Goal: Communication & Community: Answer question/provide support

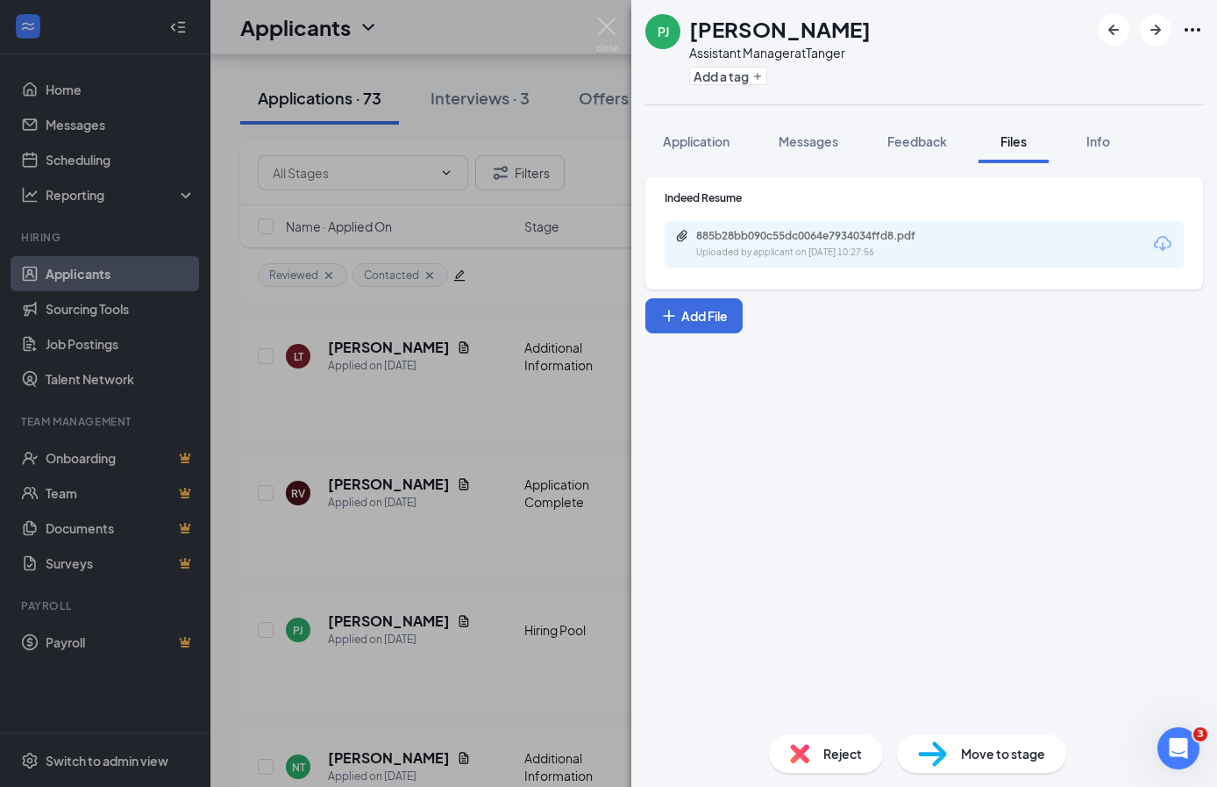
click at [466, 256] on div "[PERSON_NAME] [PERSON_NAME] Assistant Manager at Tanger Add a tag Application M…" at bounding box center [608, 393] width 1217 height 787
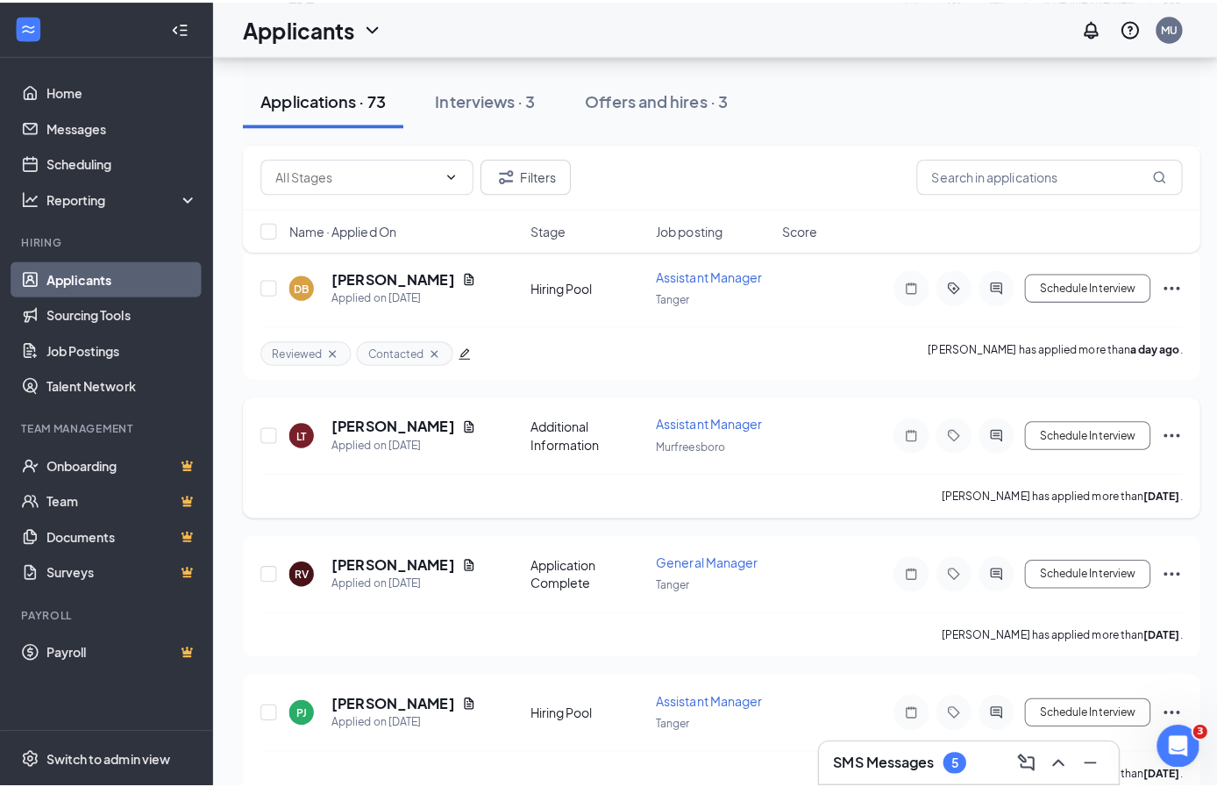
scroll to position [874, 0]
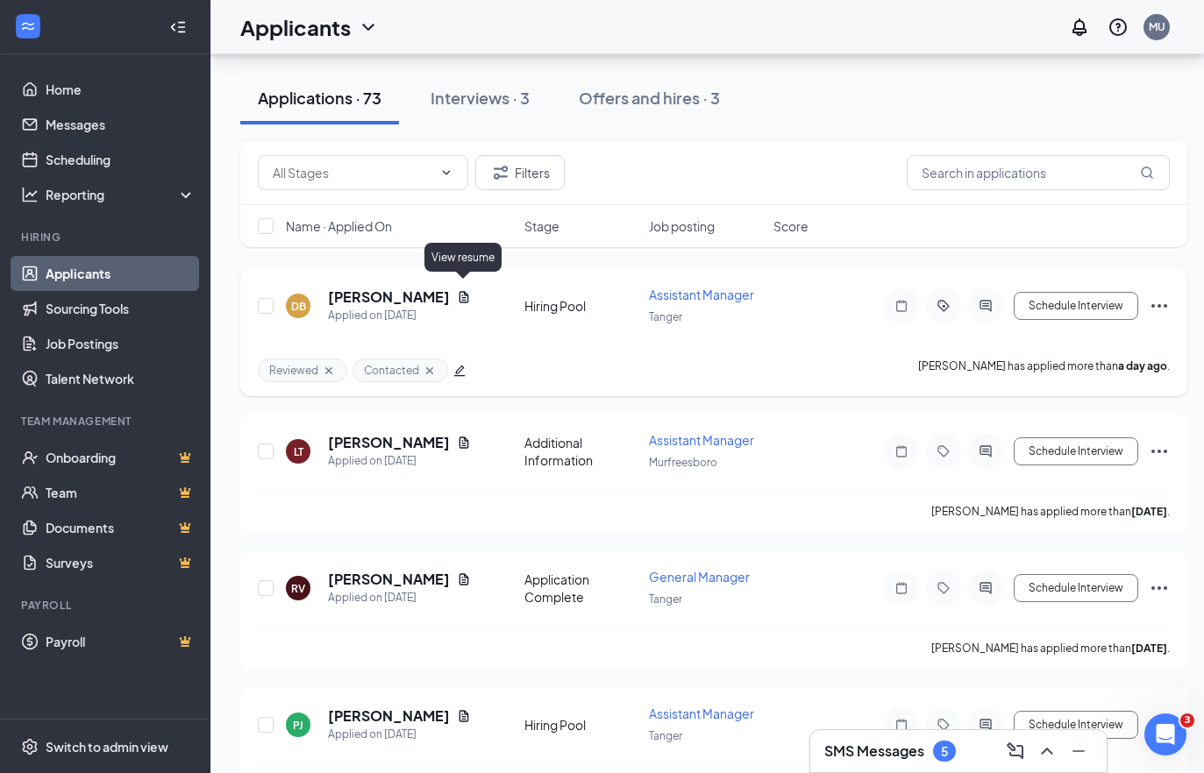
click at [463, 290] on icon "Document" at bounding box center [464, 297] width 14 height 14
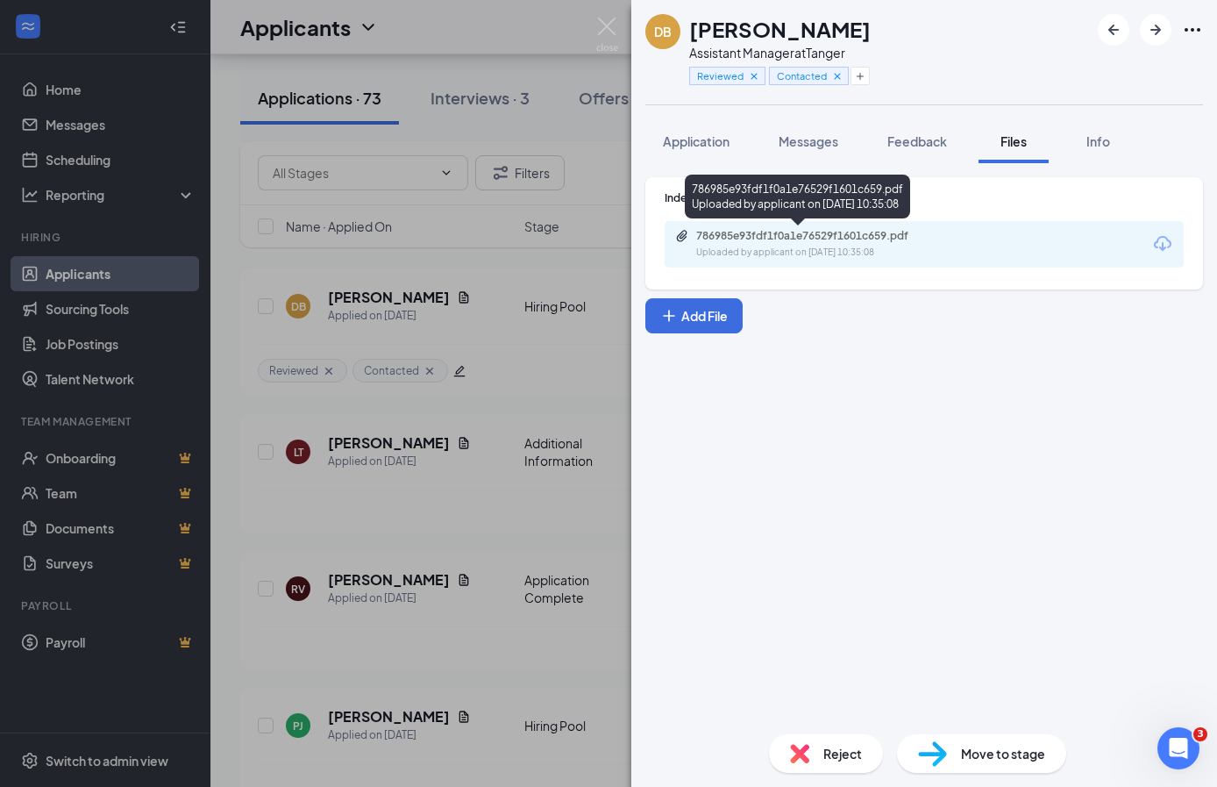
click at [861, 230] on div "786985e93fdf1f0a1e76529f1601c659.pdf" at bounding box center [819, 236] width 246 height 14
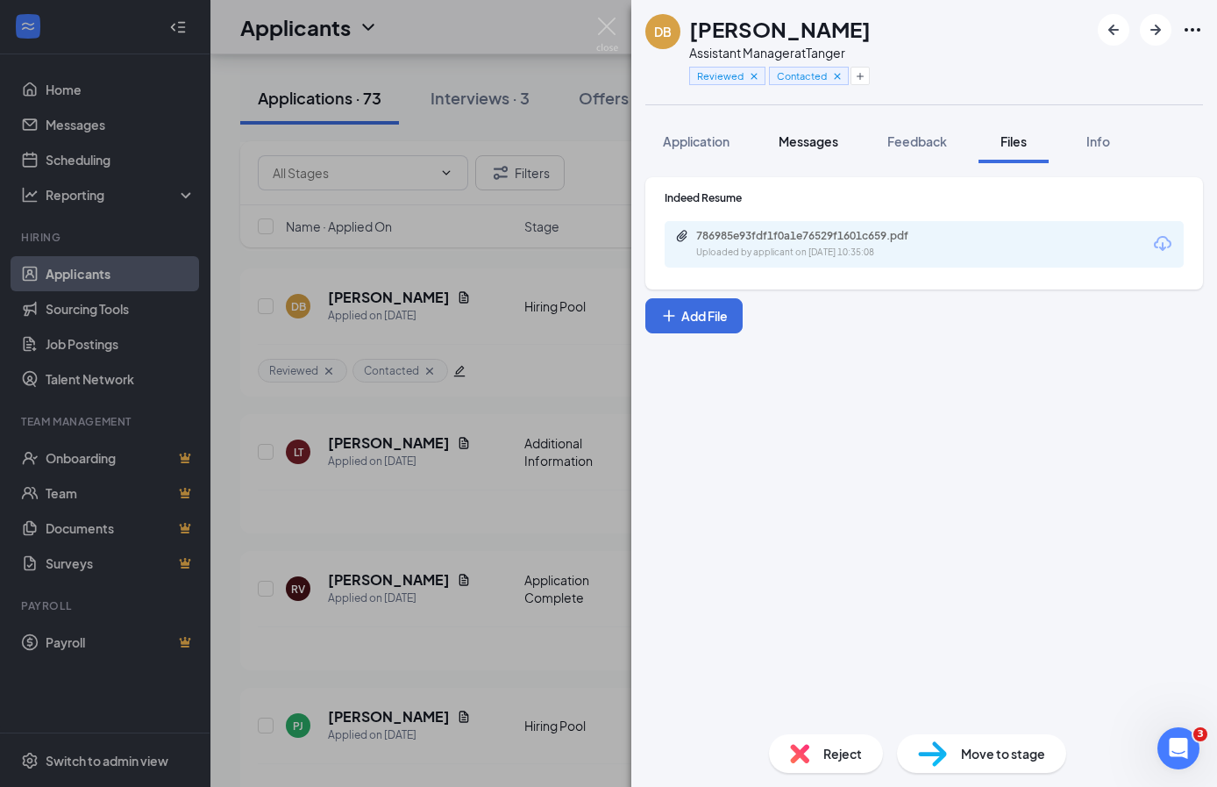
click at [816, 133] on span "Messages" at bounding box center [809, 141] width 60 height 16
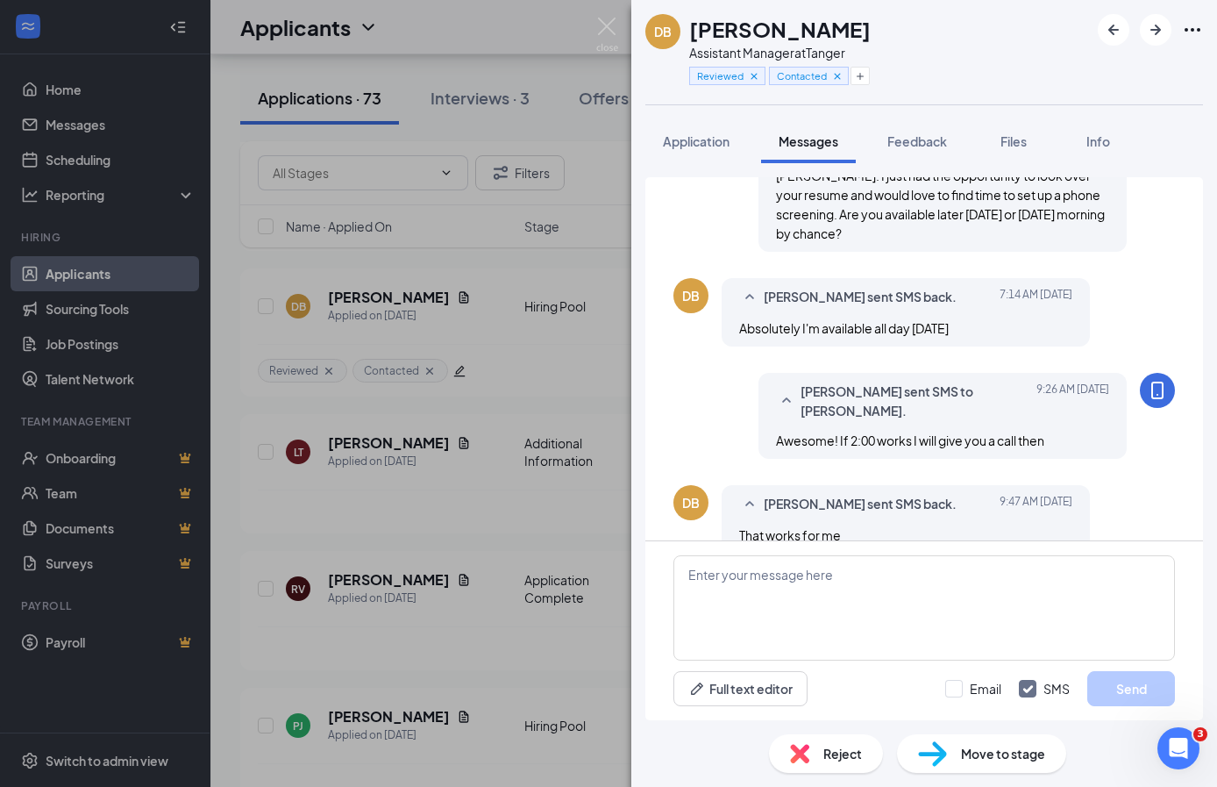
scroll to position [596, 0]
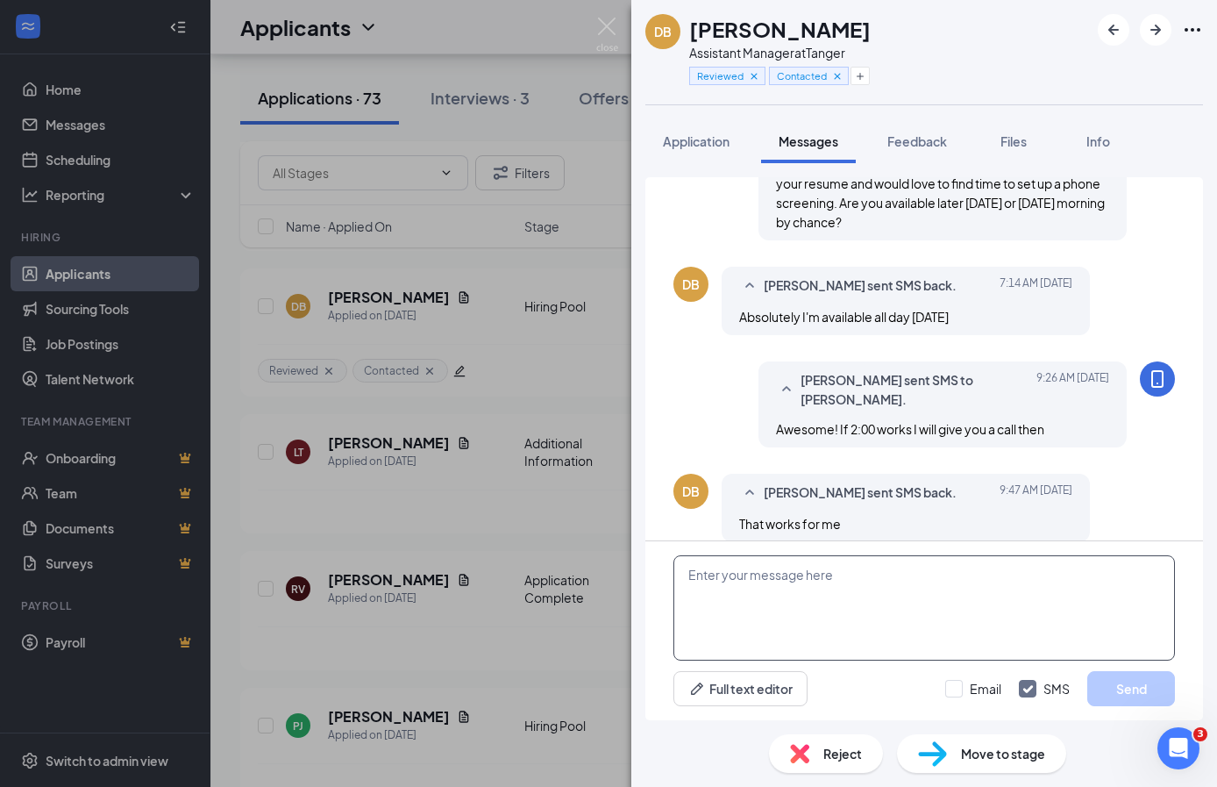
click at [880, 602] on textarea at bounding box center [924, 607] width 502 height 105
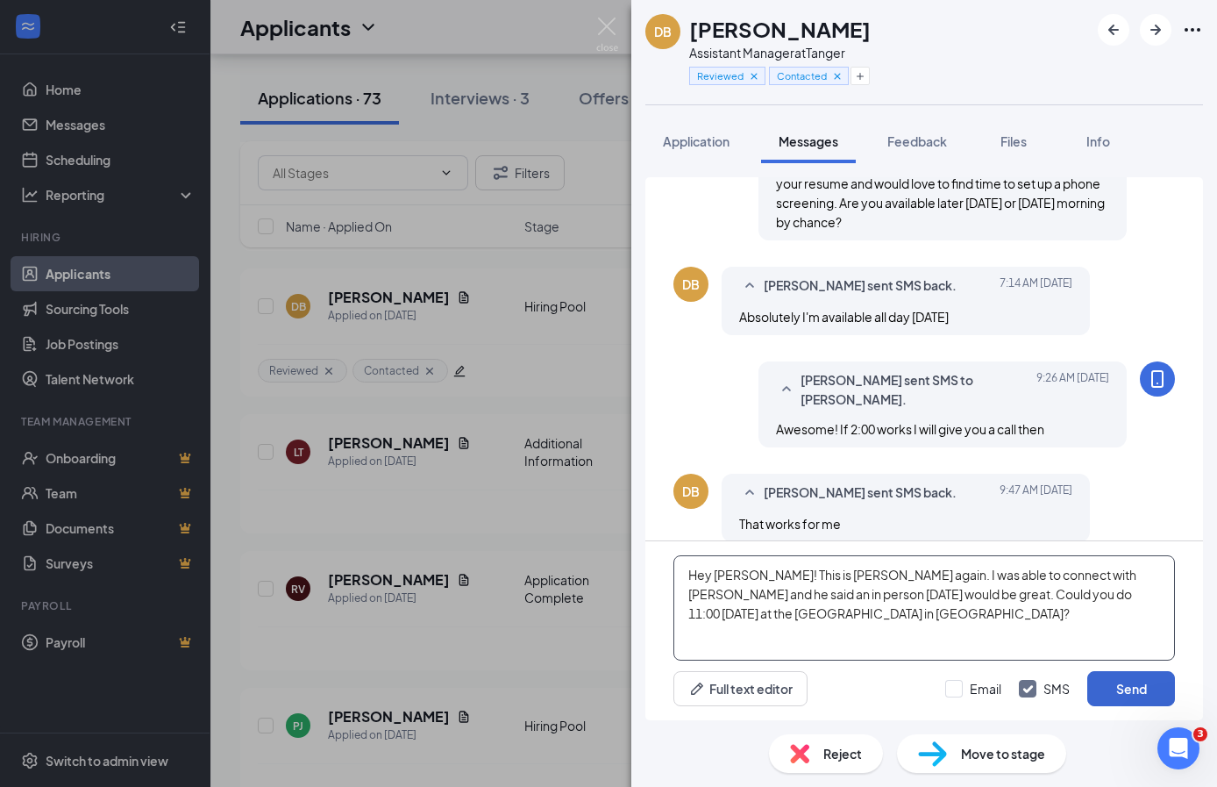
type textarea "Hey [PERSON_NAME]! This is [PERSON_NAME] again. I was able to connect with [PER…"
click at [1138, 673] on button "Send" at bounding box center [1131, 688] width 88 height 35
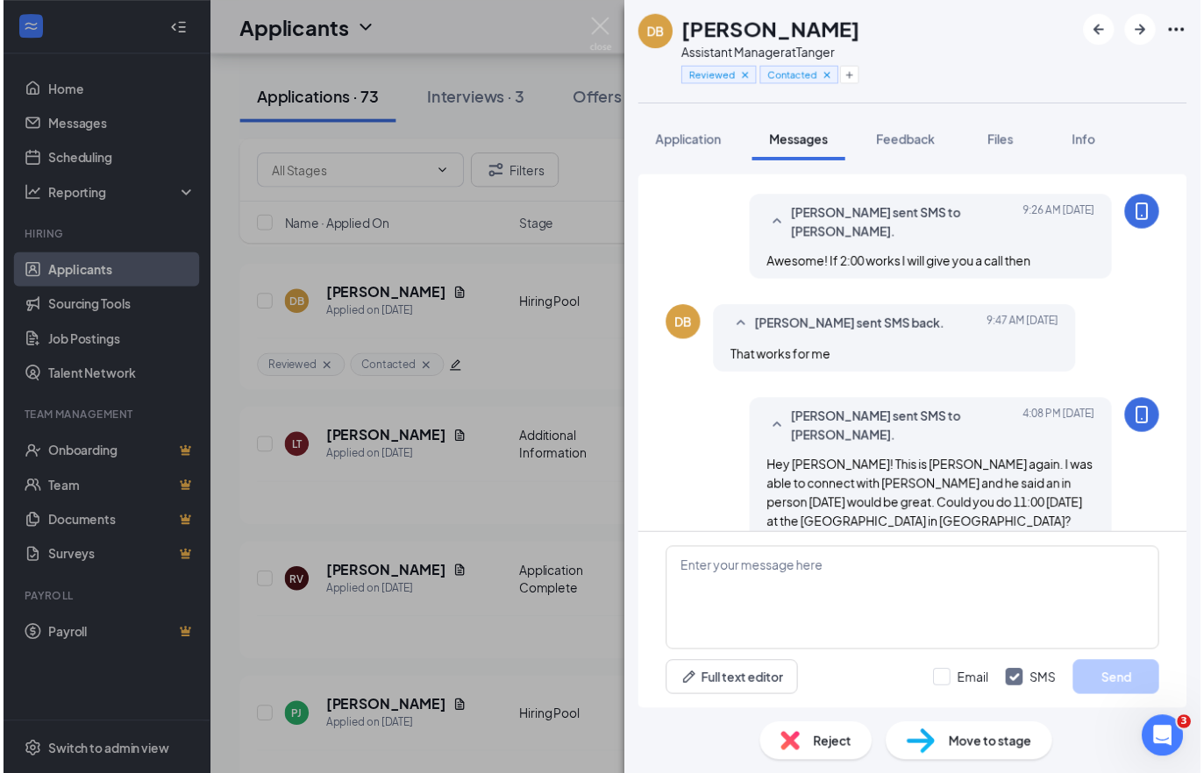
scroll to position [766, 0]
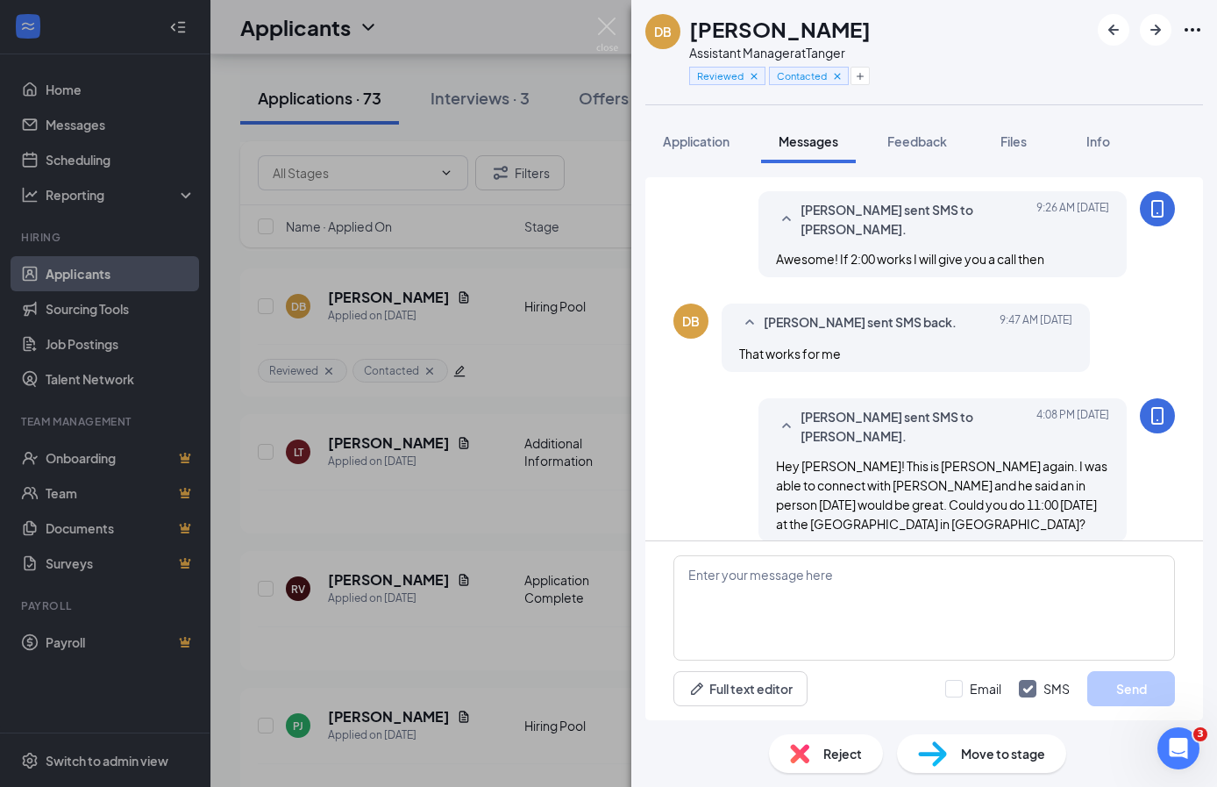
click at [522, 459] on div "DB [PERSON_NAME] Assistant Manager at Tanger Reviewed Contacted Application Mes…" at bounding box center [608, 393] width 1217 height 787
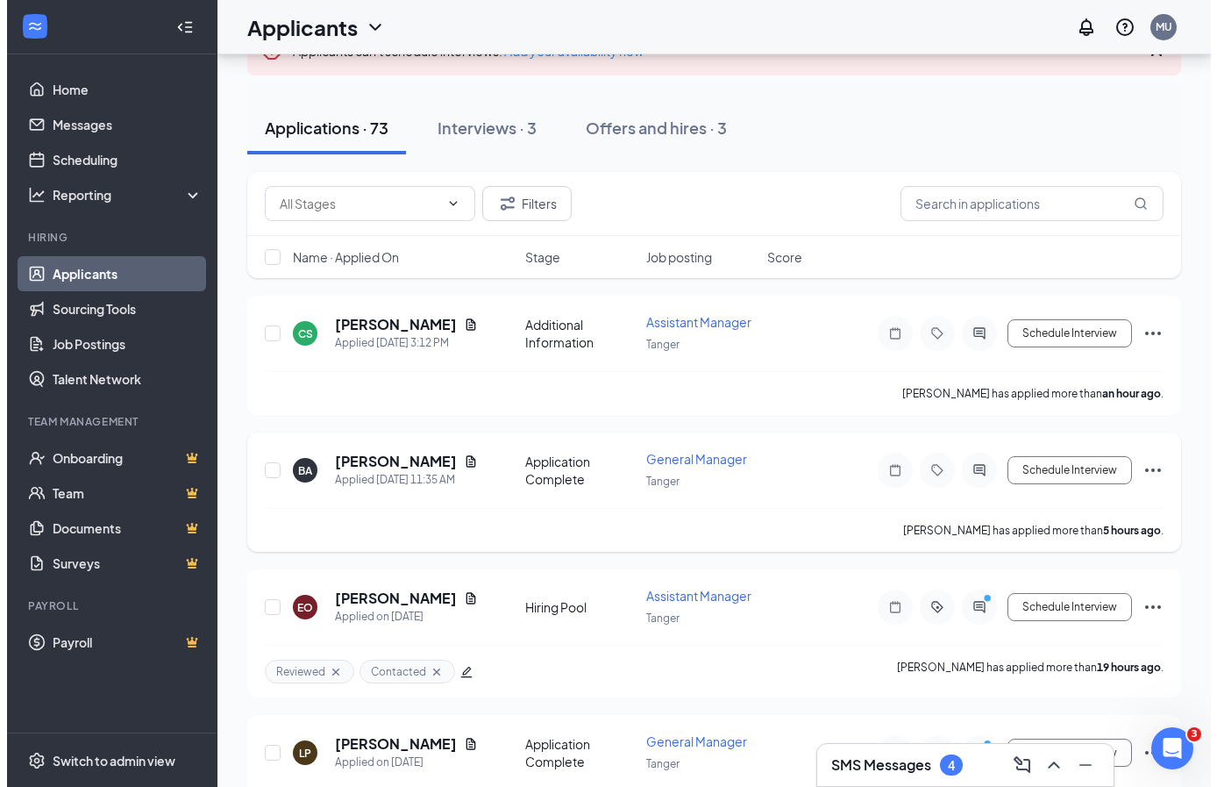
scroll to position [182, 0]
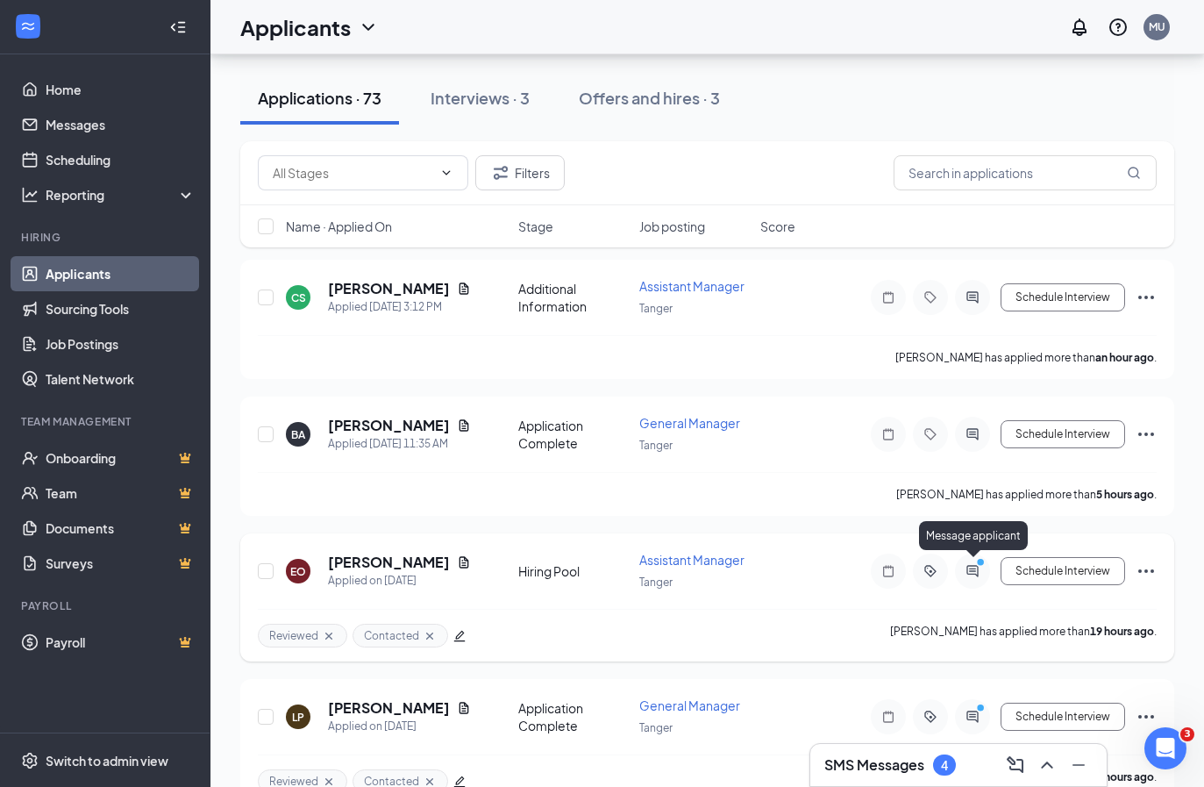
click at [981, 562] on circle "PrimaryDot" at bounding box center [980, 562] width 8 height 8
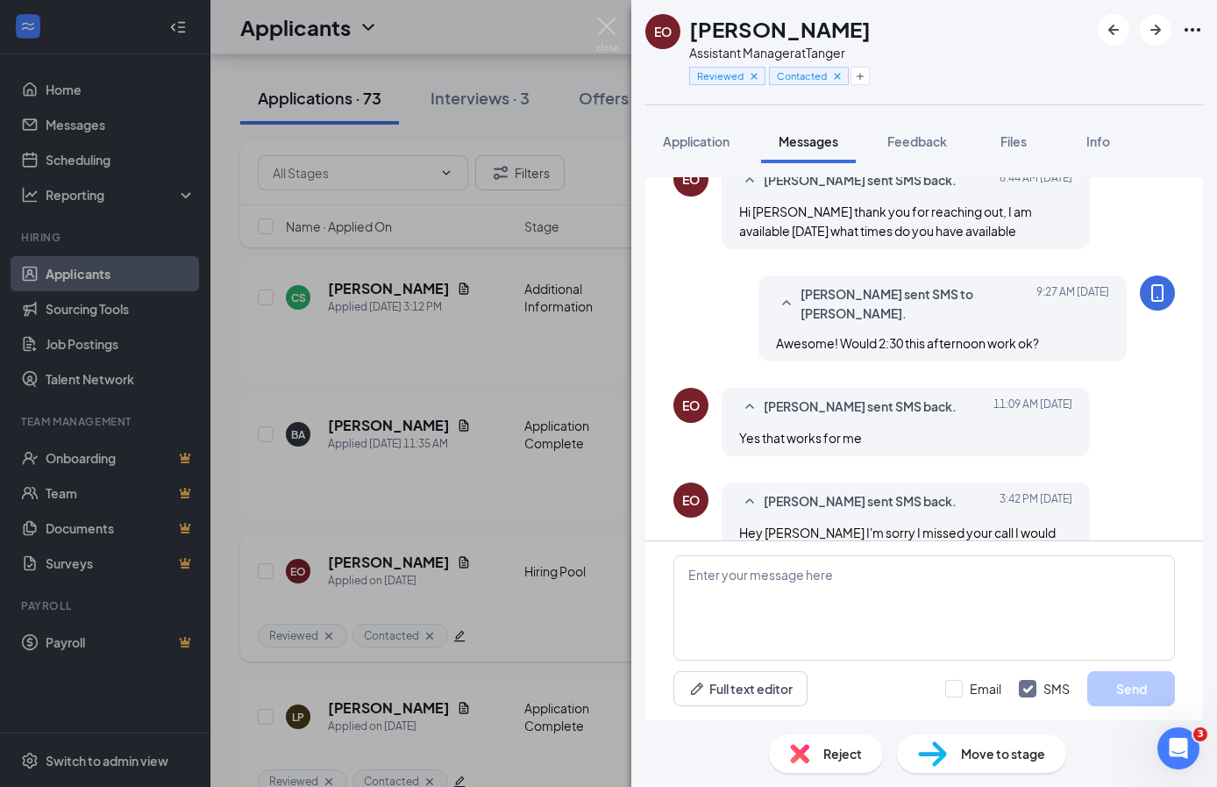
scroll to position [596, 0]
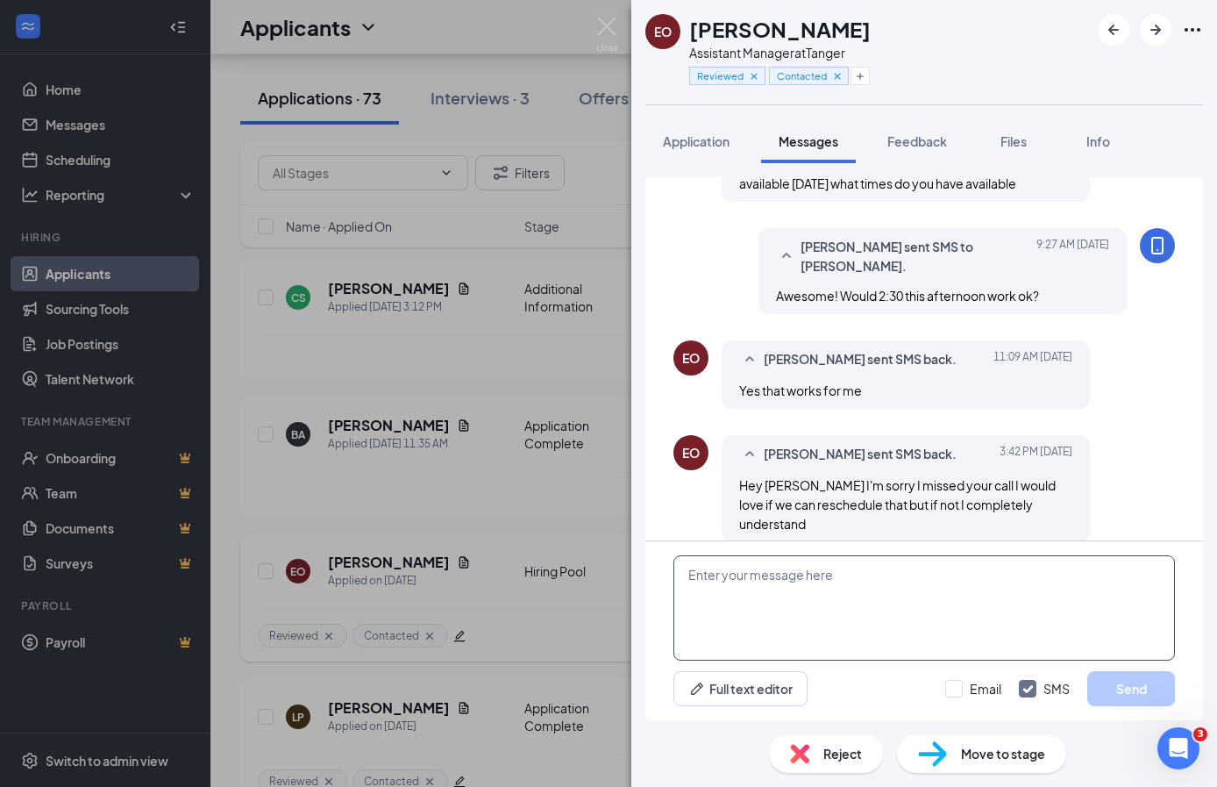
click at [809, 559] on textarea at bounding box center [924, 607] width 502 height 105
type textarea "I can do a call [DATE] morning. Would 9 work ok for you?"
click at [1147, 677] on button "Send" at bounding box center [1131, 688] width 88 height 35
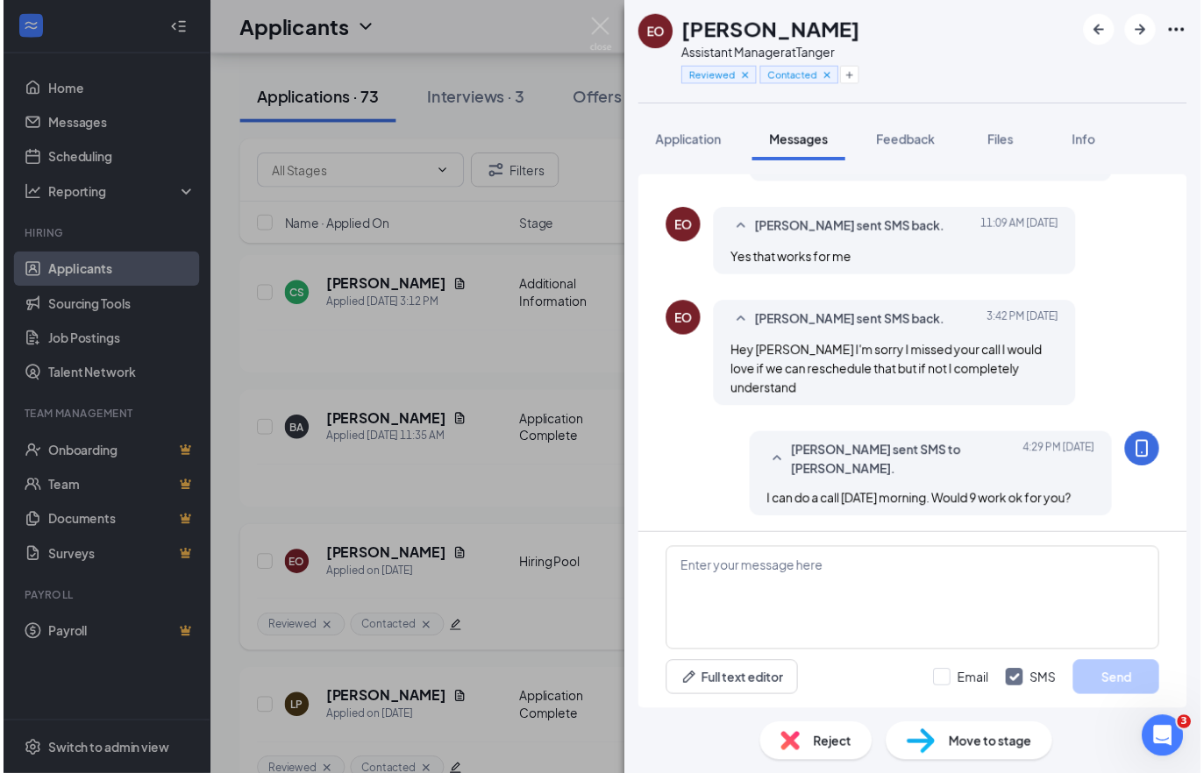
scroll to position [728, 0]
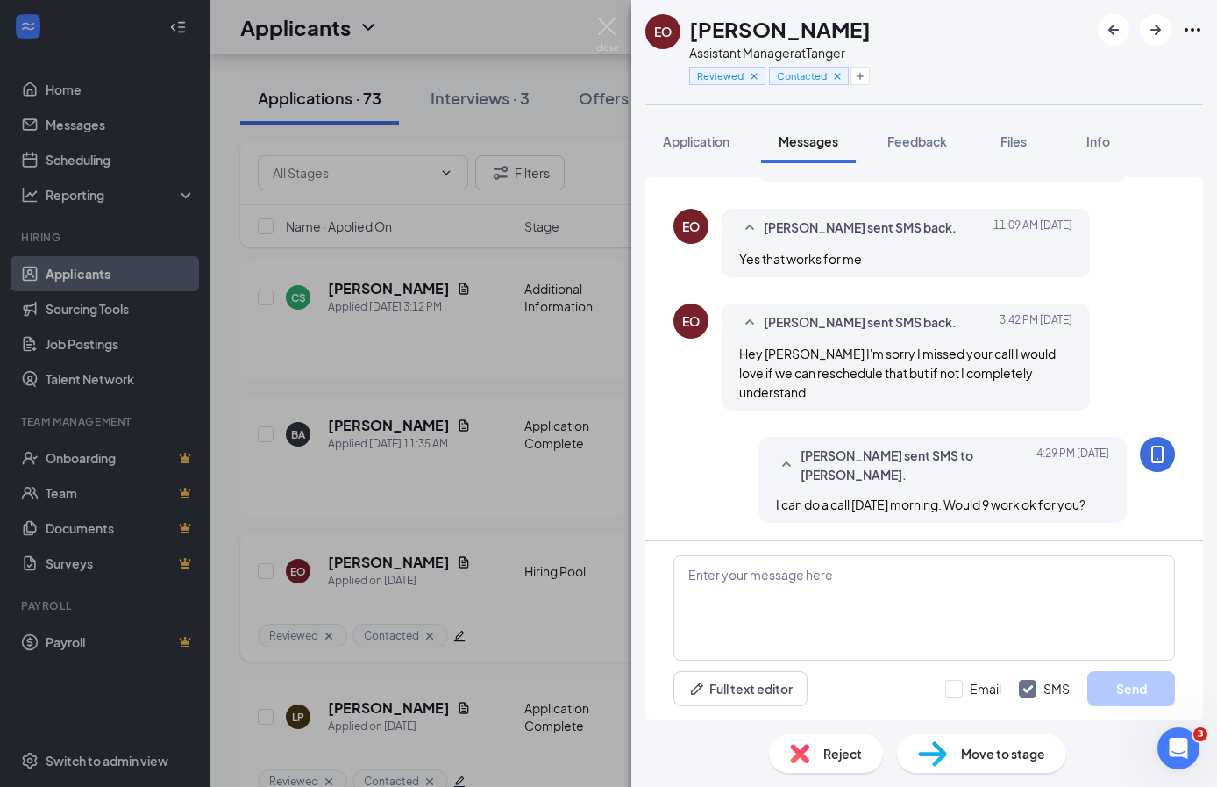
click at [412, 302] on div "EO [PERSON_NAME] Assistant Manager at Tanger Reviewed Contacted Application Mes…" at bounding box center [608, 393] width 1217 height 787
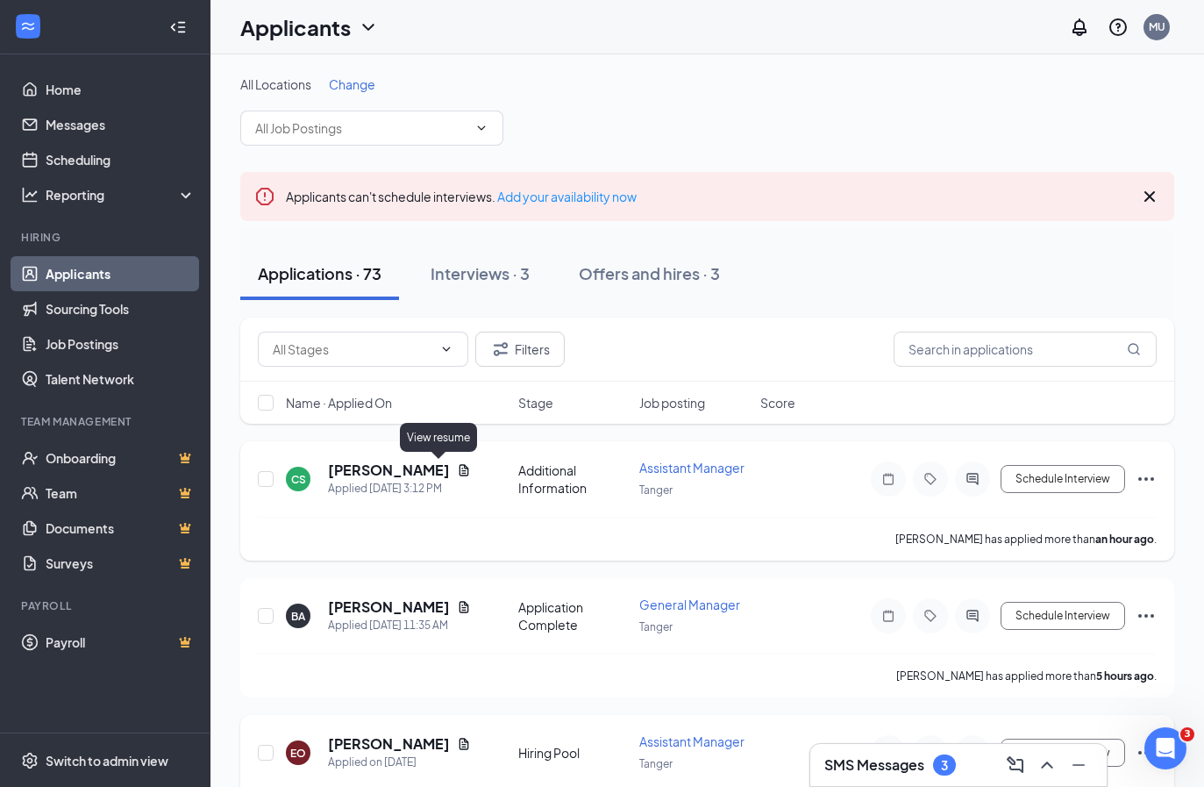
click at [459, 467] on icon "Document" at bounding box center [464, 469] width 10 height 11
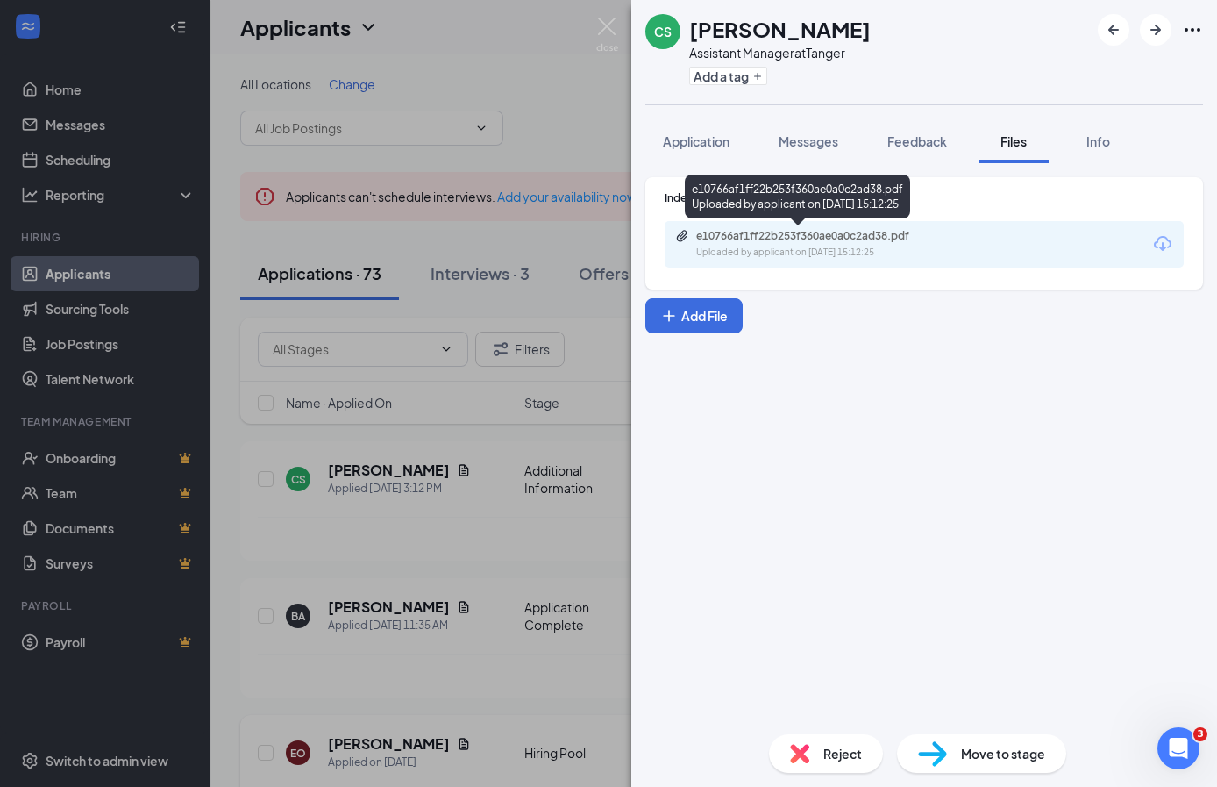
click at [934, 247] on div "Uploaded by applicant on [DATE] 15:12:25" at bounding box center [827, 253] width 263 height 14
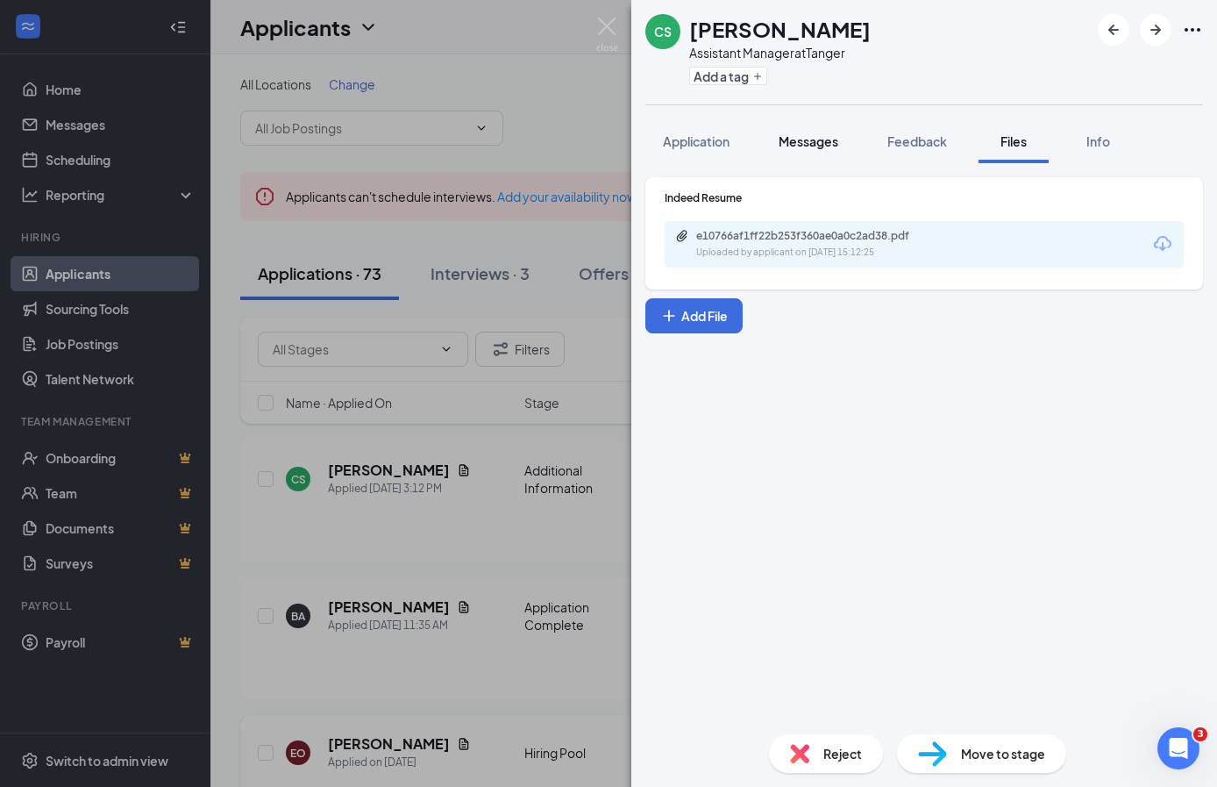
click at [826, 135] on span "Messages" at bounding box center [809, 141] width 60 height 16
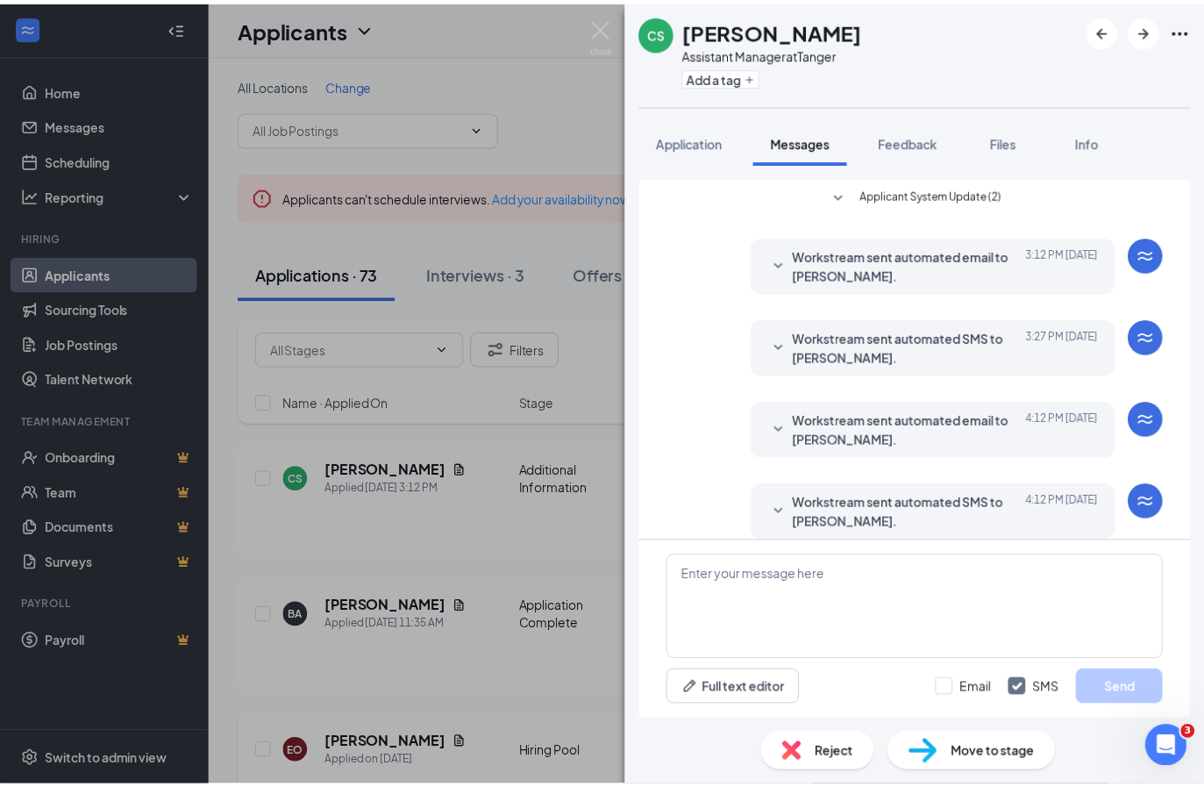
scroll to position [18, 0]
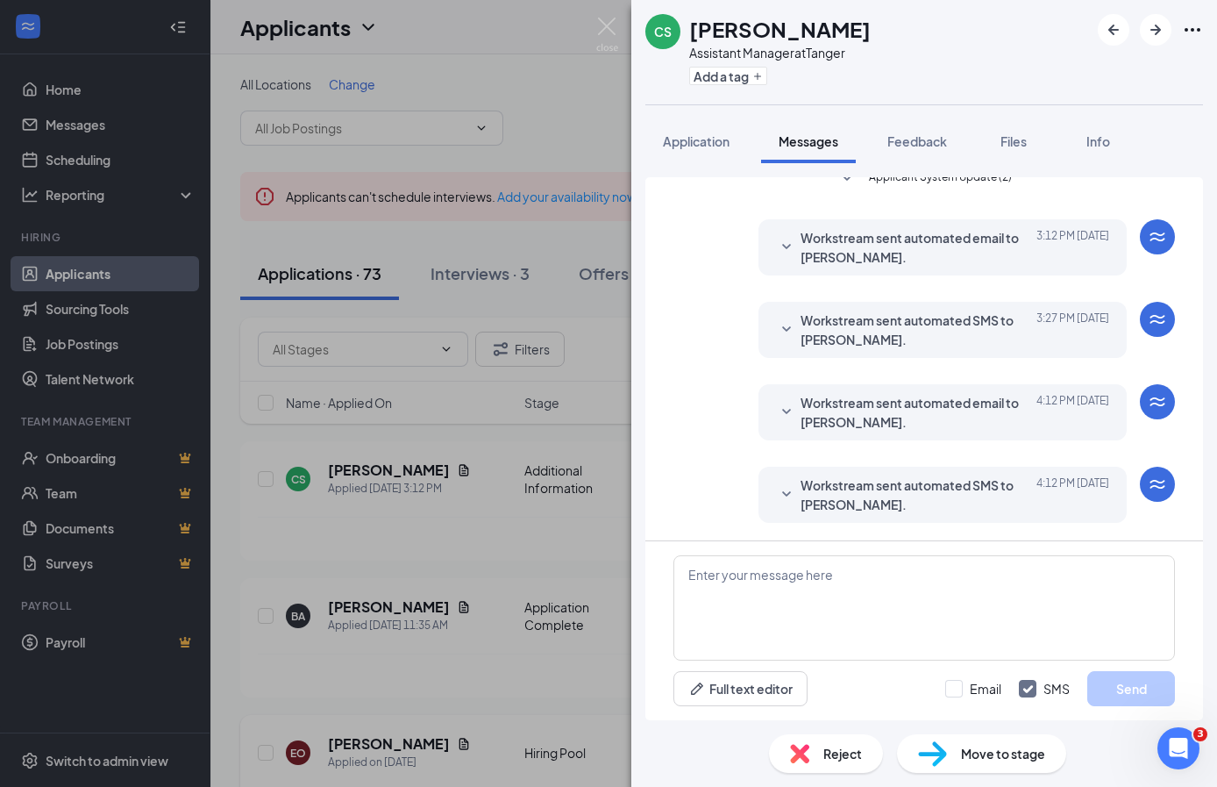
click at [563, 470] on div "CS [PERSON_NAME] Assistant Manager at Tanger Add a tag Application Messages Fee…" at bounding box center [608, 393] width 1217 height 787
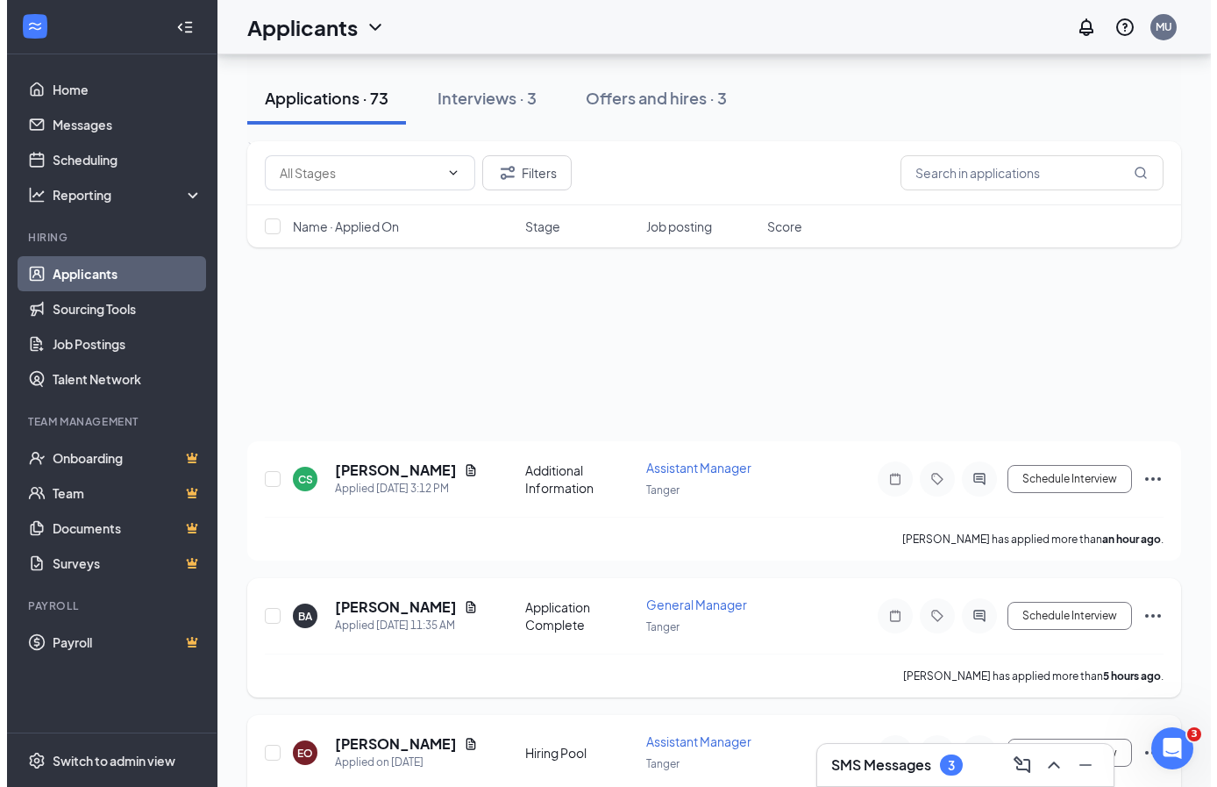
scroll to position [342, 0]
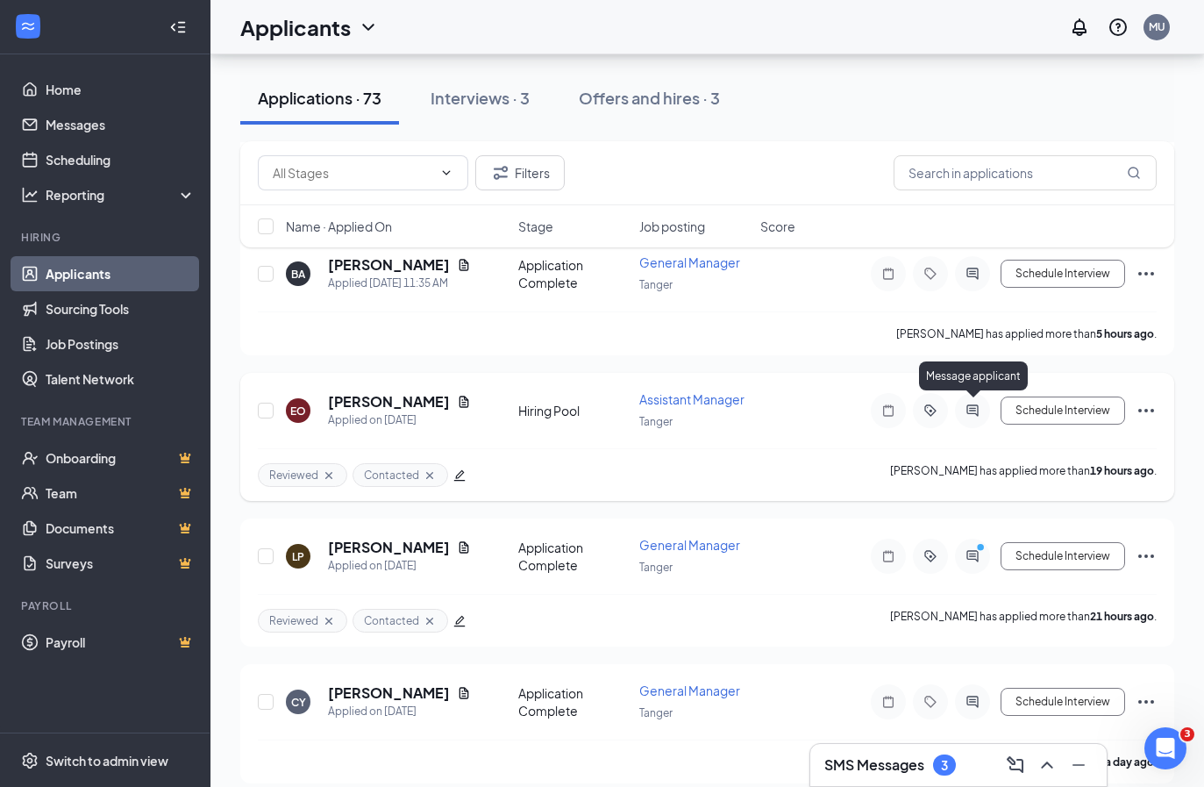
click at [966, 412] on icon "ActiveChat" at bounding box center [972, 410] width 21 height 14
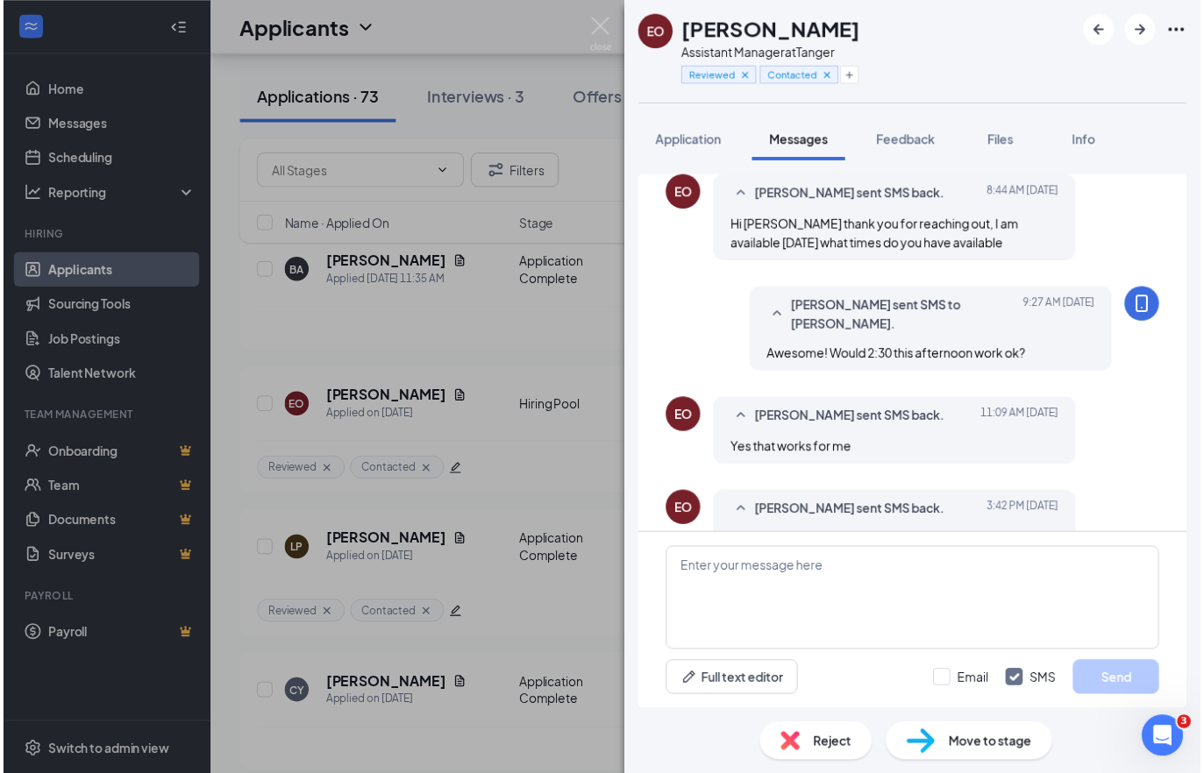
scroll to position [248, 0]
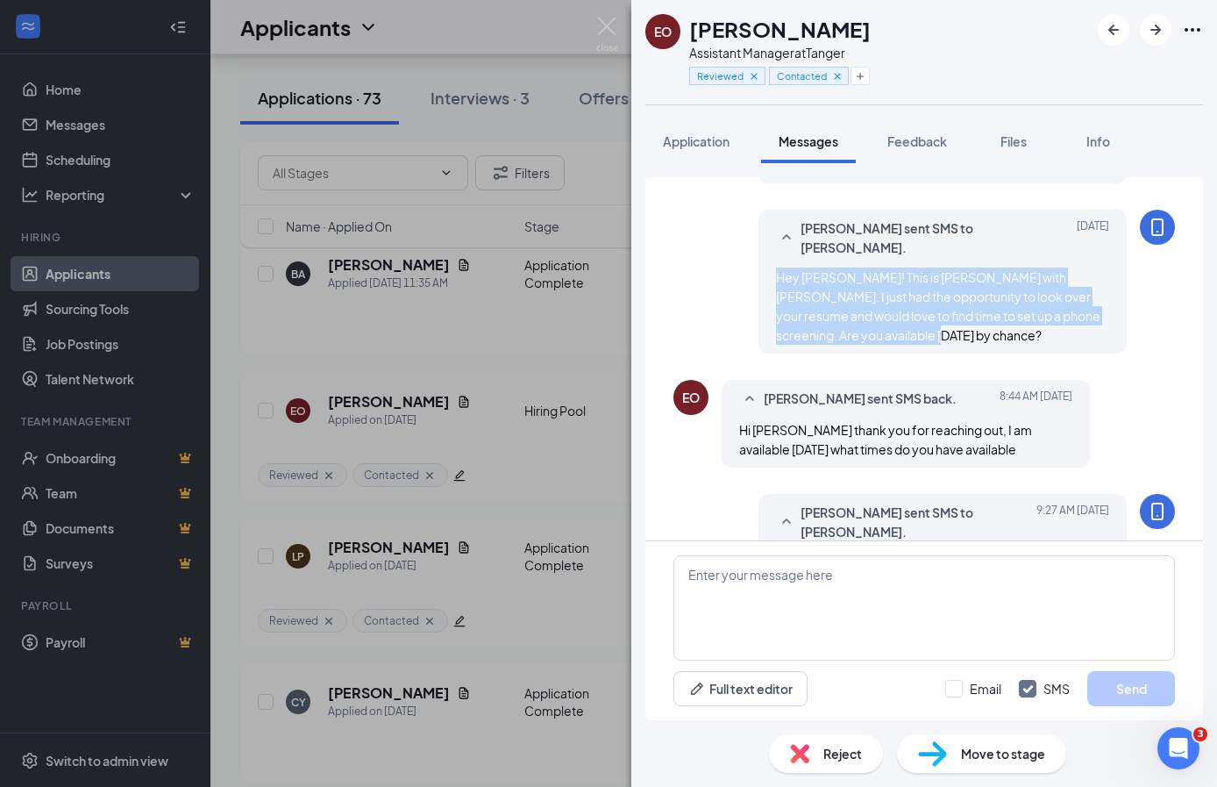
drag, startPoint x: 764, startPoint y: 278, endPoint x: 937, endPoint y: 338, distance: 183.6
click at [937, 338] on div "Hey [PERSON_NAME]! This is [PERSON_NAME] with [PERSON_NAME]. I just had the opp…" at bounding box center [942, 305] width 333 height 77
copy span "Hey [PERSON_NAME]! This is [PERSON_NAME] with [PERSON_NAME]. I just had the opp…"
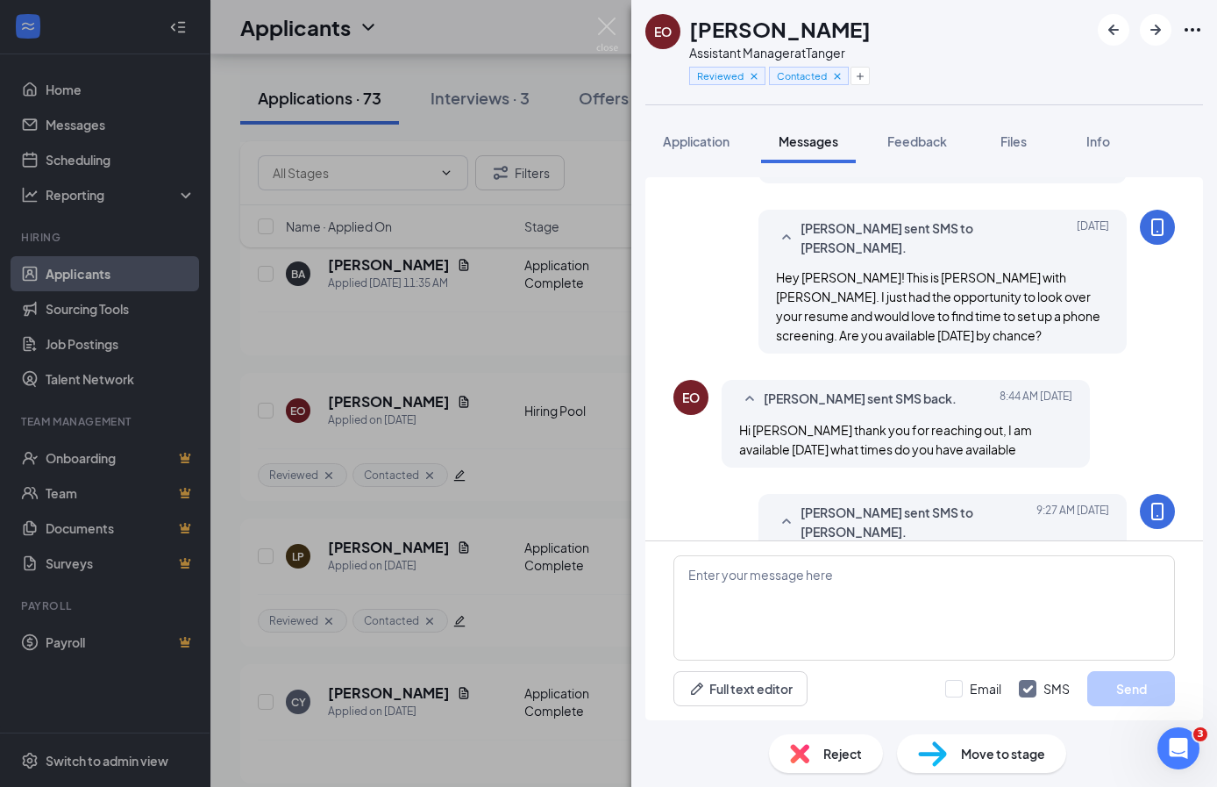
click at [503, 507] on div "EO [PERSON_NAME] Assistant Manager at Tanger Reviewed Contacted Application Mes…" at bounding box center [608, 393] width 1217 height 787
click at [501, 531] on div "EO [PERSON_NAME] Assistant Manager at Tanger Reviewed Contacted Application Mes…" at bounding box center [608, 393] width 1217 height 787
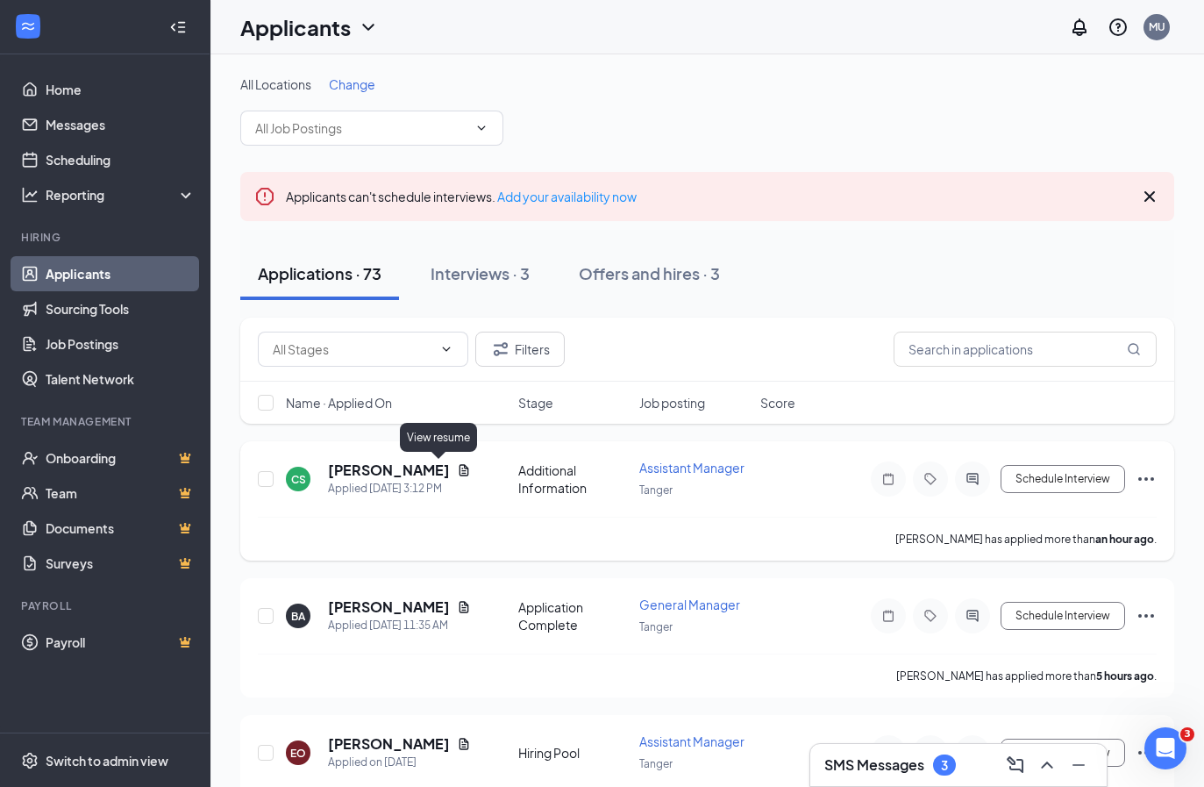
click at [459, 467] on icon "Document" at bounding box center [464, 469] width 10 height 11
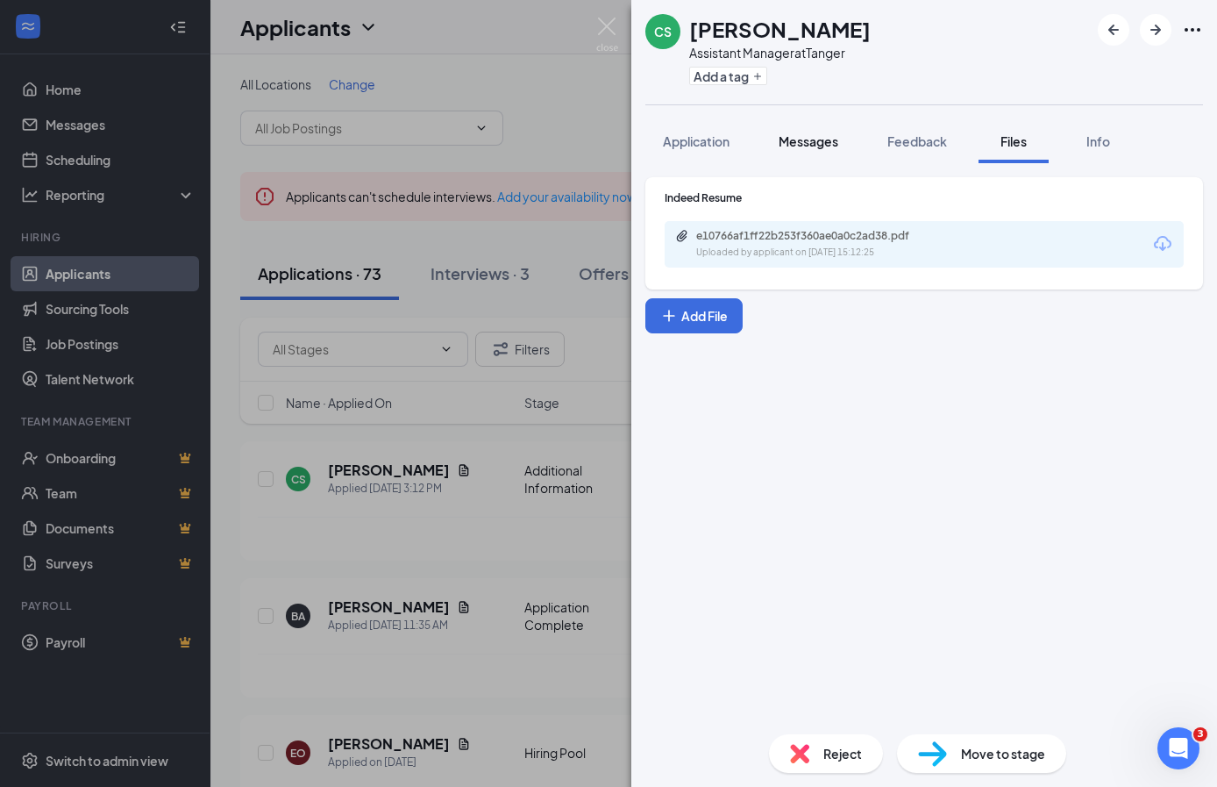
click at [837, 149] on div "Messages" at bounding box center [809, 141] width 60 height 18
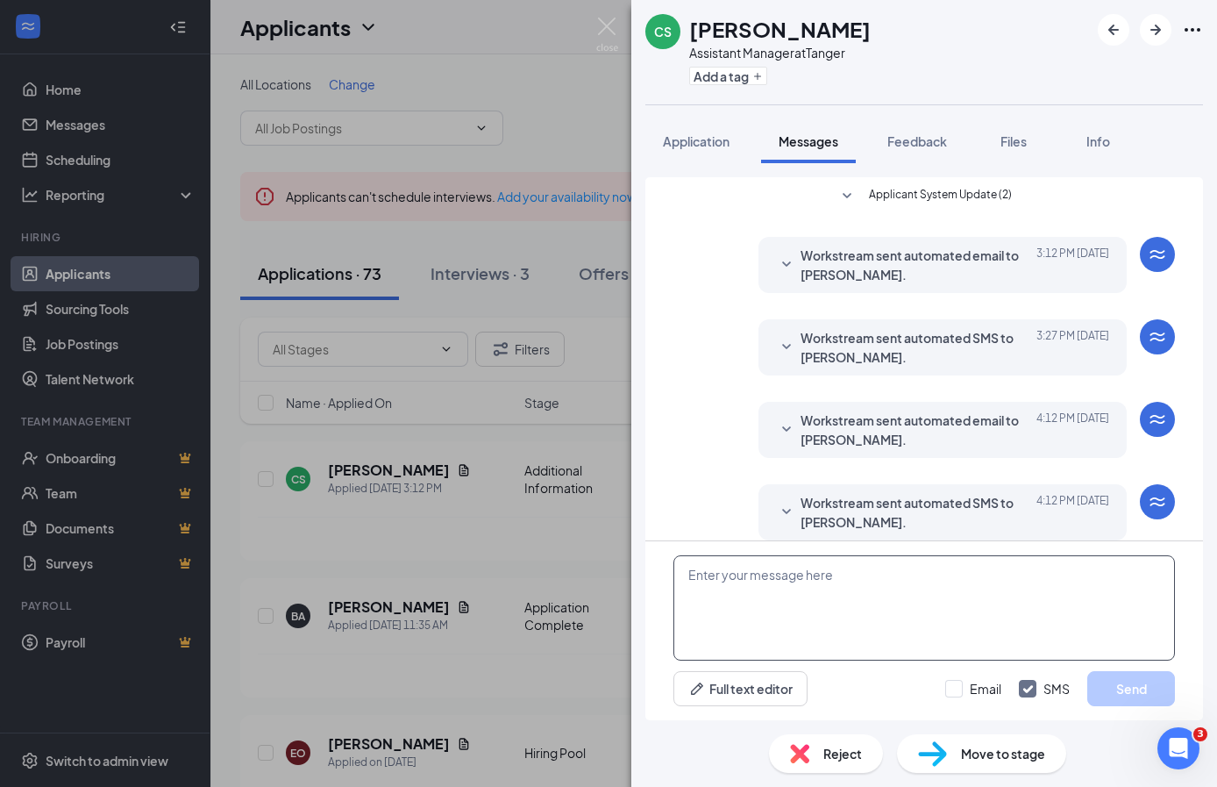
scroll to position [18, 0]
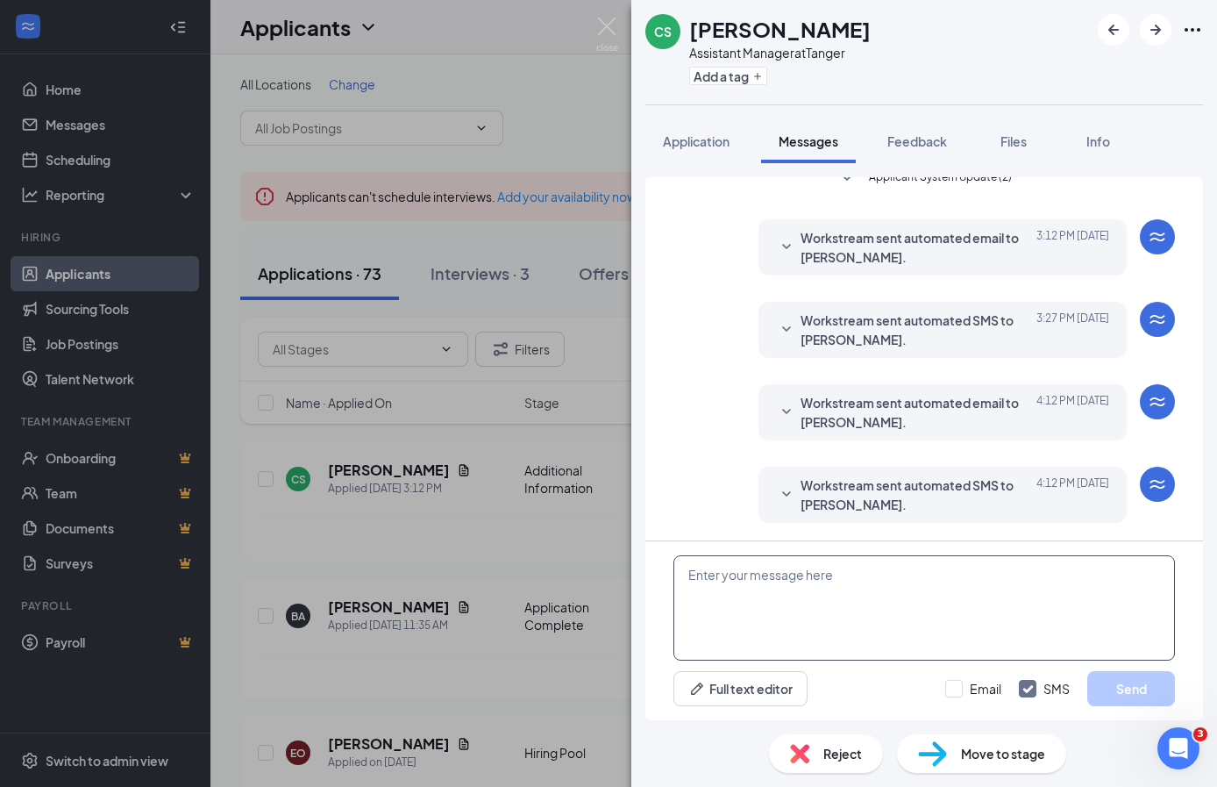
click at [787, 596] on textarea at bounding box center [924, 607] width 502 height 105
paste textarea "Hey [PERSON_NAME]! This is [PERSON_NAME] with [PERSON_NAME]. I just had the opp…"
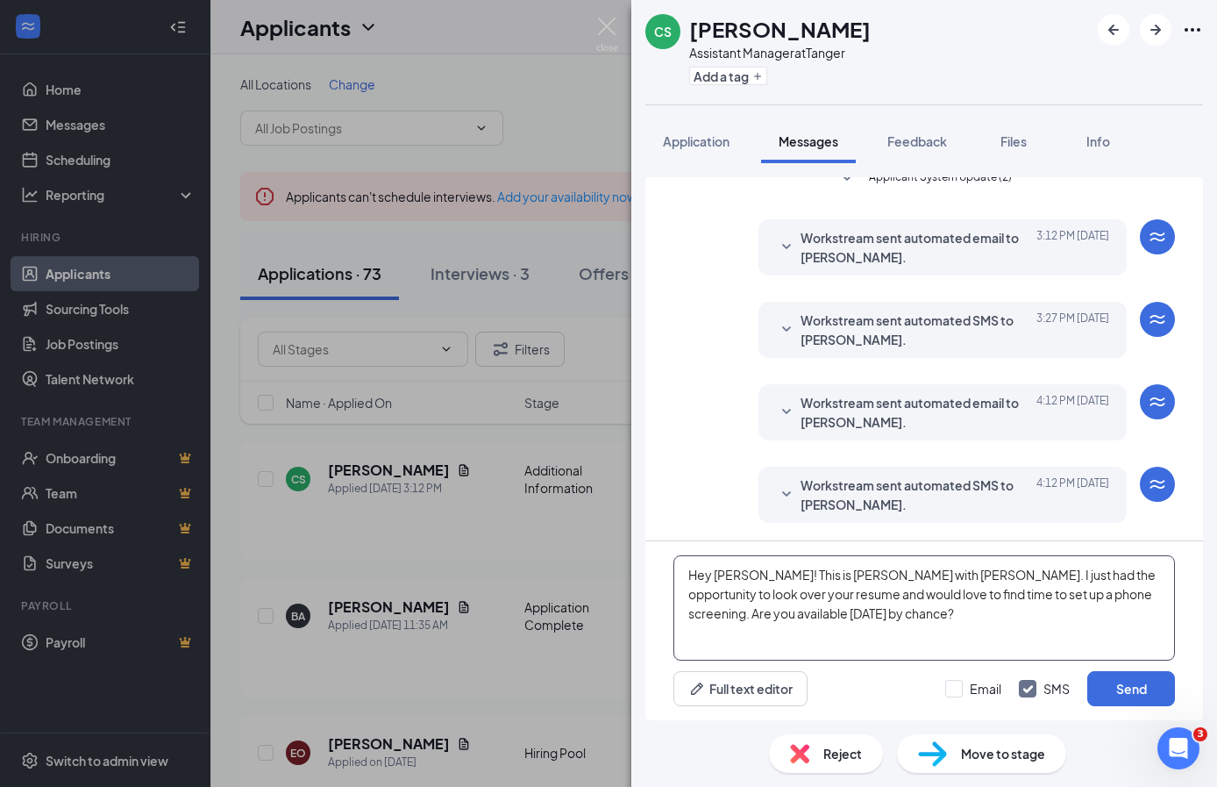
click at [762, 580] on textarea "Hey [PERSON_NAME]! This is [PERSON_NAME] with [PERSON_NAME]. I just had the opp…" at bounding box center [924, 607] width 502 height 105
click at [803, 615] on textarea "Hey [PERSON_NAME]! This is [PERSON_NAME] with [PERSON_NAME]. I just had the opp…" at bounding box center [924, 607] width 502 height 105
drag, startPoint x: 968, startPoint y: 625, endPoint x: 619, endPoint y: 570, distance: 353.3
click at [619, 570] on div "CS [PERSON_NAME] Assistant Manager at Tanger Add a tag Application Messages Fee…" at bounding box center [608, 393] width 1217 height 787
click at [977, 619] on textarea "Hey [PERSON_NAME]! This is [PERSON_NAME] with [PERSON_NAME]. I just had the opp…" at bounding box center [924, 607] width 502 height 105
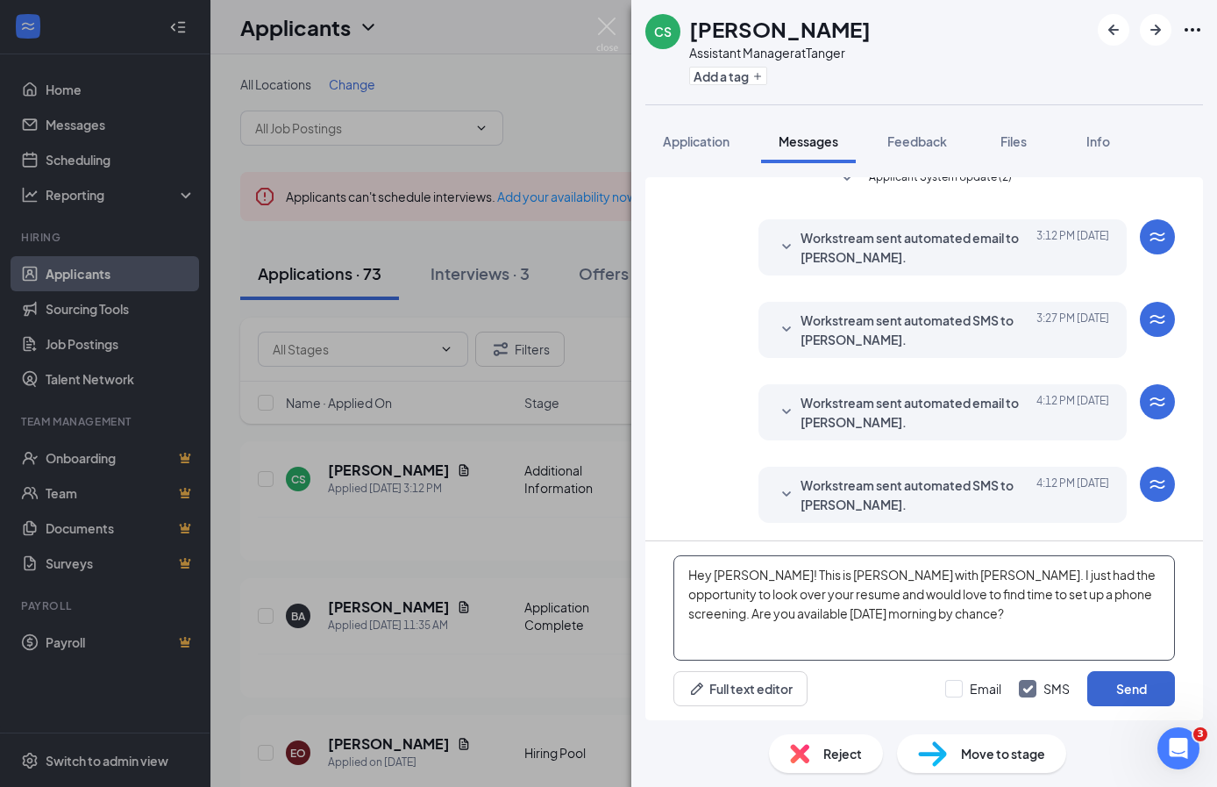
type textarea "Hey [PERSON_NAME]! This is [PERSON_NAME] with [PERSON_NAME]. I just had the opp…"
click at [1122, 681] on button "Send" at bounding box center [1131, 688] width 88 height 35
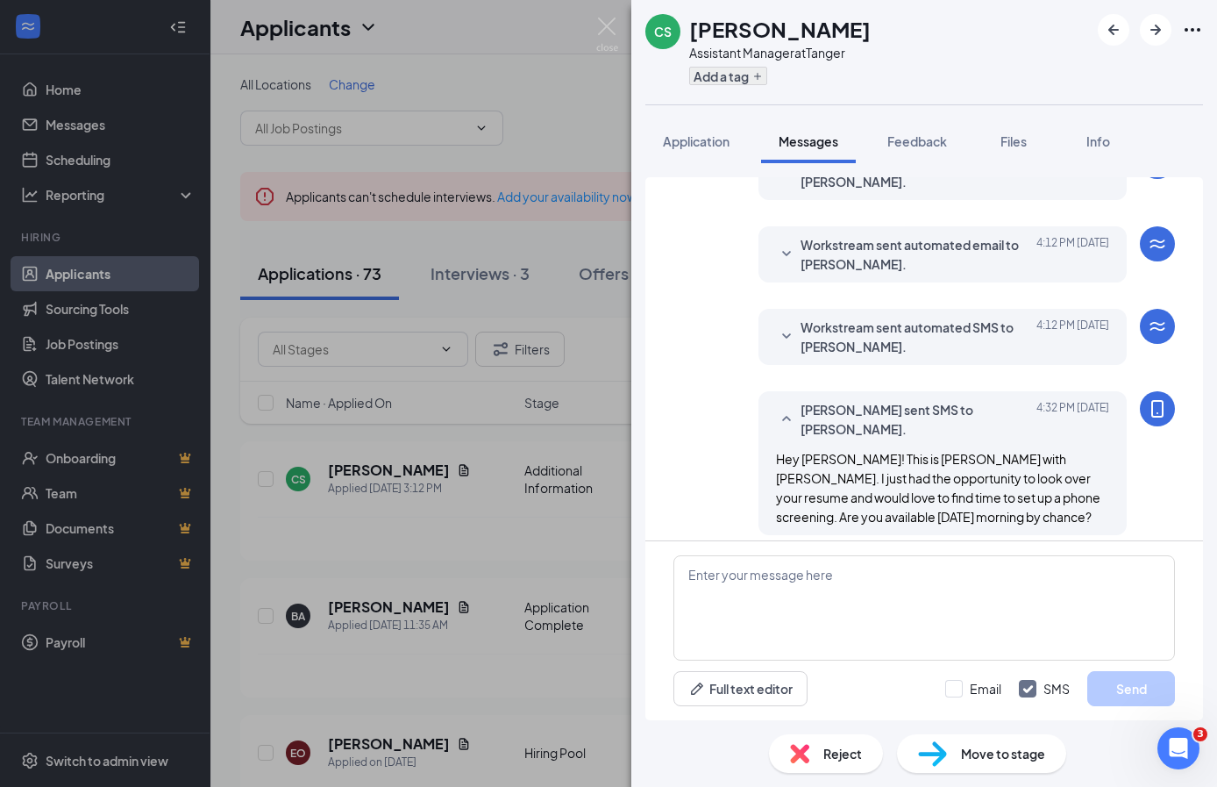
scroll to position [188, 0]
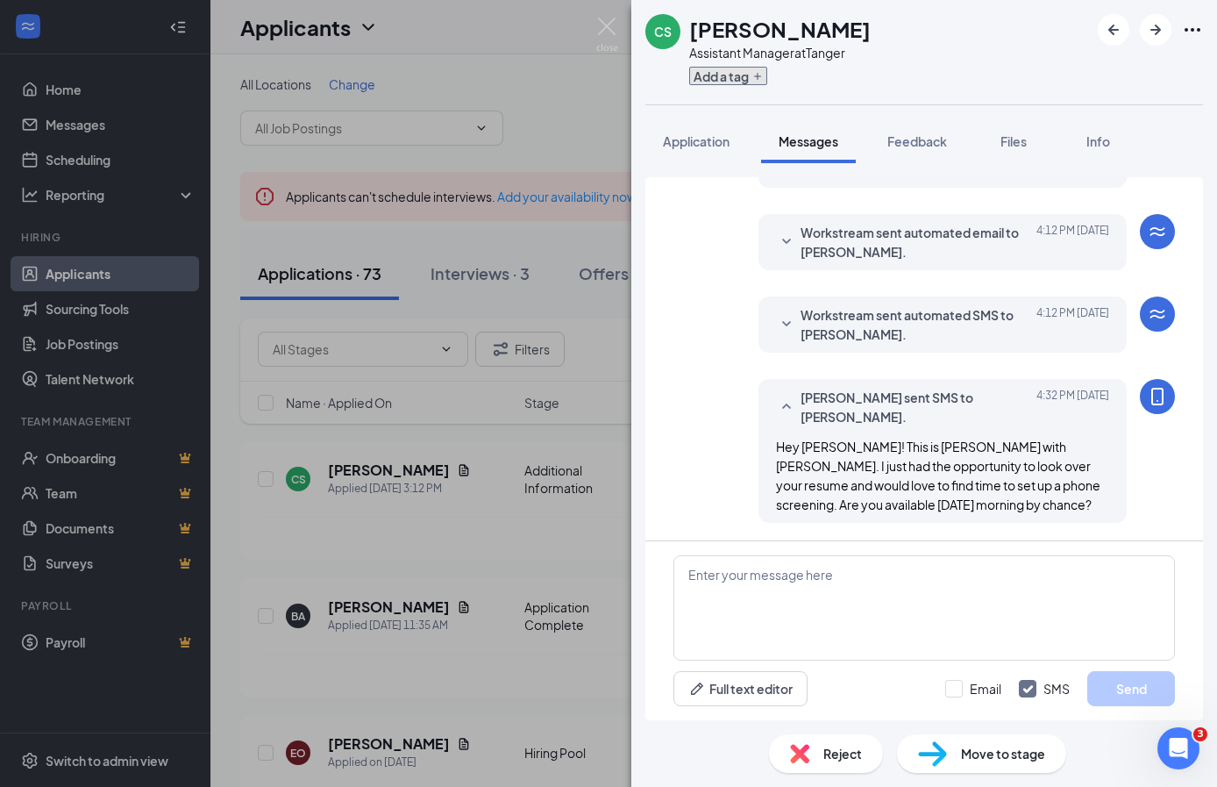
click at [692, 78] on button "Add a tag" at bounding box center [728, 76] width 78 height 18
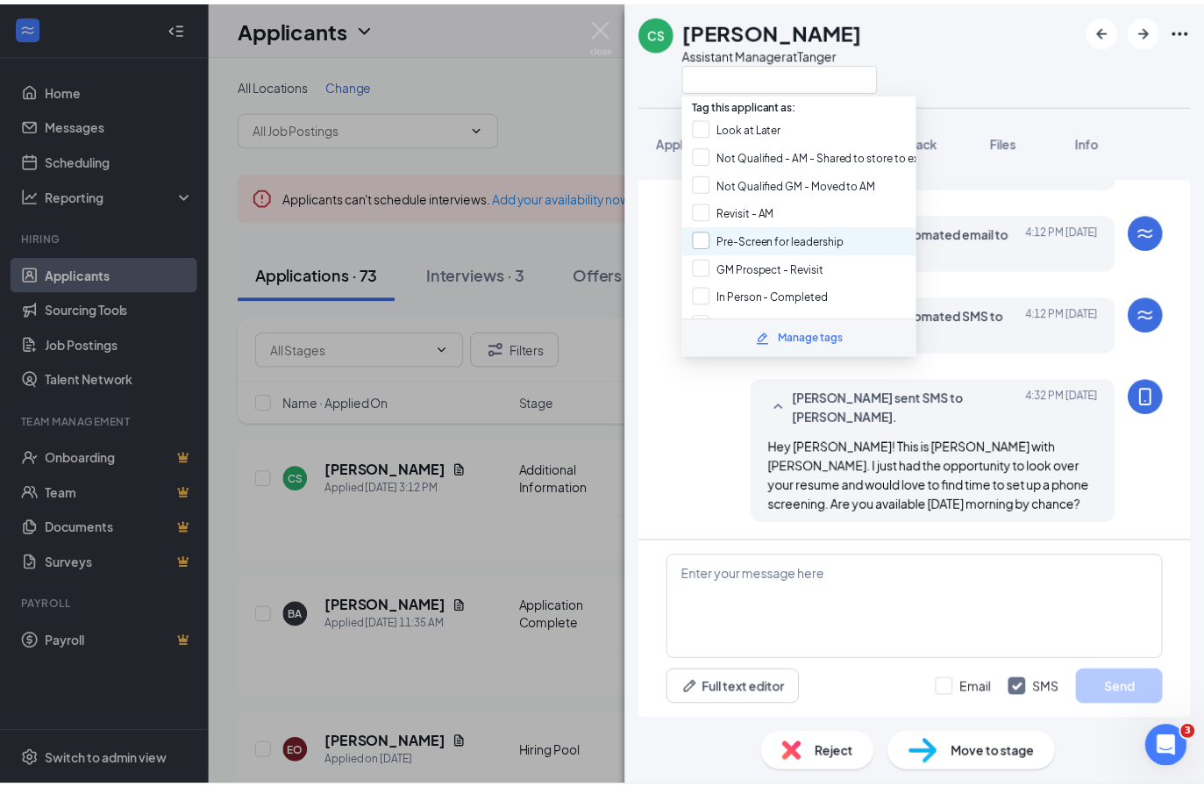
scroll to position [303, 0]
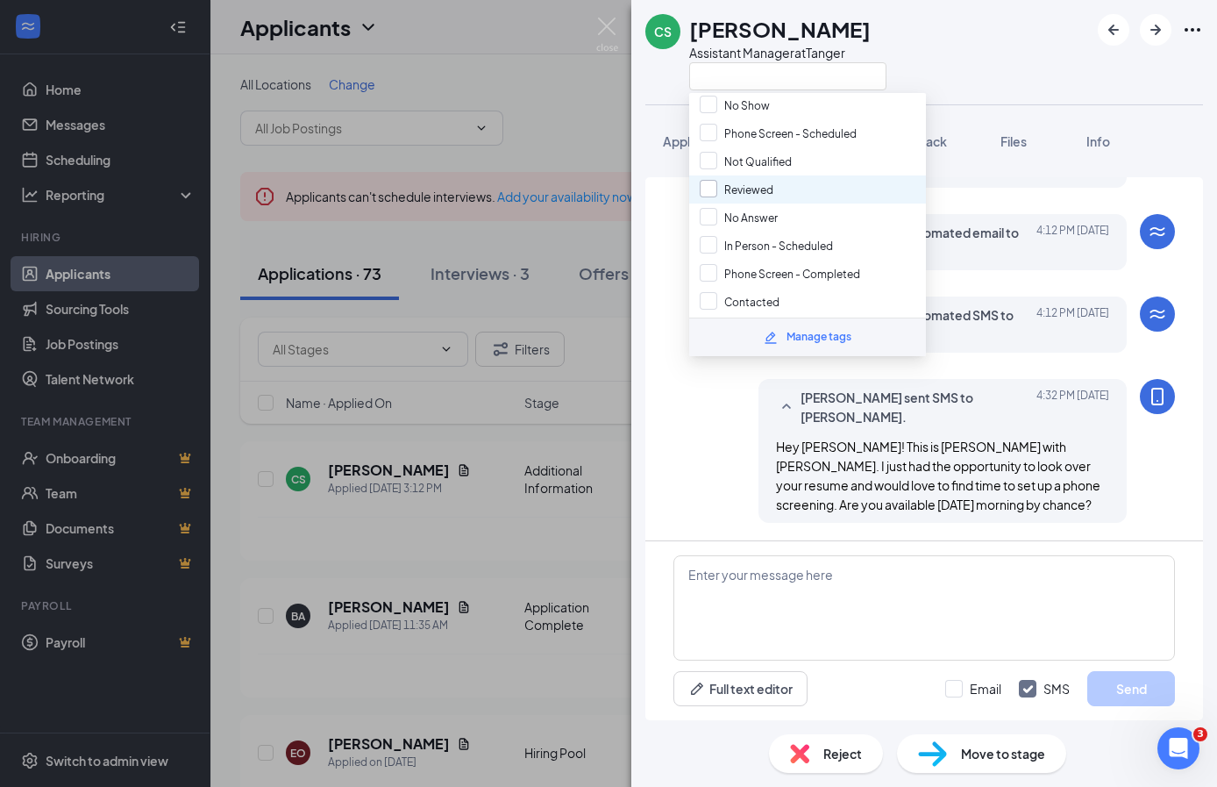
click at [702, 180] on input "Reviewed" at bounding box center [737, 189] width 74 height 19
checkbox input "true"
click at [705, 292] on input "Contacted" at bounding box center [740, 301] width 80 height 19
checkbox input "true"
click at [723, 426] on div "[PERSON_NAME] sent SMS to [PERSON_NAME]. [DATE] 4:32 PM Hey [PERSON_NAME]! This…" at bounding box center [924, 455] width 502 height 153
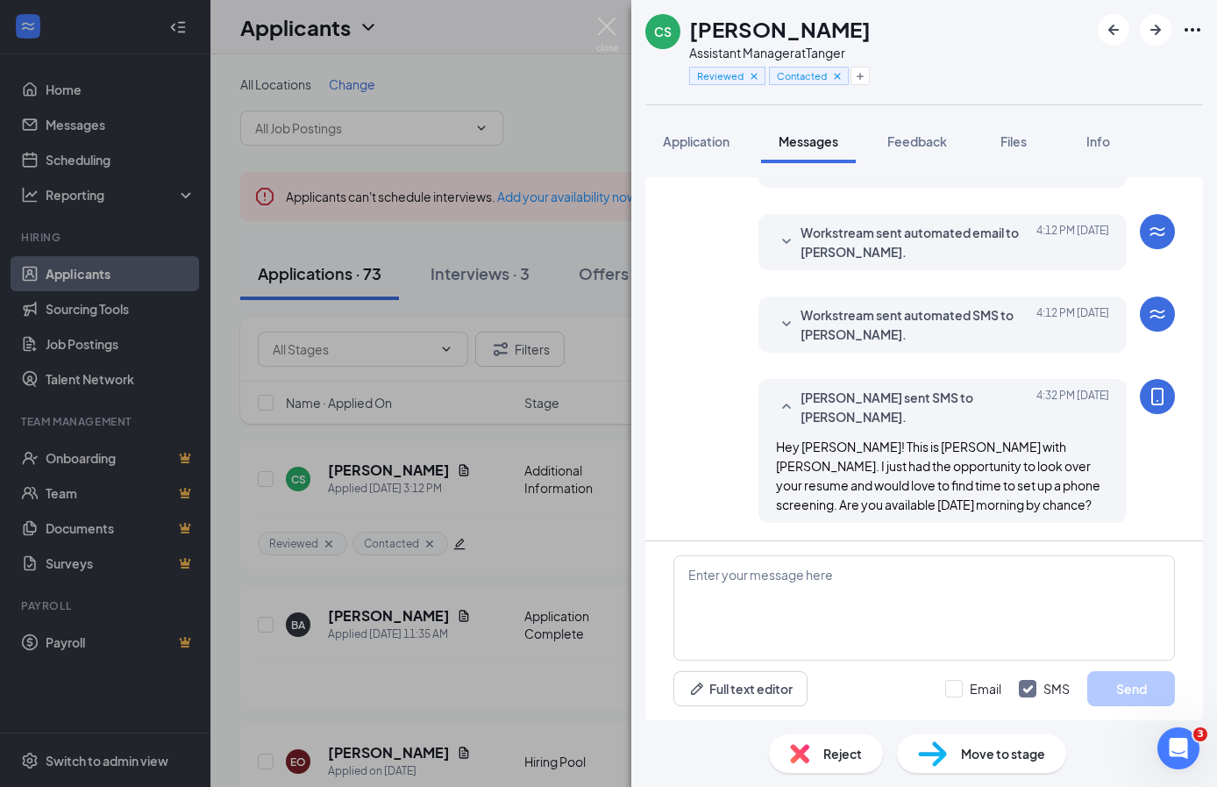
click at [511, 491] on div "CS [PERSON_NAME] Assistant Manager at Tanger Reviewed Contacted Application Mes…" at bounding box center [608, 393] width 1217 height 787
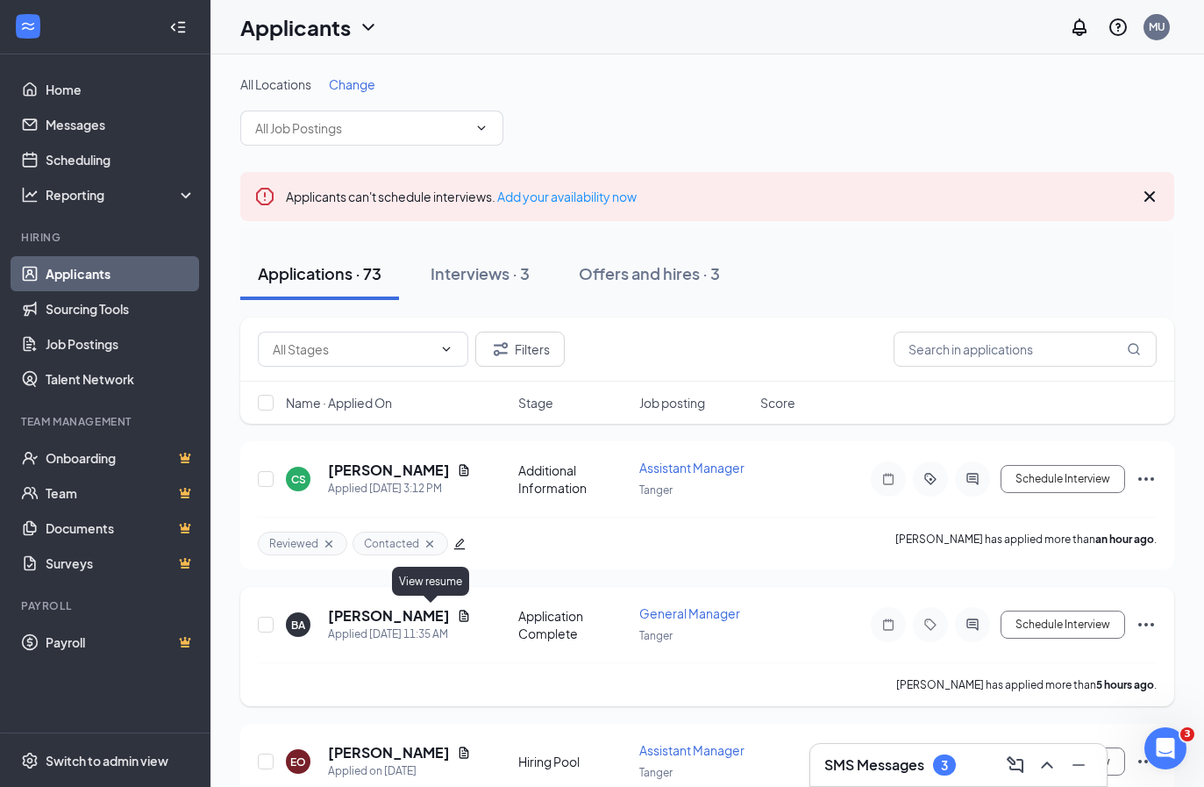
click at [459, 618] on icon "Document" at bounding box center [464, 614] width 10 height 11
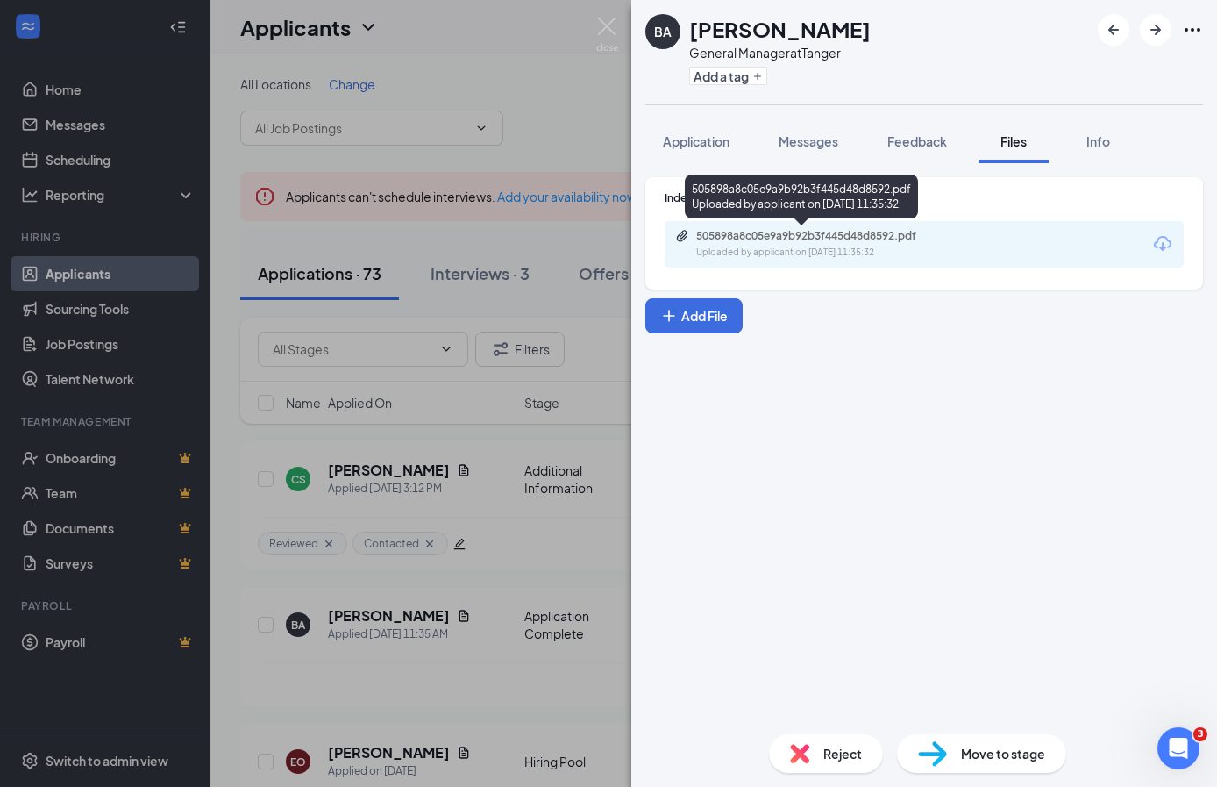
click at [885, 236] on div "505898a8c05e9a9b92b3f445d48d8592.pdf" at bounding box center [819, 236] width 246 height 14
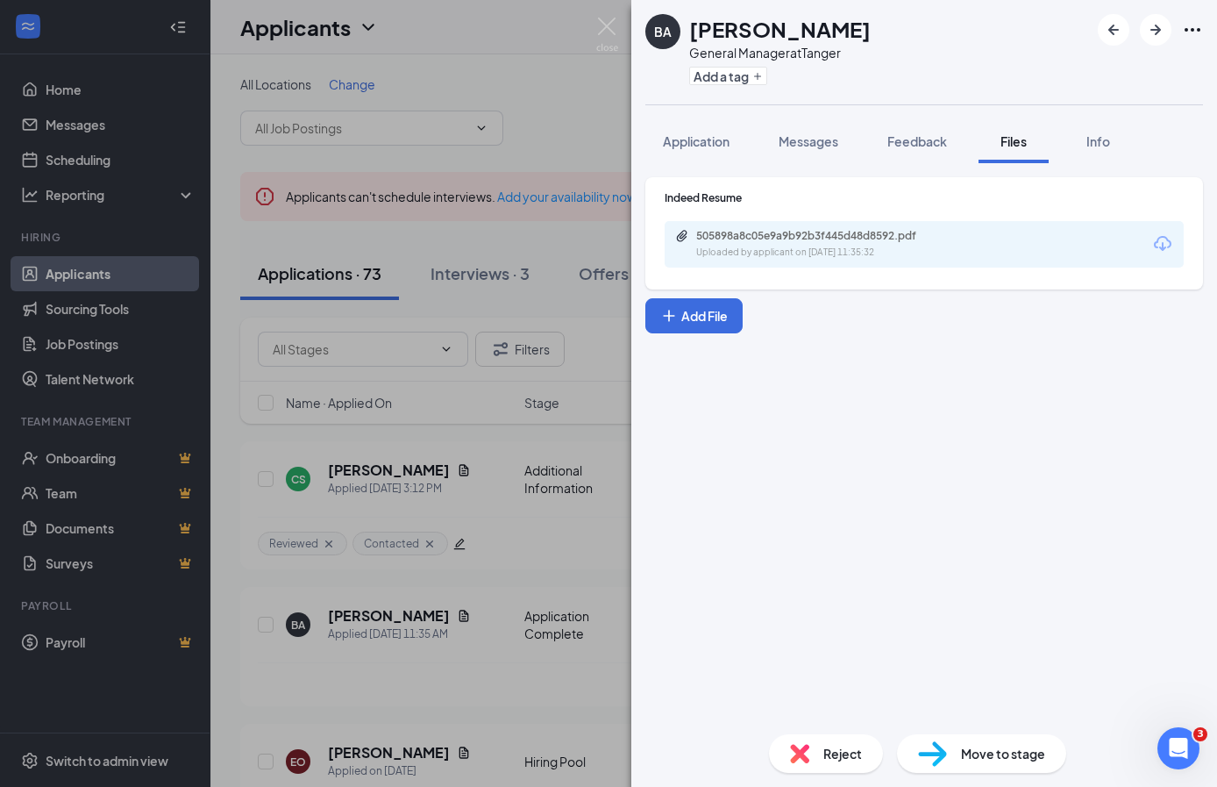
click at [837, 750] on span "Reject" at bounding box center [842, 753] width 39 height 19
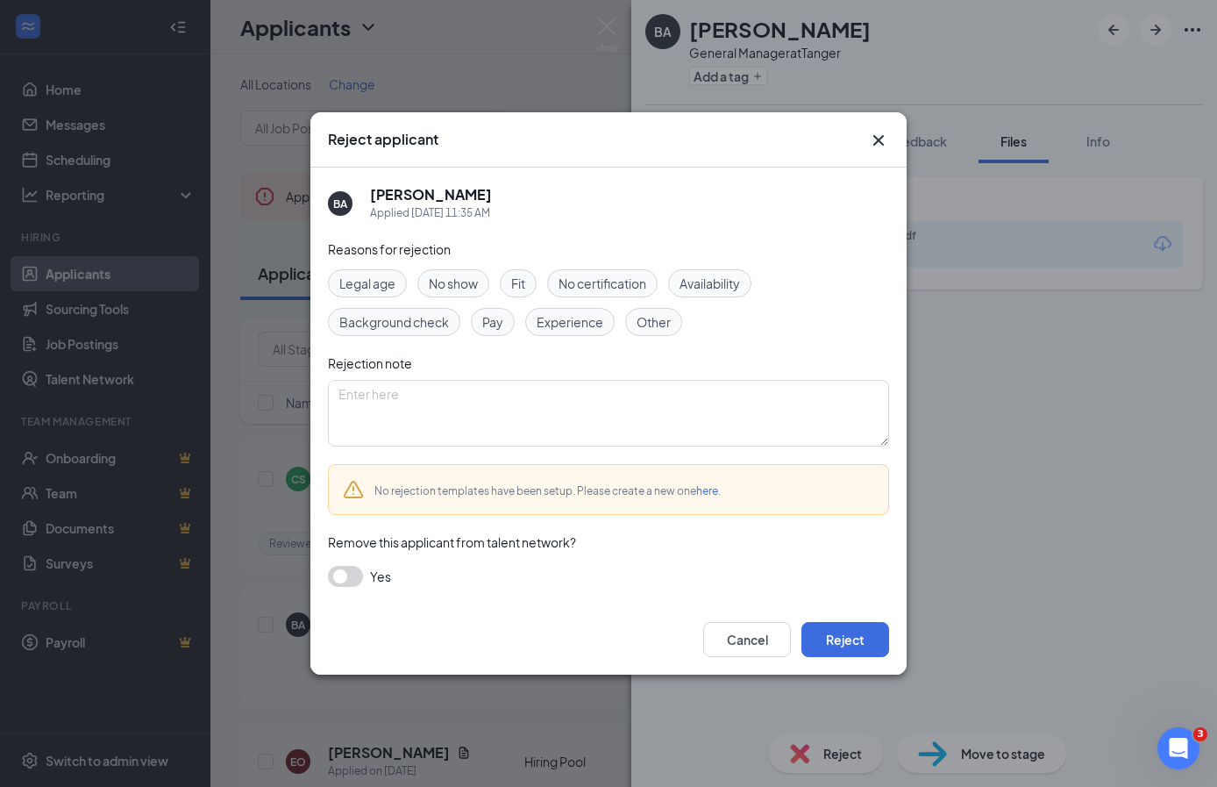
click at [580, 334] on div "Experience" at bounding box center [569, 322] width 89 height 28
click at [828, 638] on button "Reject" at bounding box center [845, 639] width 88 height 35
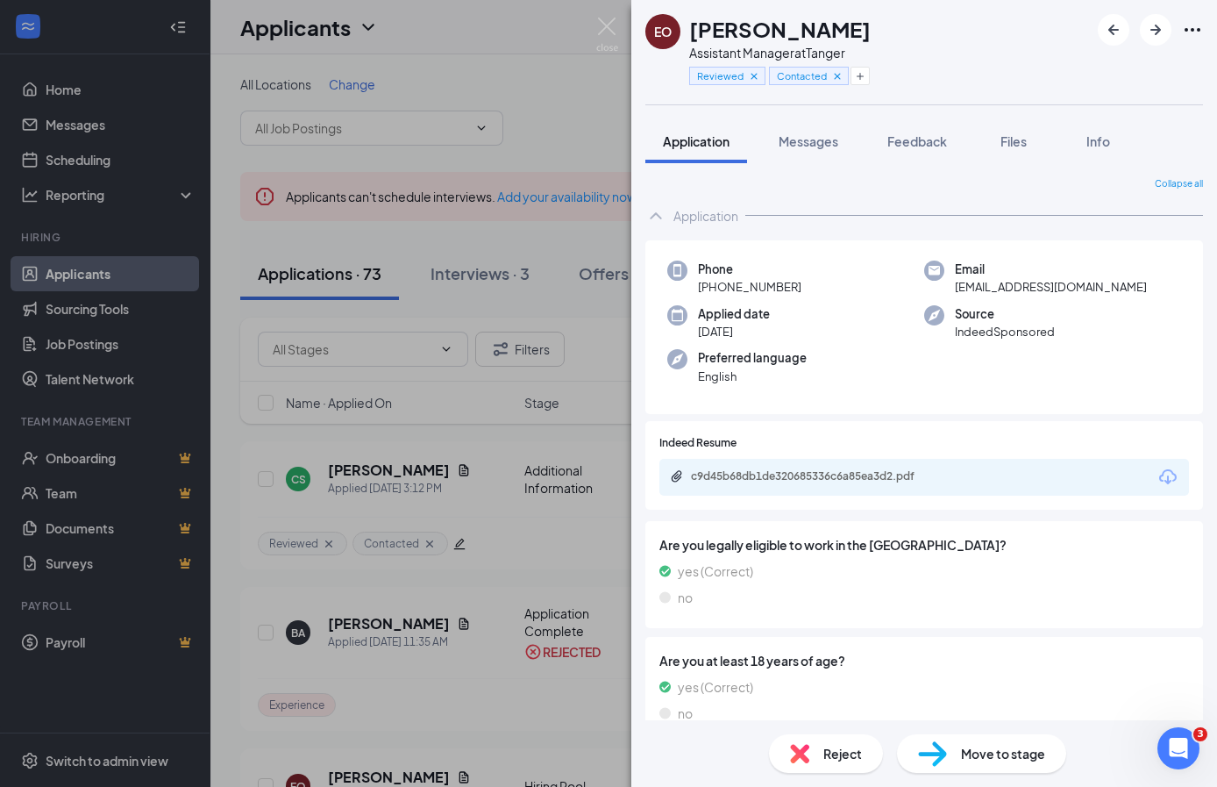
click at [559, 407] on div "EO [PERSON_NAME] Assistant Manager at Tanger Reviewed Contacted Application Mes…" at bounding box center [608, 393] width 1217 height 787
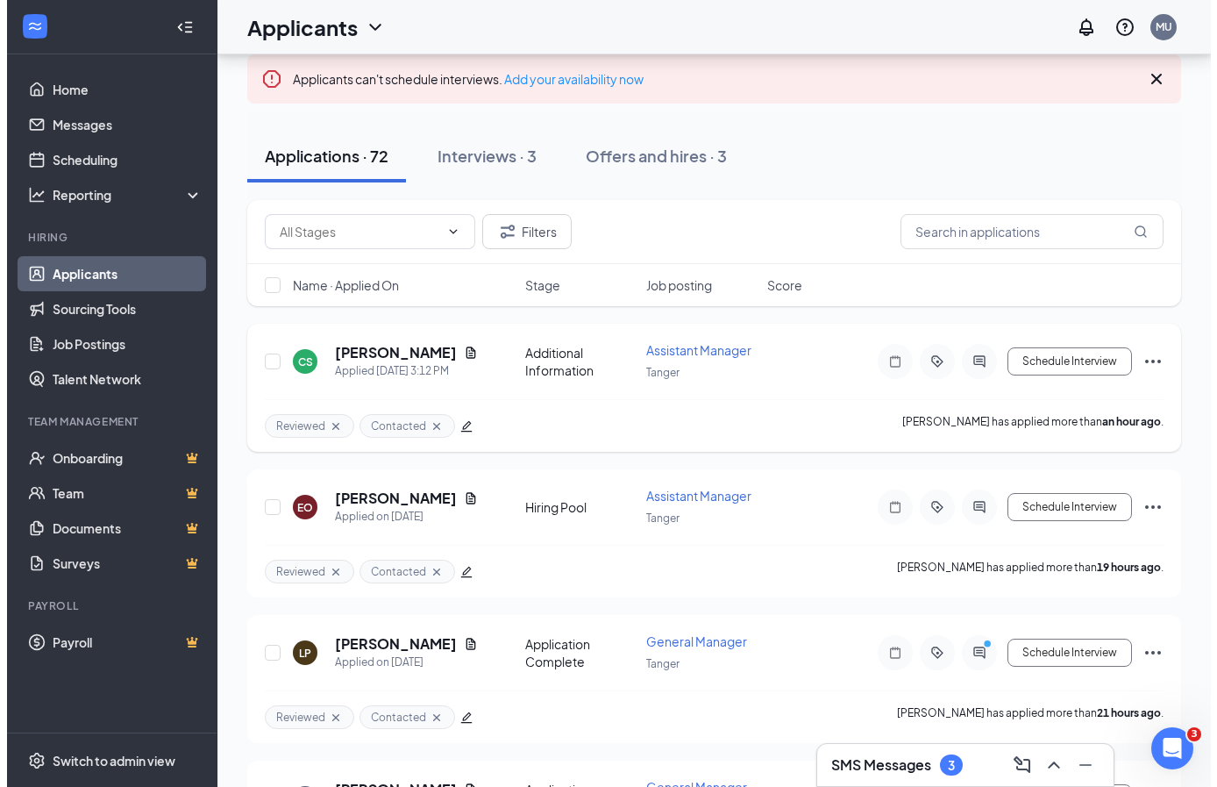
scroll to position [118, 0]
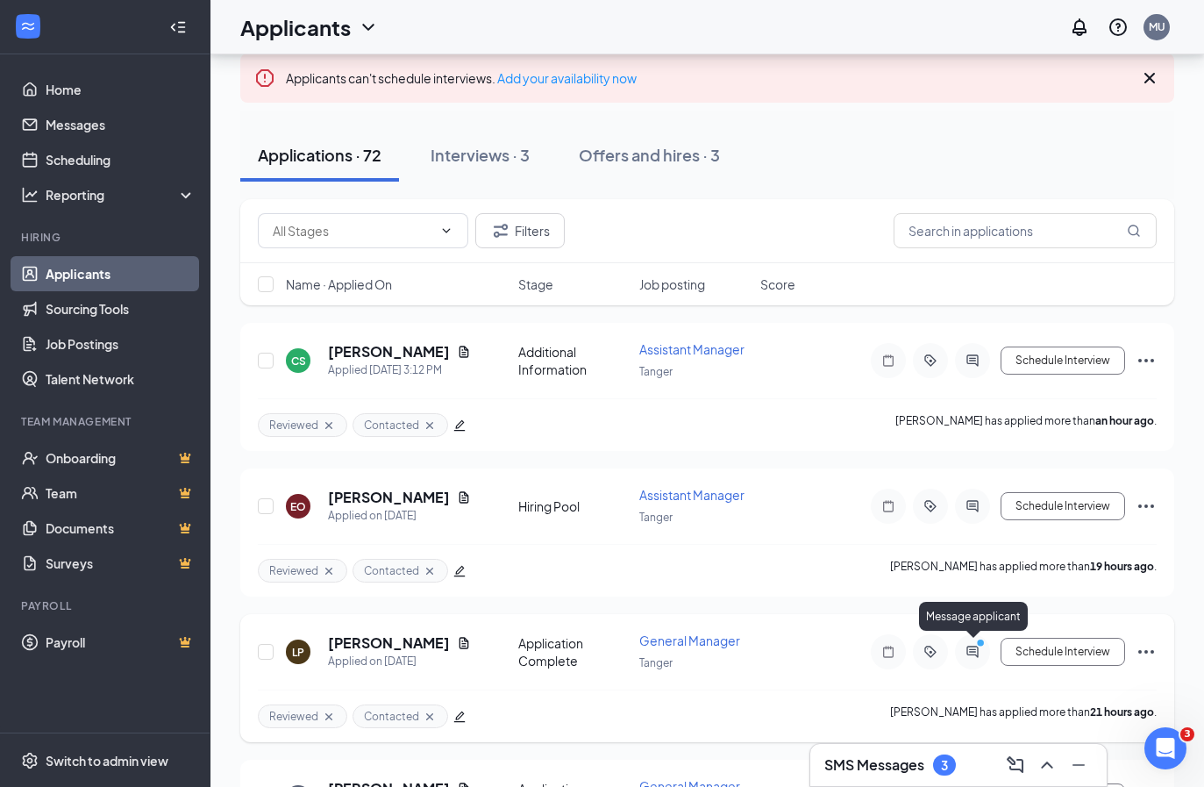
click at [972, 644] on icon "PrimaryDot" at bounding box center [982, 644] width 21 height 14
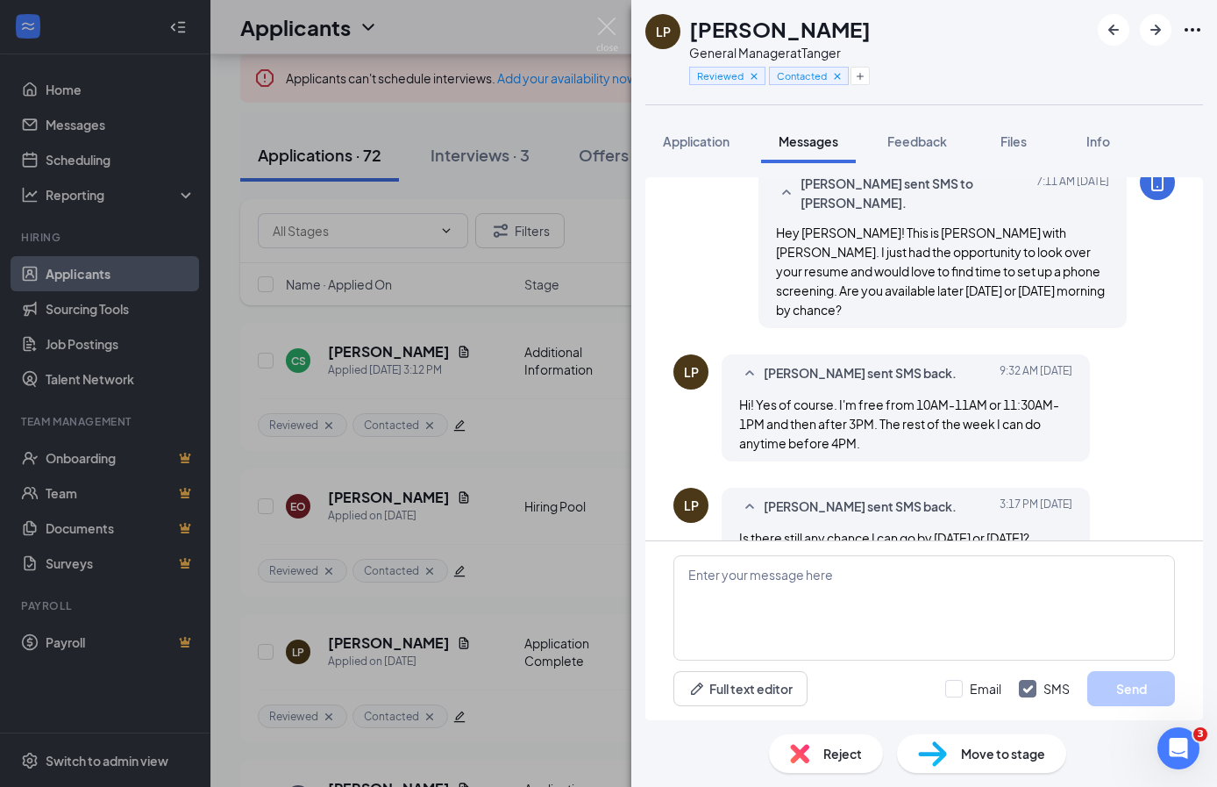
scroll to position [384, 0]
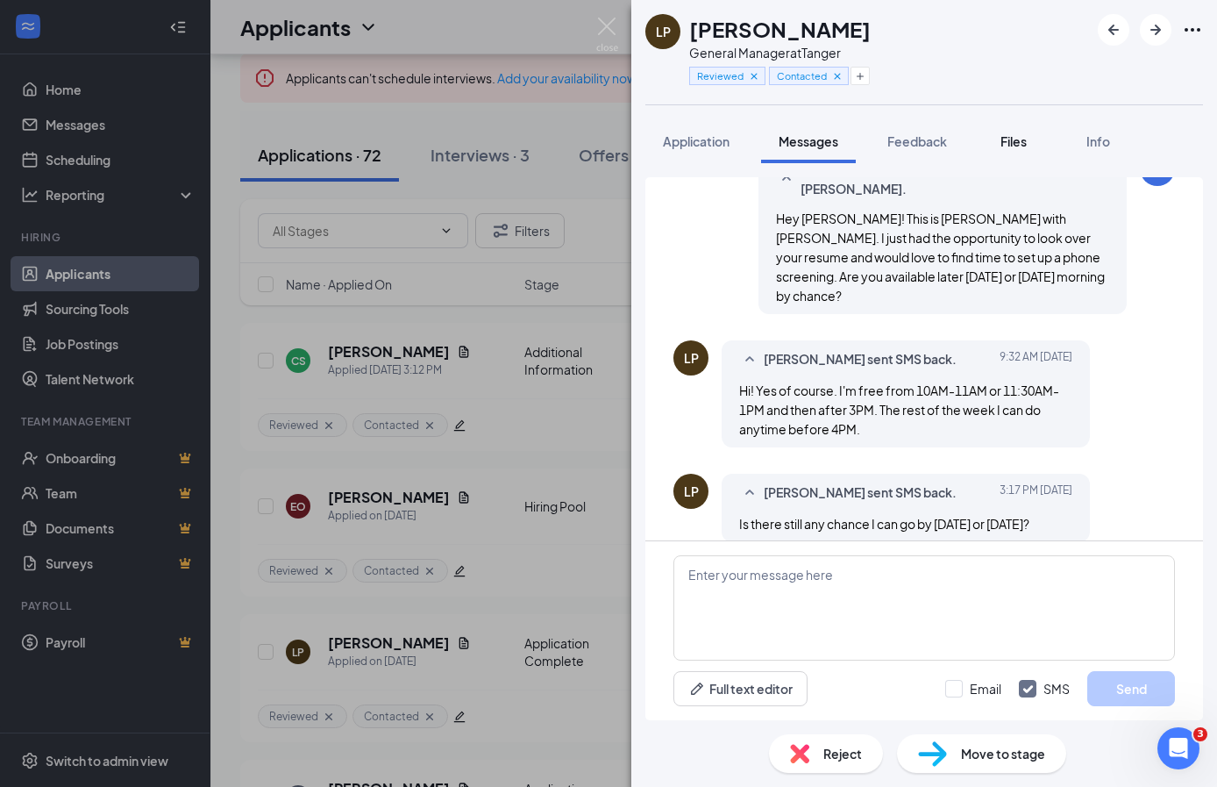
click at [1009, 139] on span "Files" at bounding box center [1014, 141] width 26 height 16
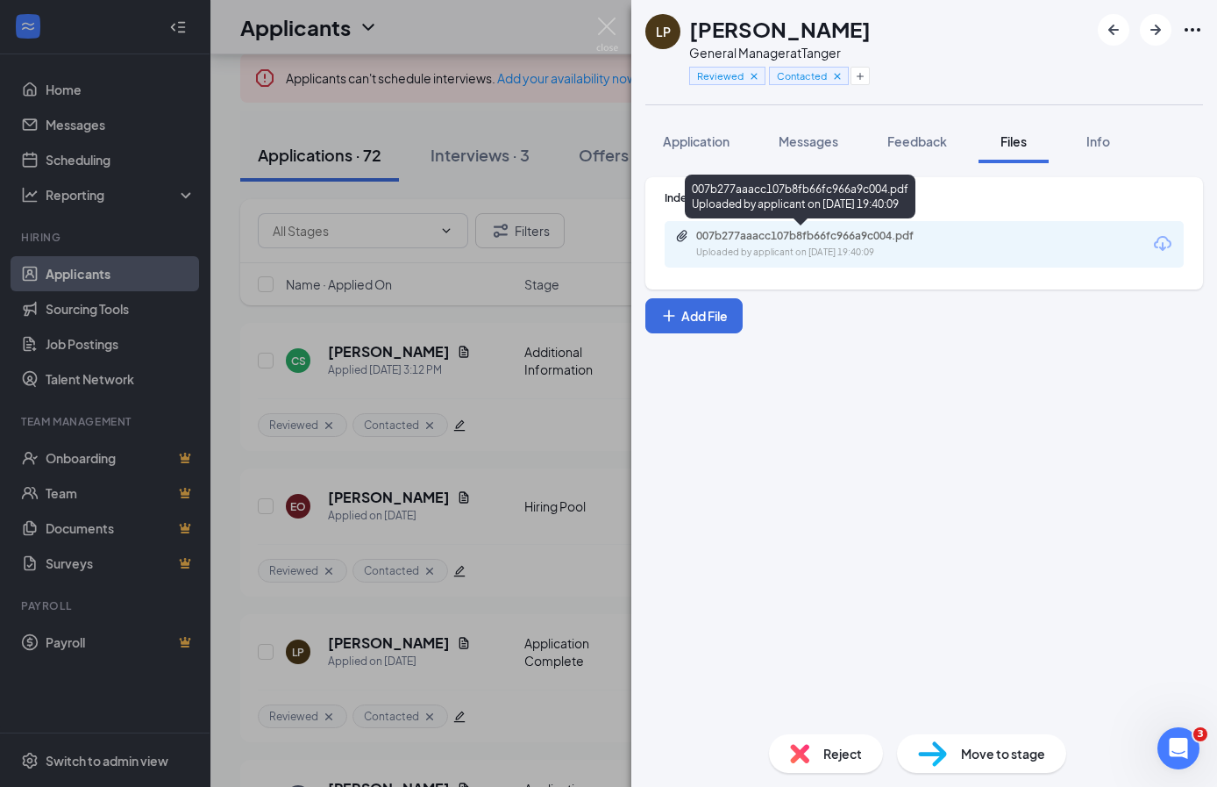
click at [841, 245] on div "007b277aaacc107b8fb66fc966a9c004.pdf Uploaded by applicant on [DATE] 19:40:09" at bounding box center [817, 244] width 284 height 31
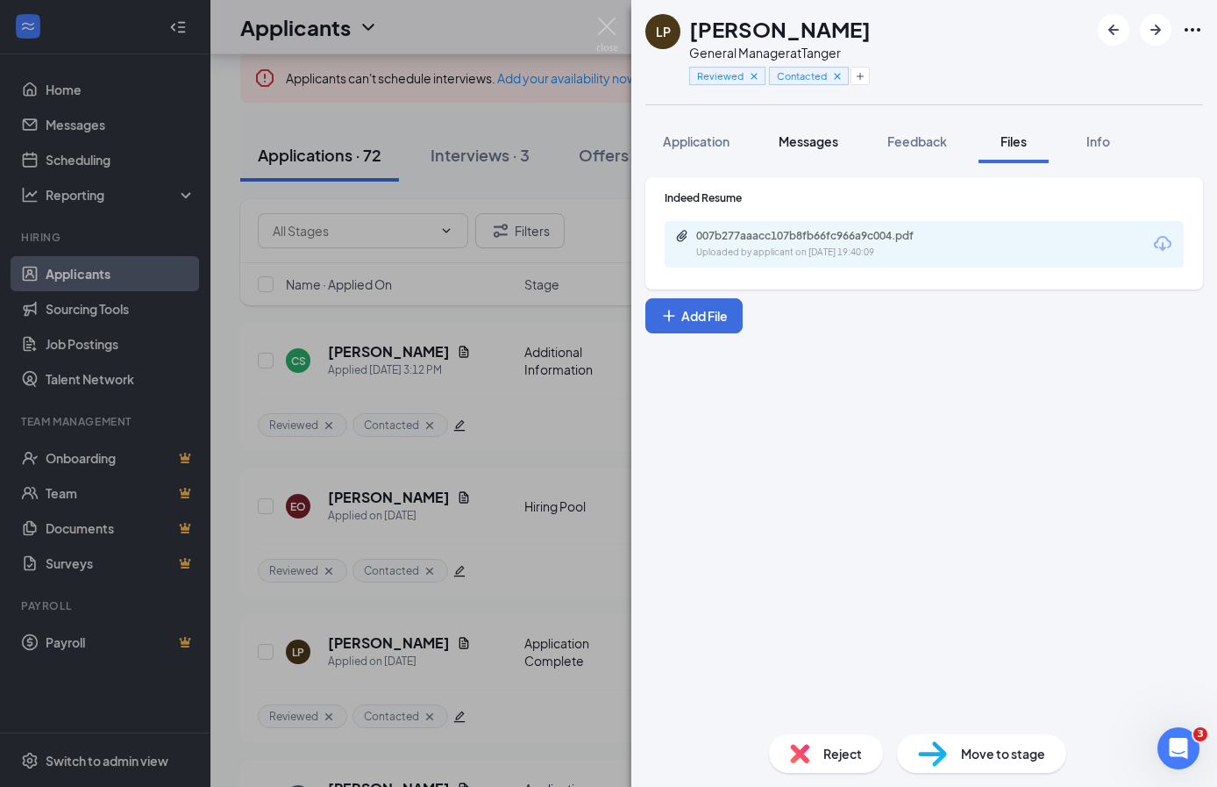
click at [802, 136] on span "Messages" at bounding box center [809, 141] width 60 height 16
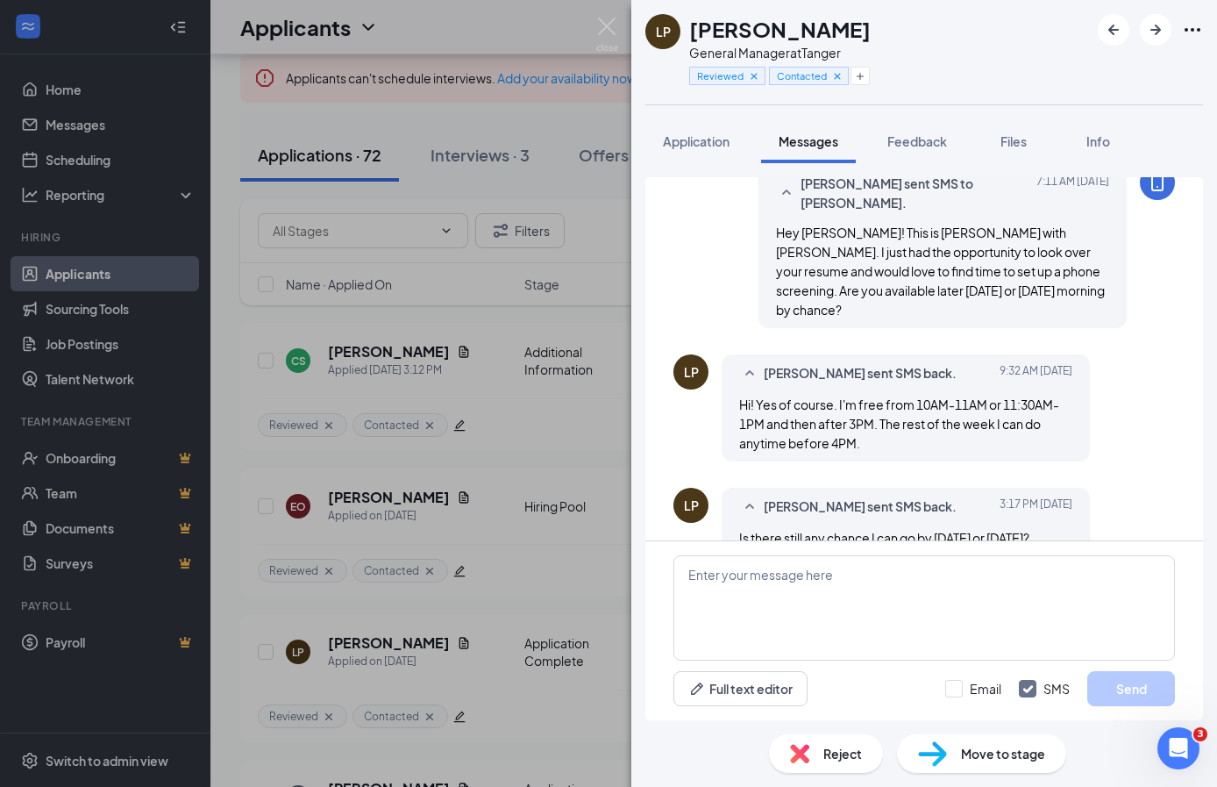
scroll to position [384, 0]
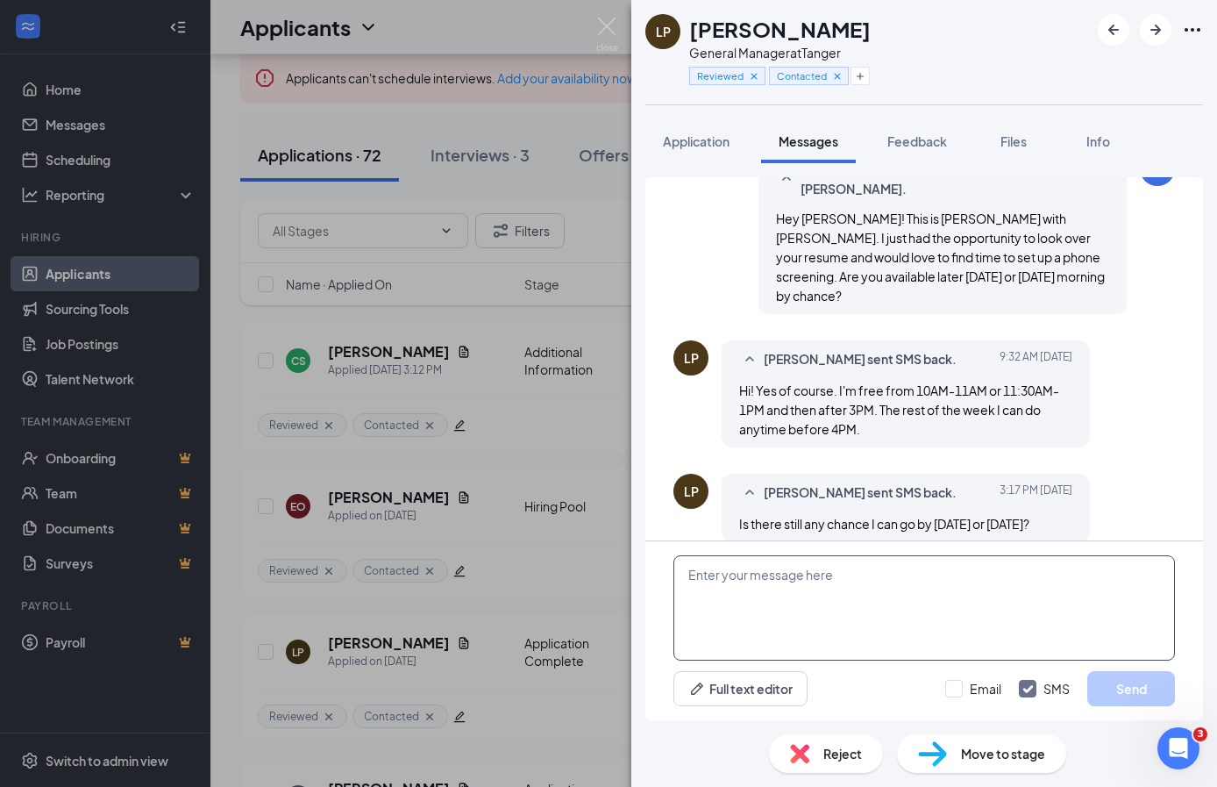
click at [848, 598] on textarea at bounding box center [924, 607] width 502 height 105
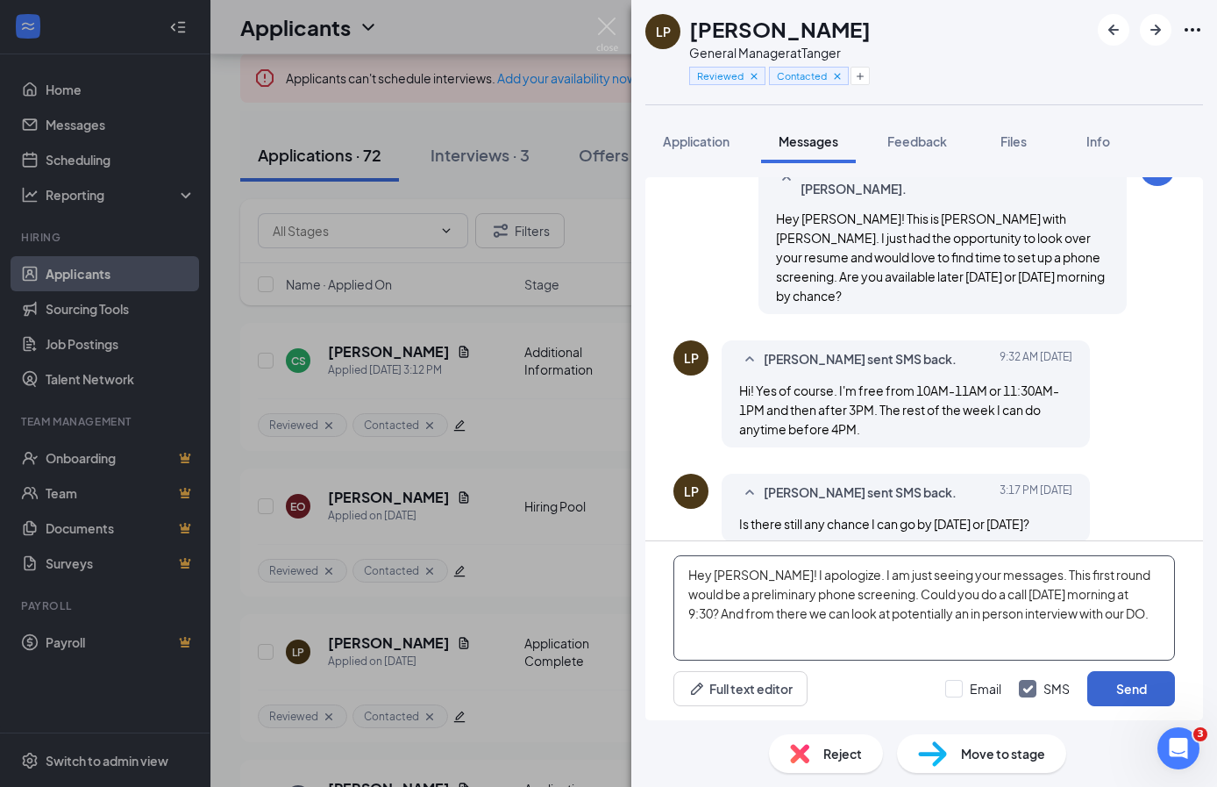
type textarea "Hey [PERSON_NAME]! I apologize. I am just seeing your messages. This first roun…"
click at [1150, 673] on button "Send" at bounding box center [1131, 688] width 88 height 35
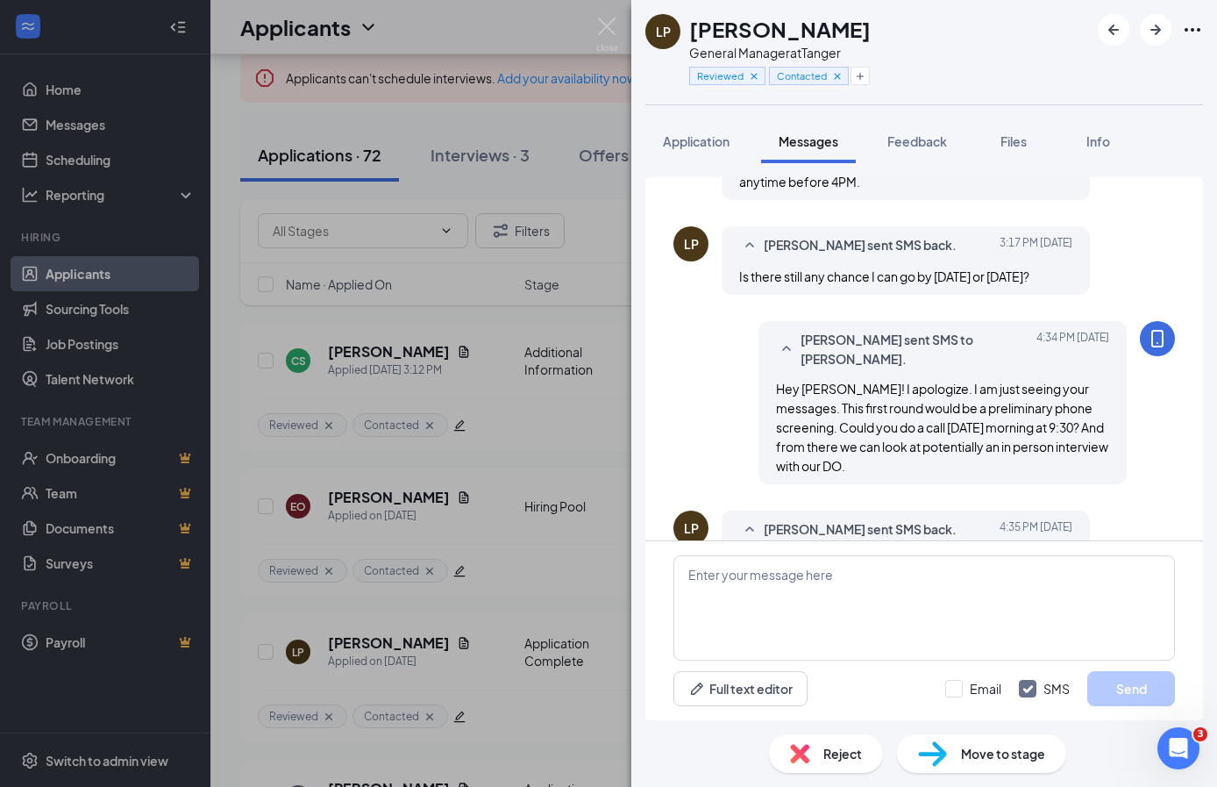
scroll to position [668, 0]
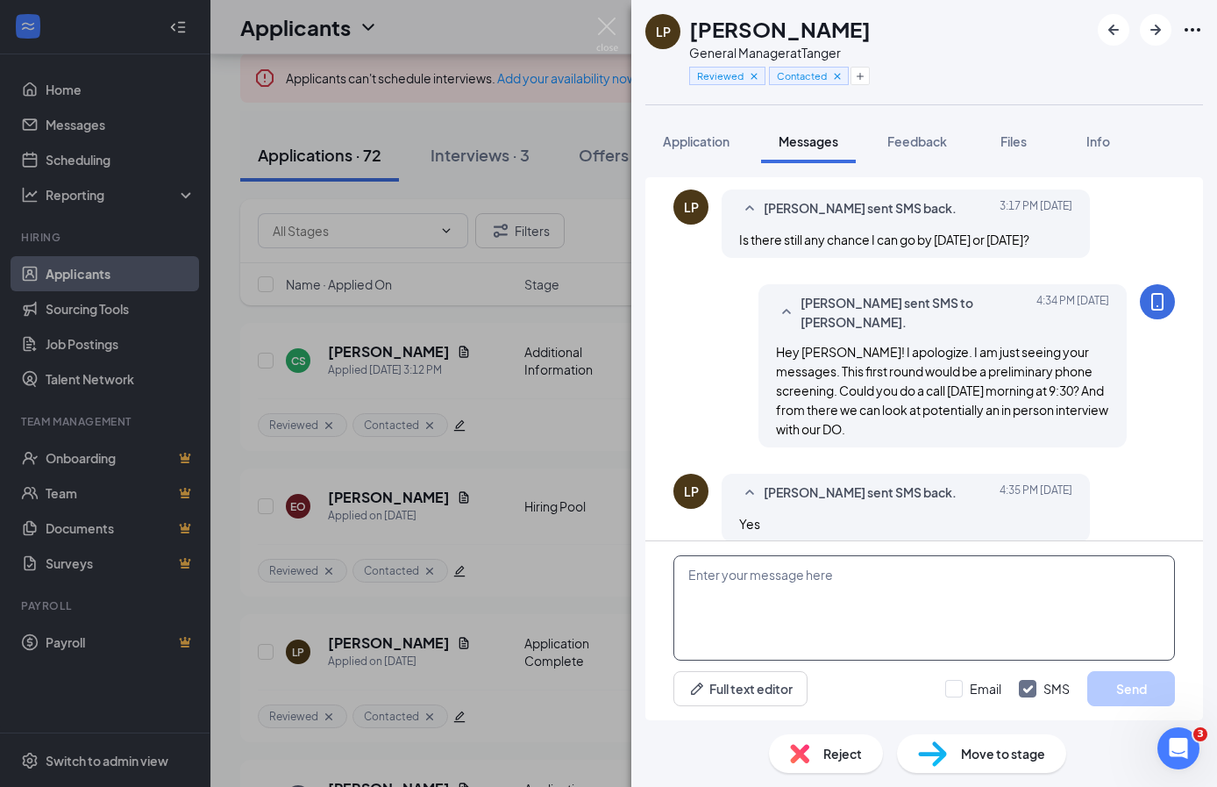
click at [901, 616] on textarea at bounding box center [924, 607] width 502 height 105
type textarea "P"
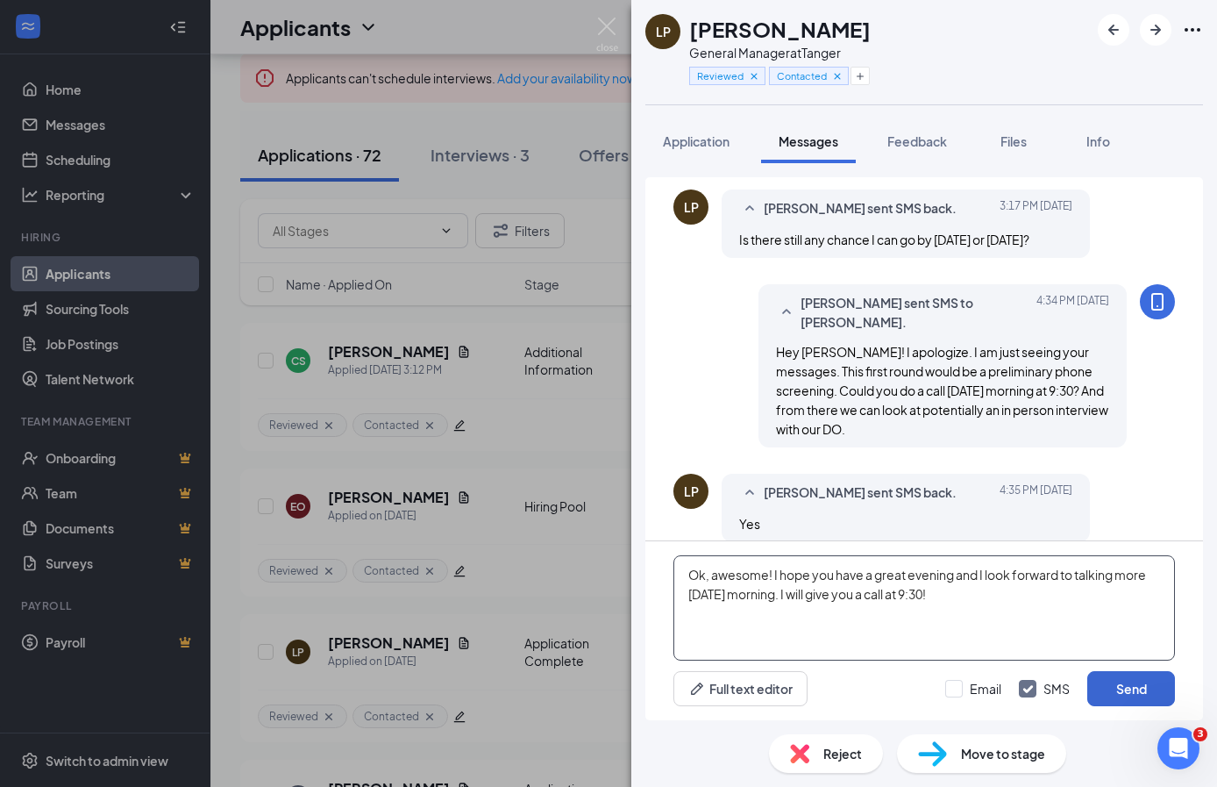
type textarea "Ok, awesome! I hope you have a great evening and I look forward to talking more…"
click at [1129, 687] on button "Send" at bounding box center [1131, 688] width 88 height 35
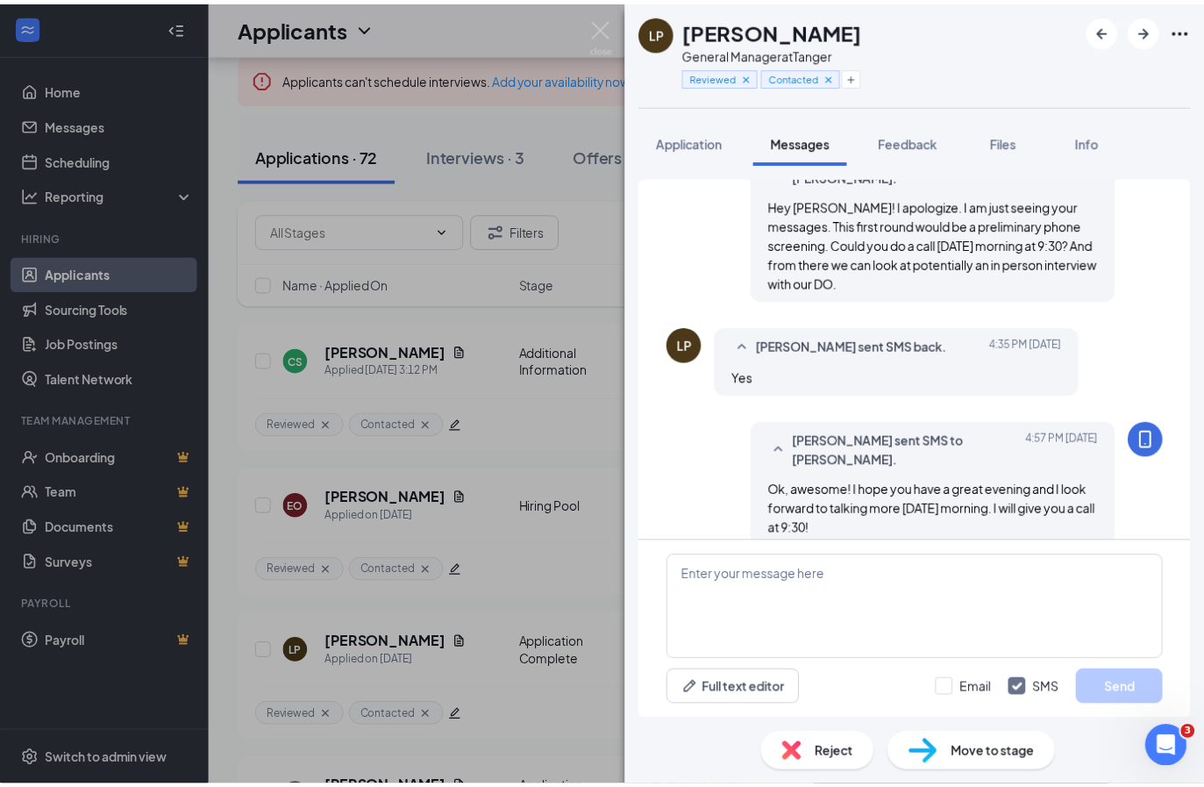
scroll to position [819, 0]
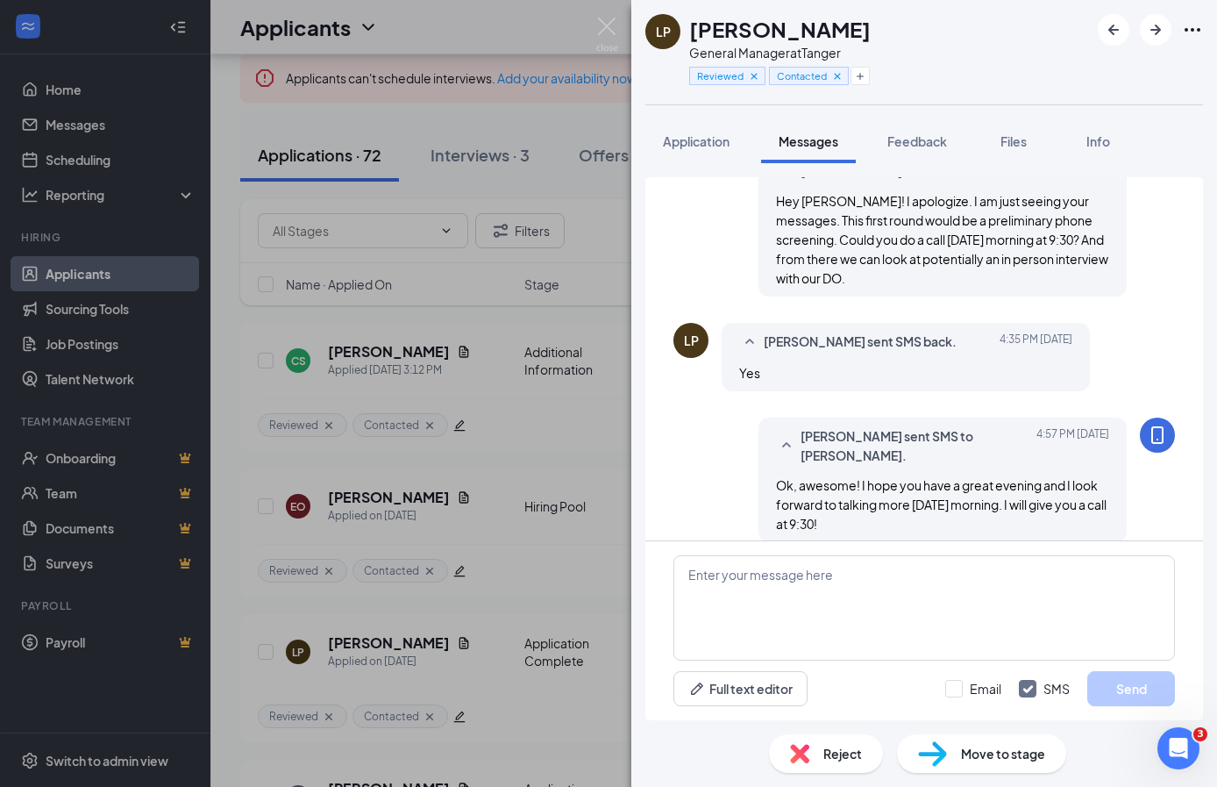
click at [524, 445] on div "LP [PERSON_NAME] General Manager at Tanger Reviewed Contacted Application Messa…" at bounding box center [608, 393] width 1217 height 787
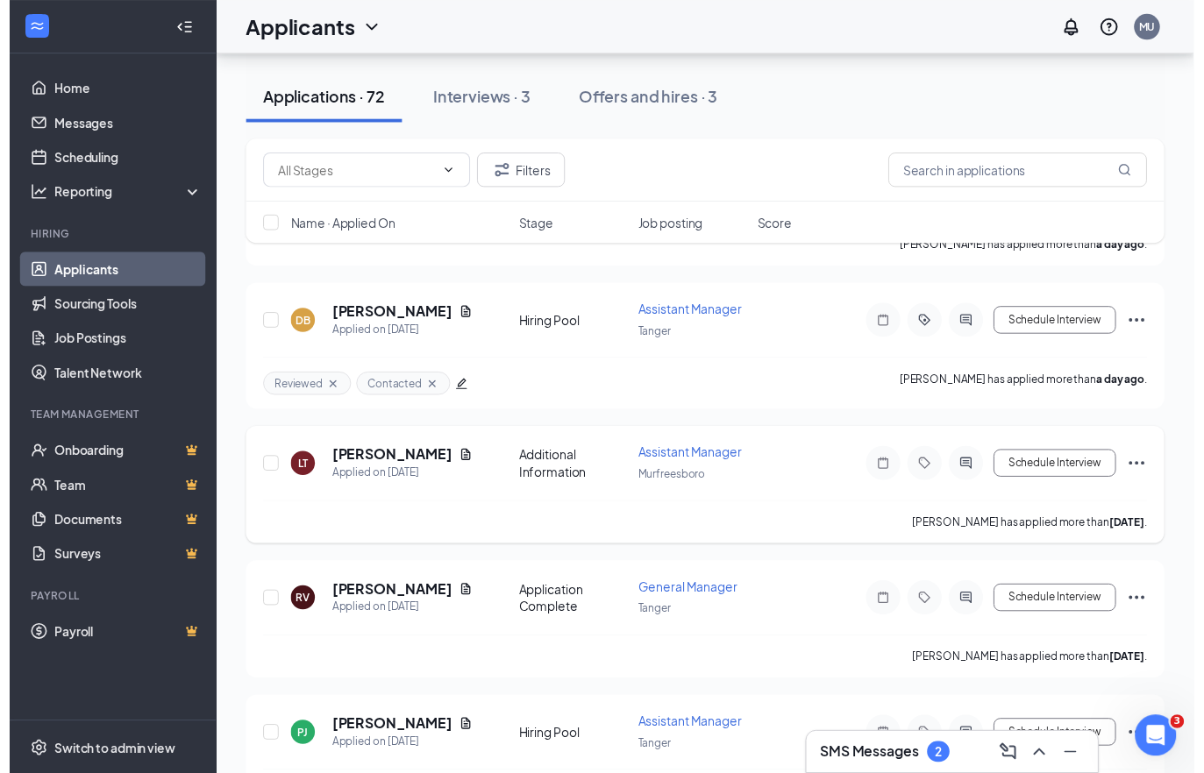
scroll to position [728, 0]
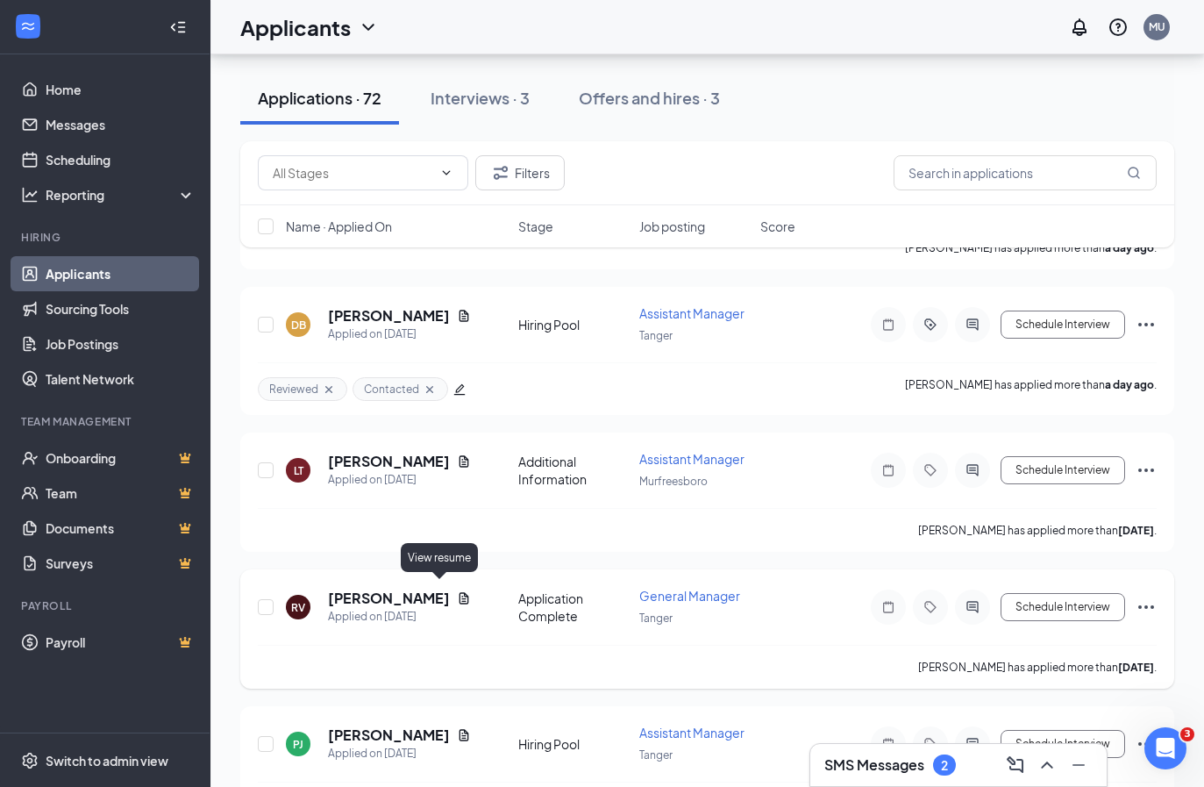
click at [457, 591] on icon "Document" at bounding box center [464, 598] width 14 height 14
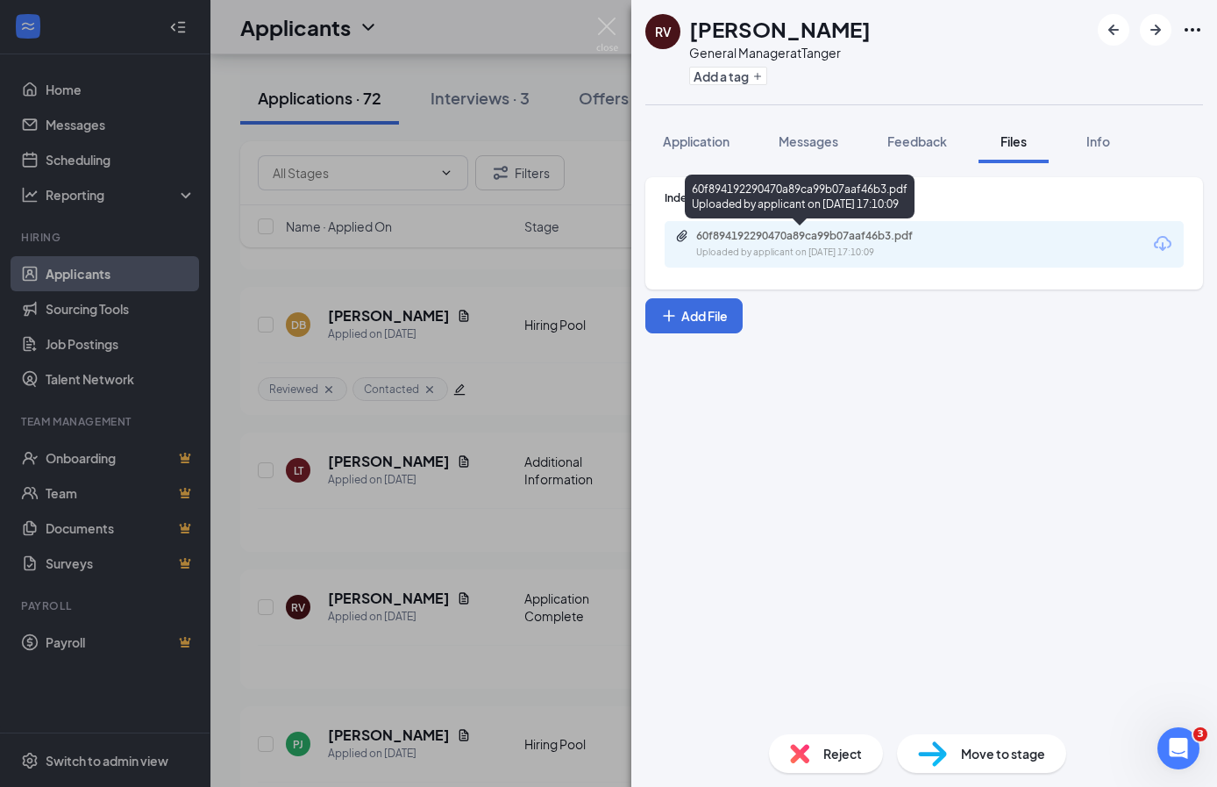
click at [839, 249] on div "Uploaded by applicant on [DATE] 17:10:09" at bounding box center [827, 253] width 263 height 14
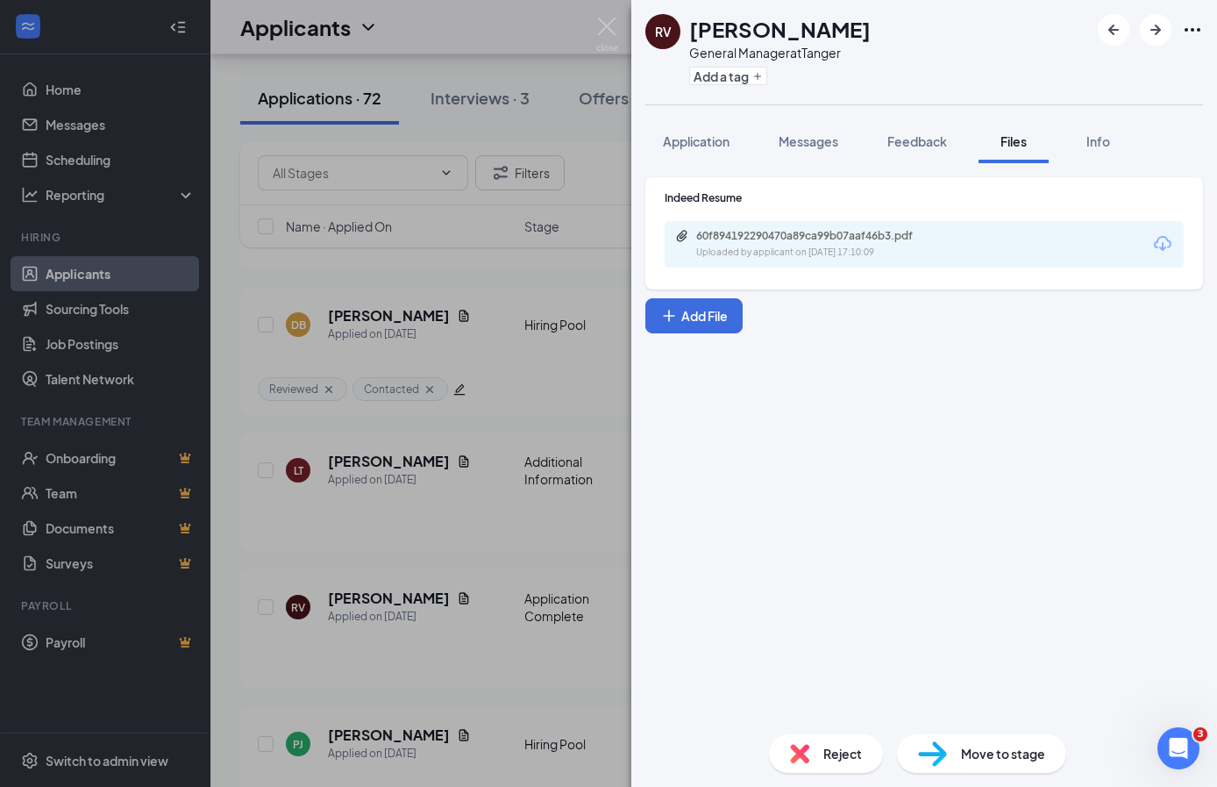
click at [512, 455] on div "RV [PERSON_NAME] General Manager at Tanger Add a tag Application Messages Feedb…" at bounding box center [608, 393] width 1217 height 787
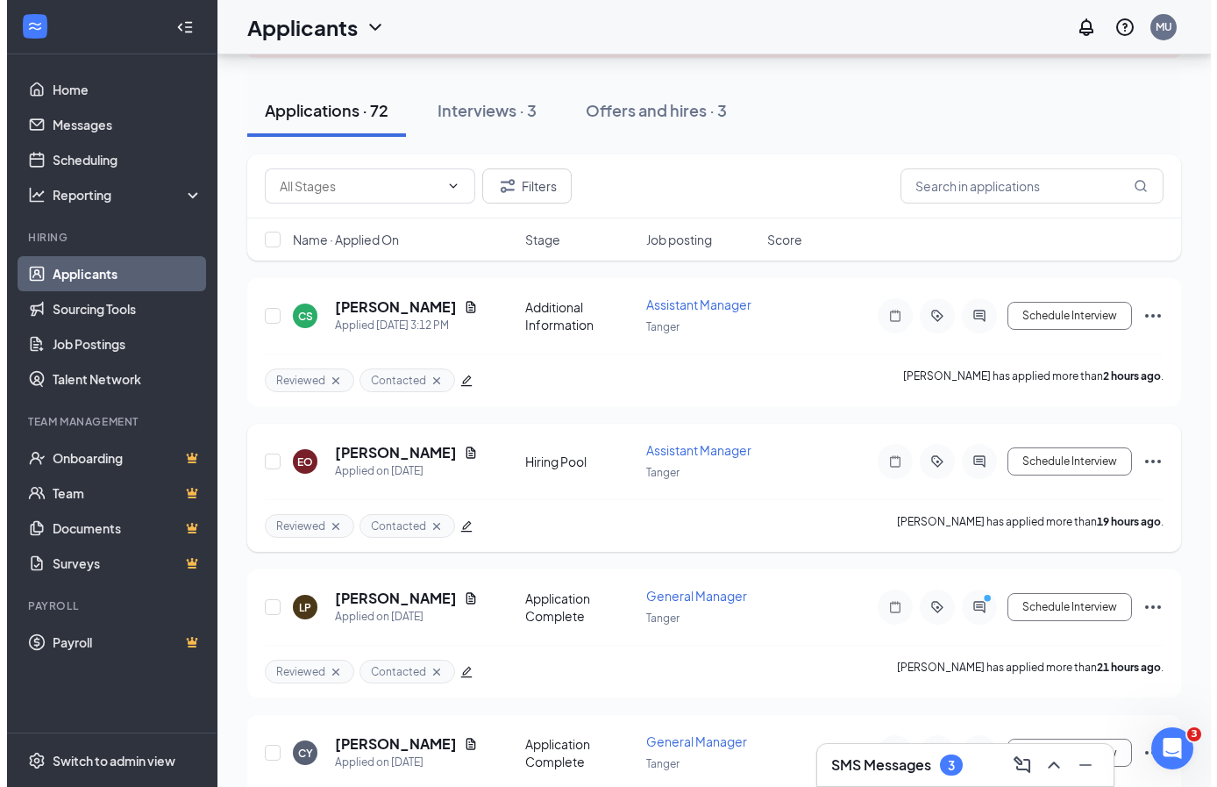
scroll to position [161, 0]
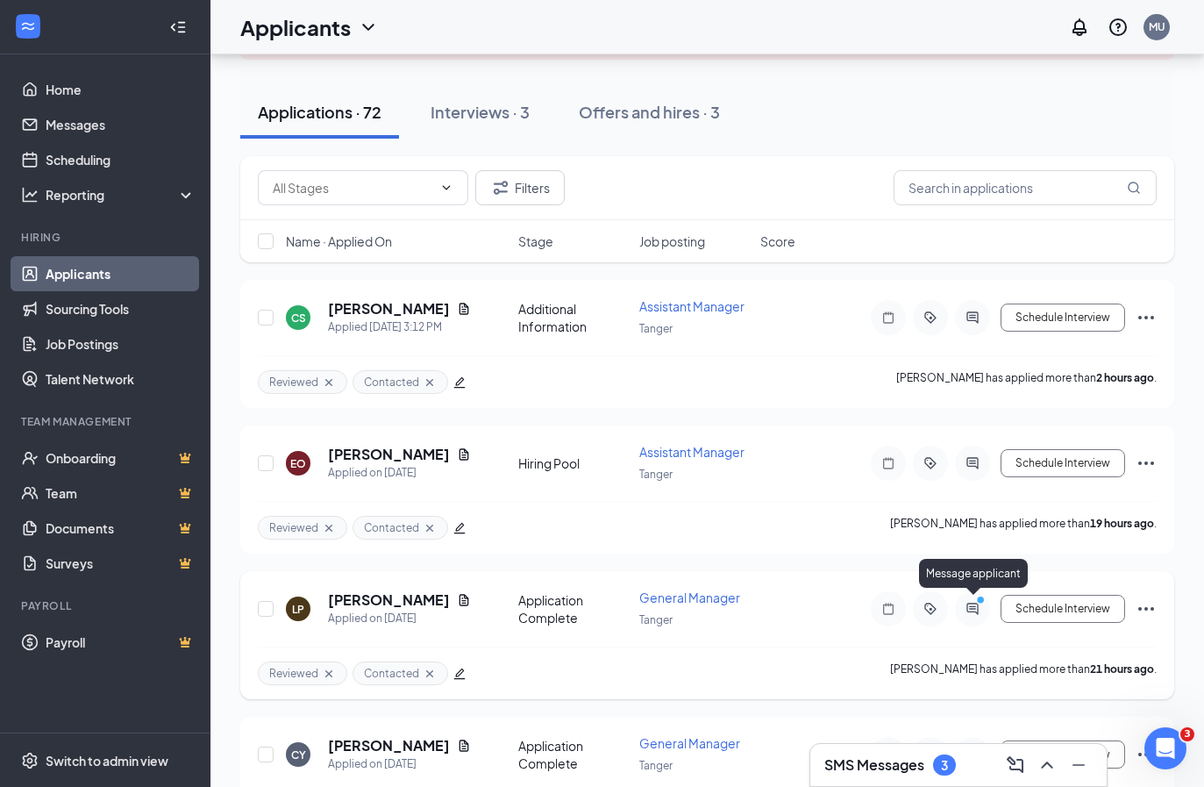
click at [974, 609] on icon "ActiveChat" at bounding box center [972, 609] width 21 height 14
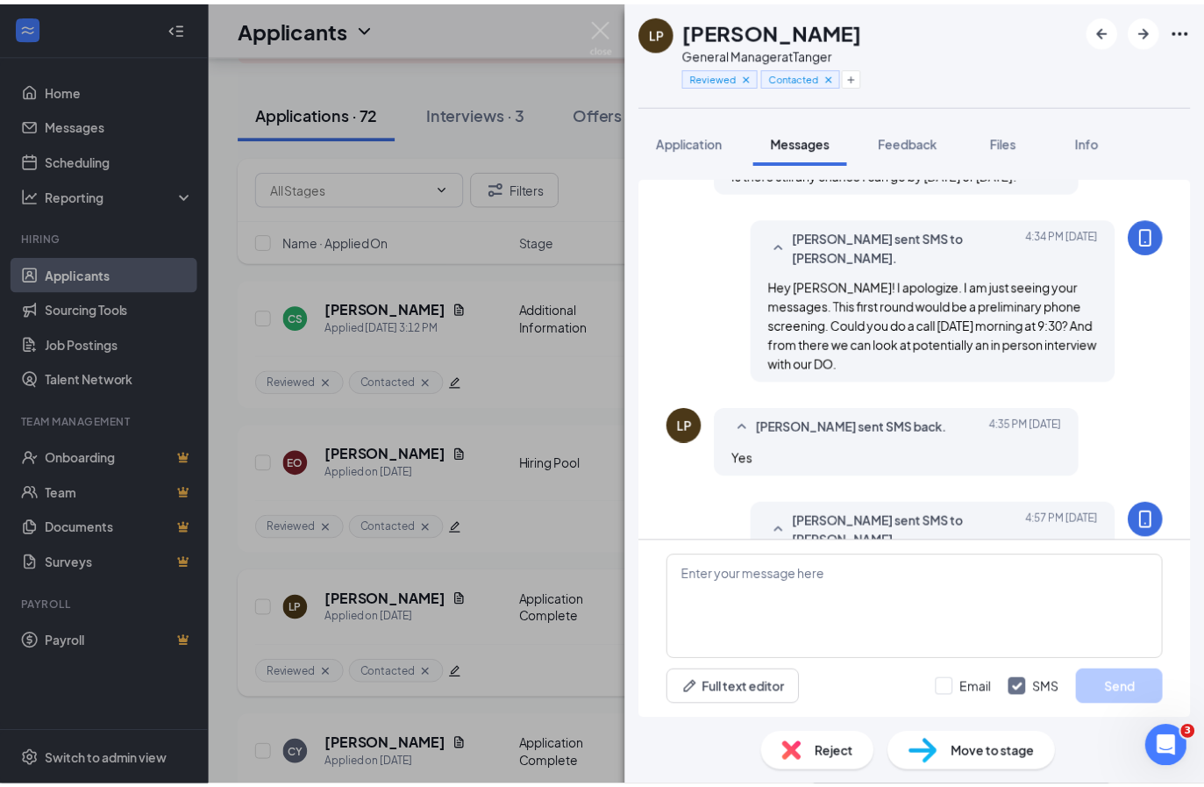
scroll to position [754, 0]
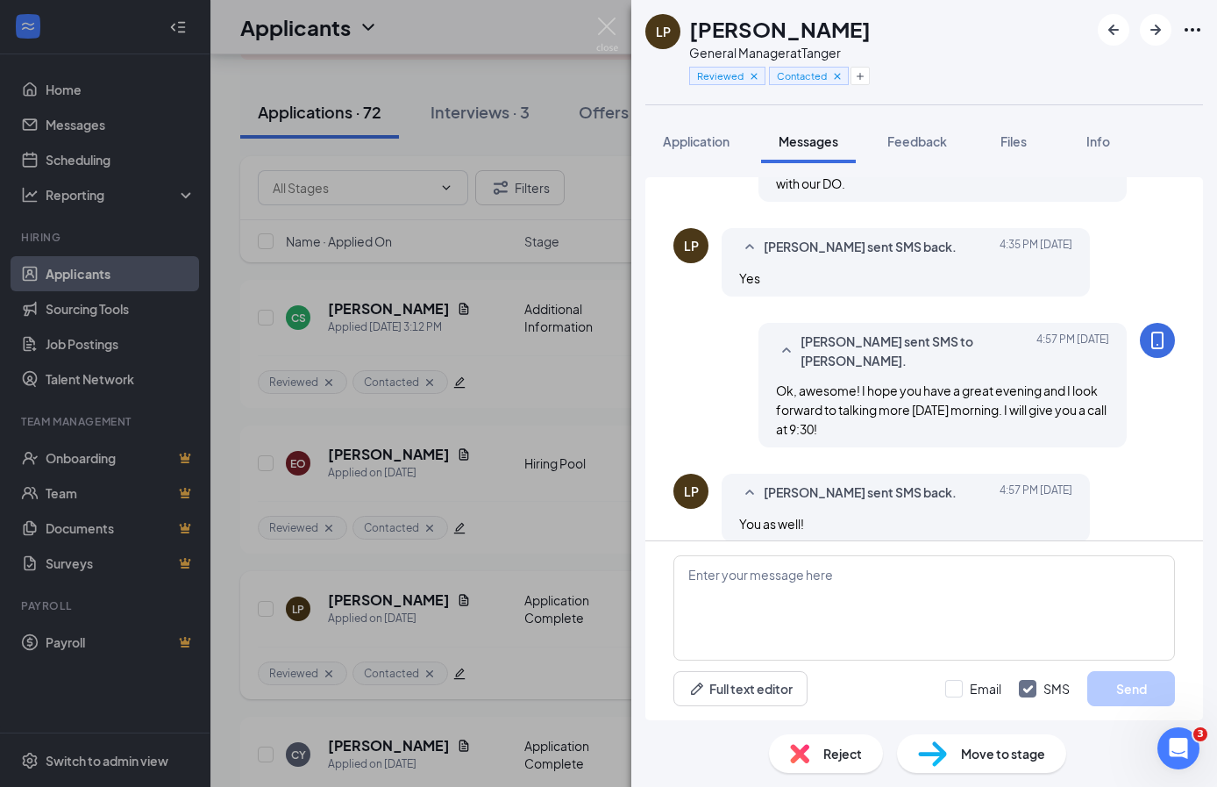
click at [374, 486] on div "LP [PERSON_NAME] General Manager at Tanger Reviewed Contacted Application Messa…" at bounding box center [608, 393] width 1217 height 787
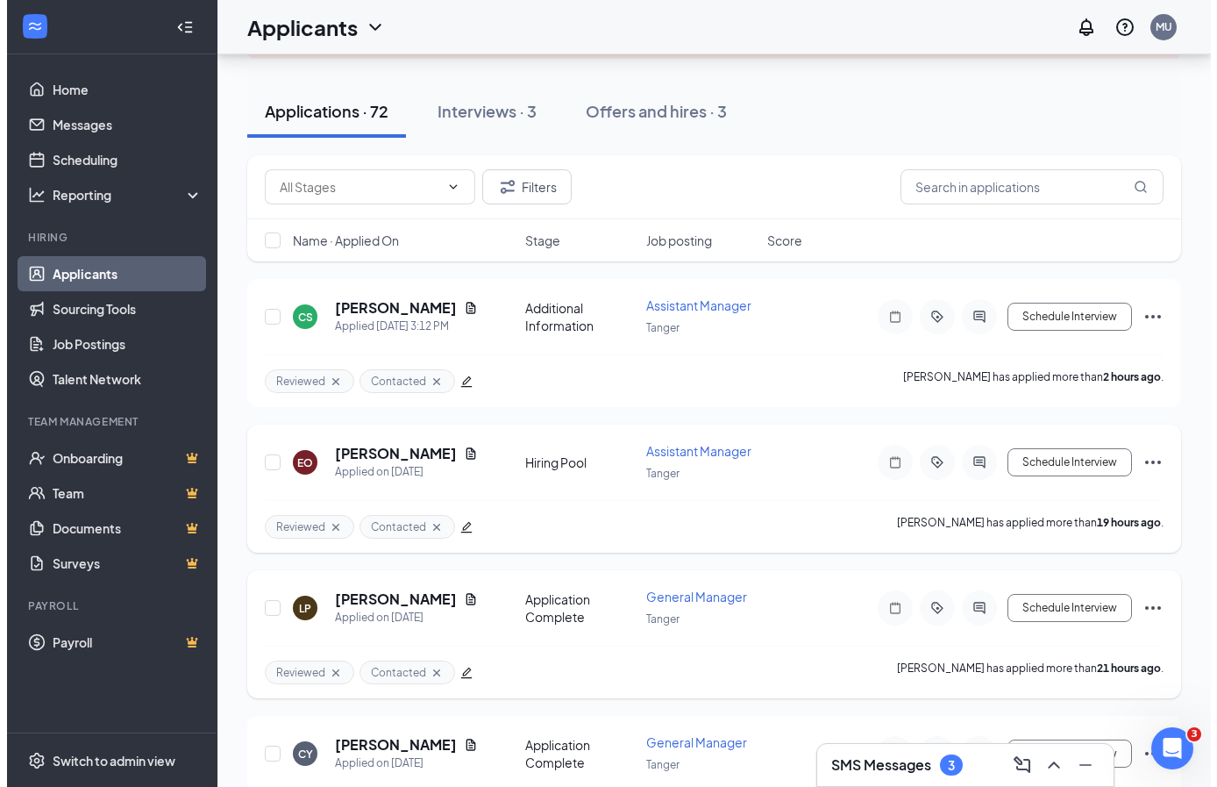
scroll to position [262, 0]
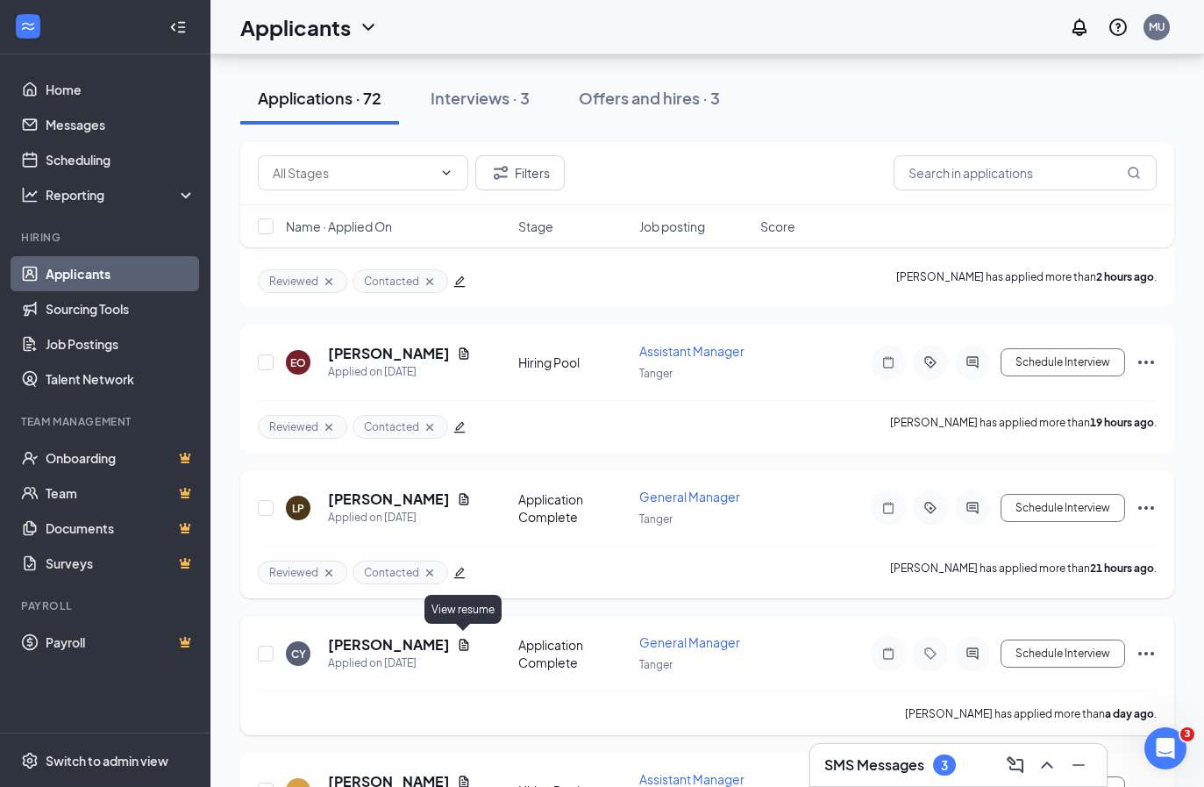
click at [457, 637] on icon "Document" at bounding box center [464, 644] width 14 height 14
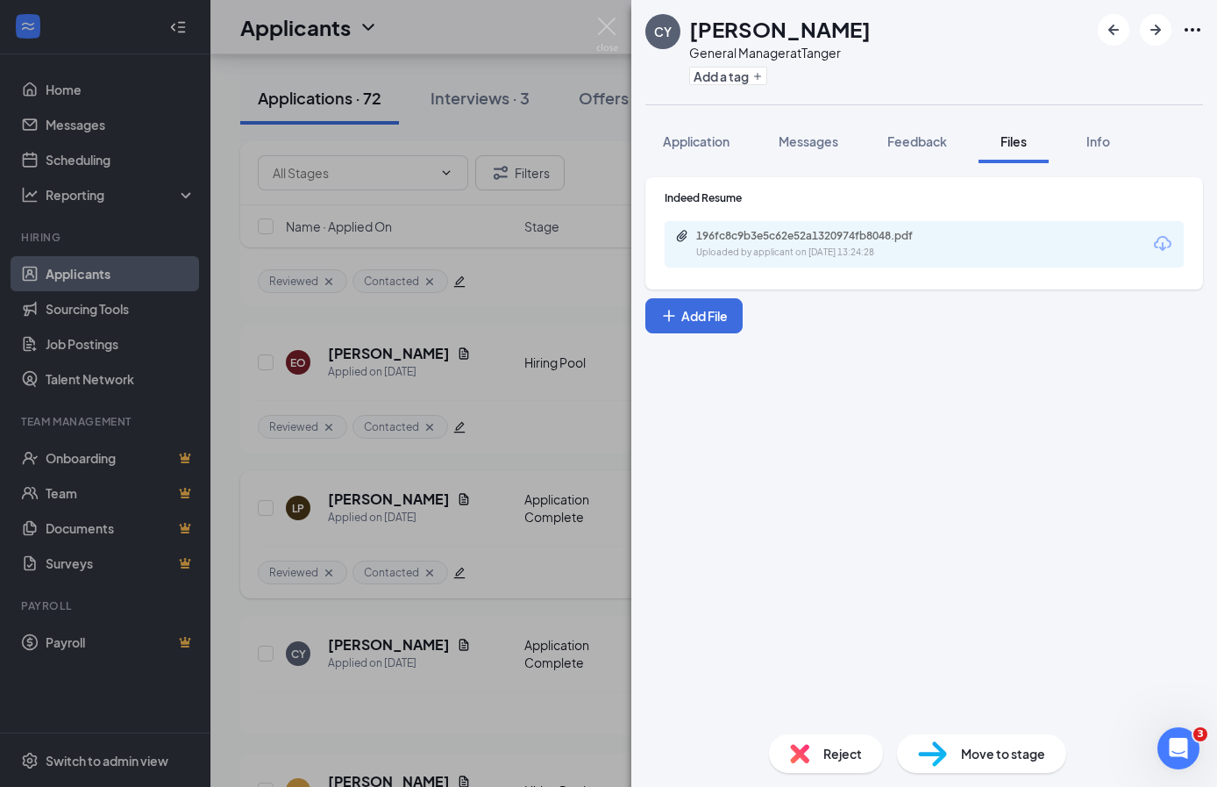
click at [1017, 245] on div "196fc8c9b3e5c62e52a1320974fb8048.pdf Uploaded by applicant on [DATE] 13:24:28" at bounding box center [924, 244] width 519 height 46
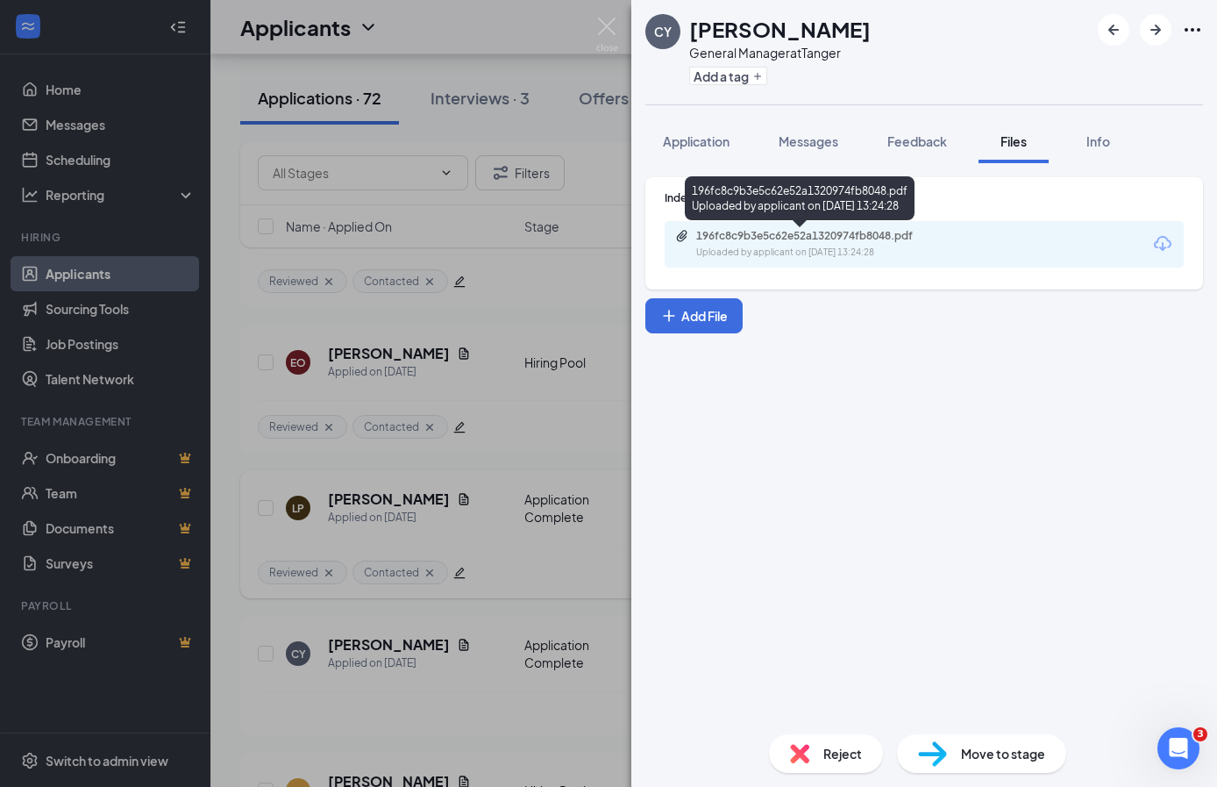
click at [913, 239] on div "196fc8c9b3e5c62e52a1320974fb8048.pdf" at bounding box center [819, 236] width 246 height 14
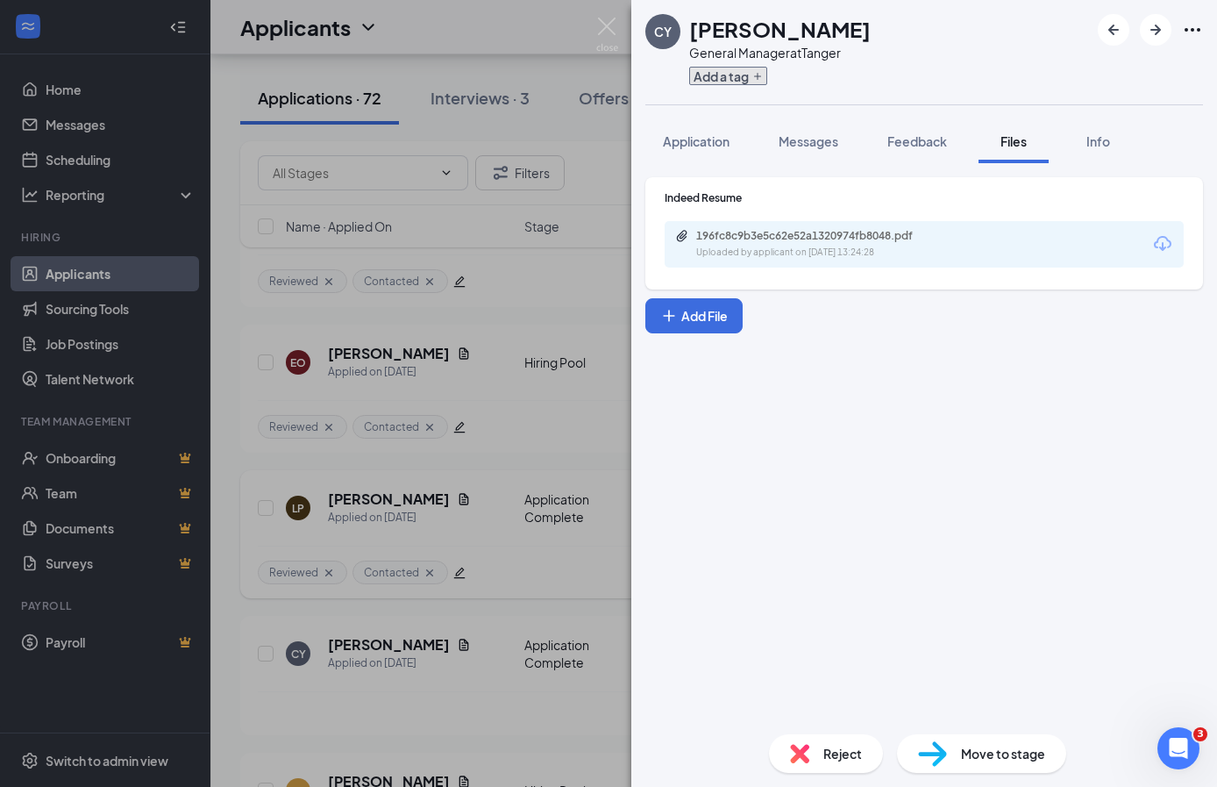
click at [721, 73] on button "Add a tag" at bounding box center [728, 76] width 78 height 18
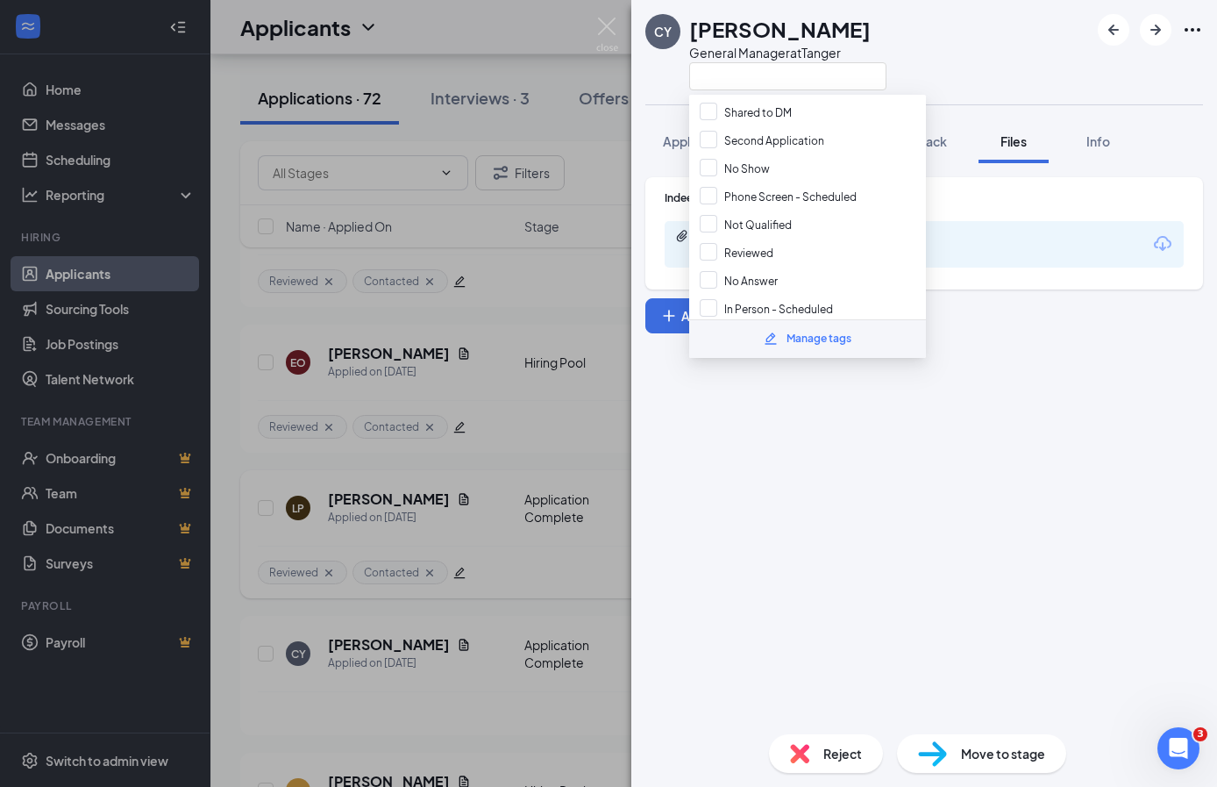
scroll to position [303, 0]
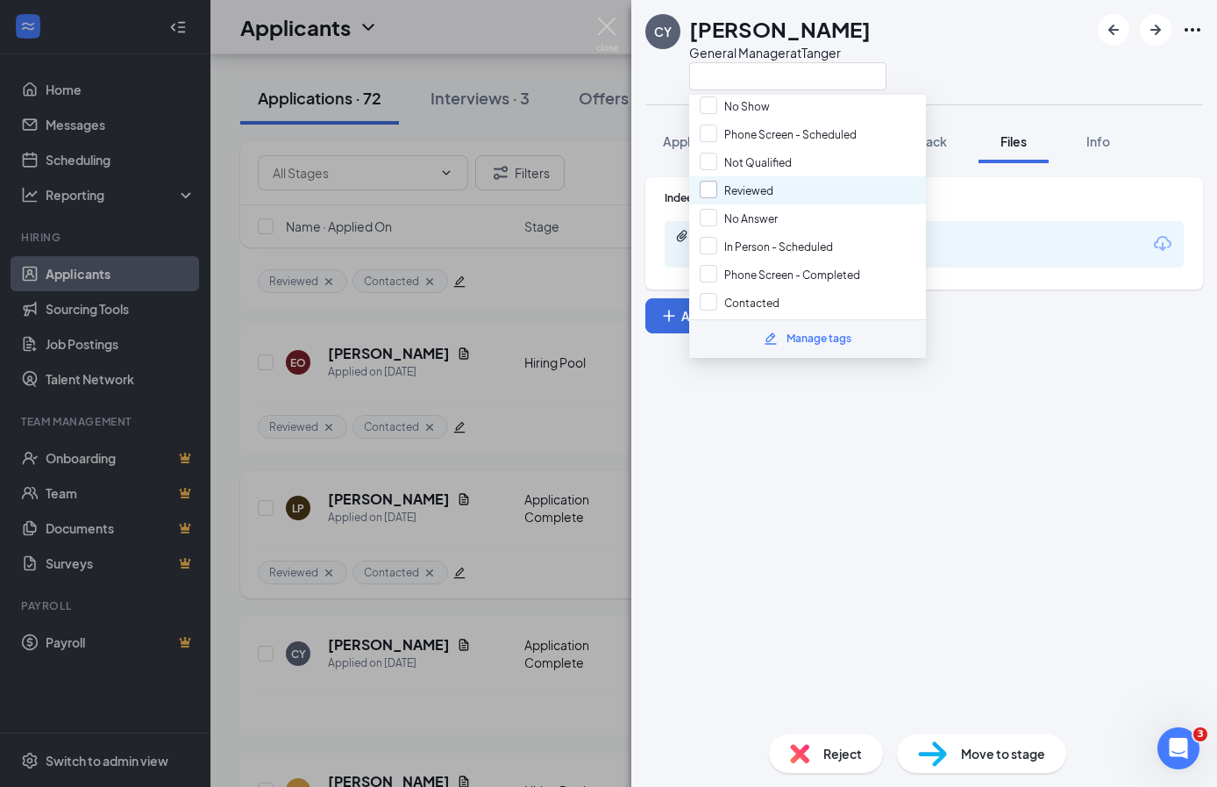
click at [702, 181] on input "Reviewed" at bounding box center [737, 190] width 74 height 19
checkbox input "true"
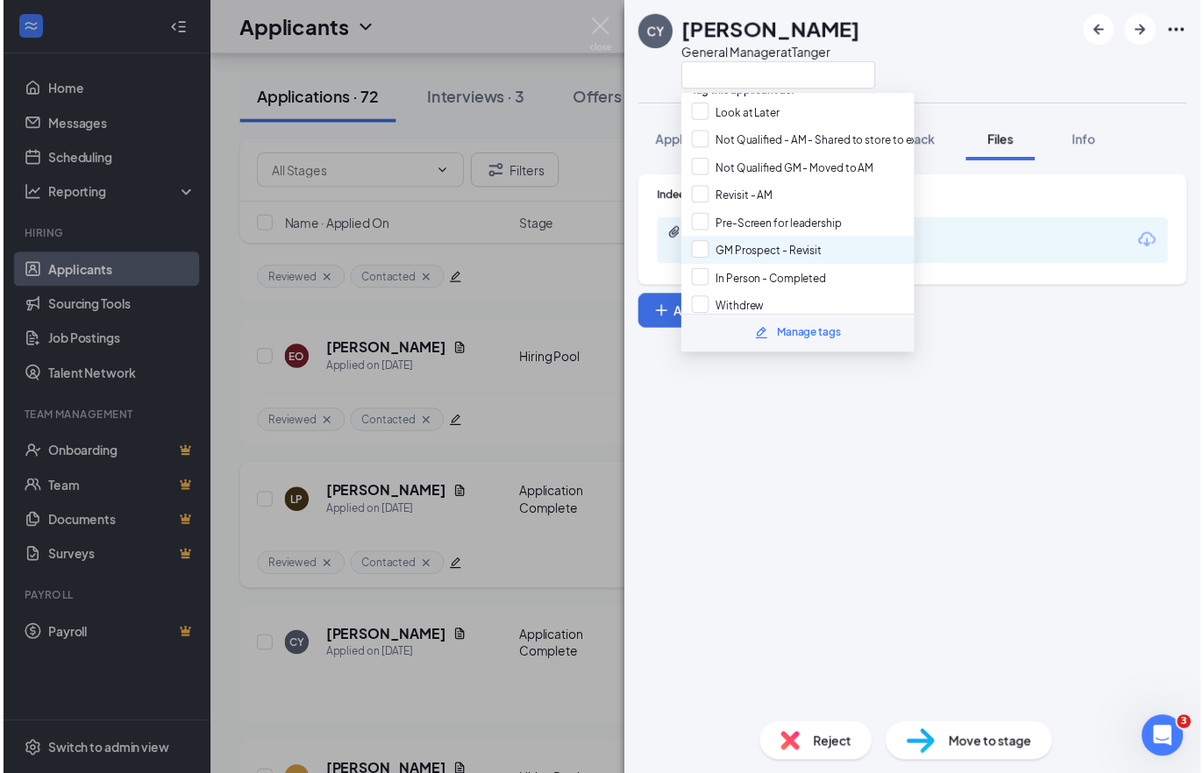
scroll to position [0, 0]
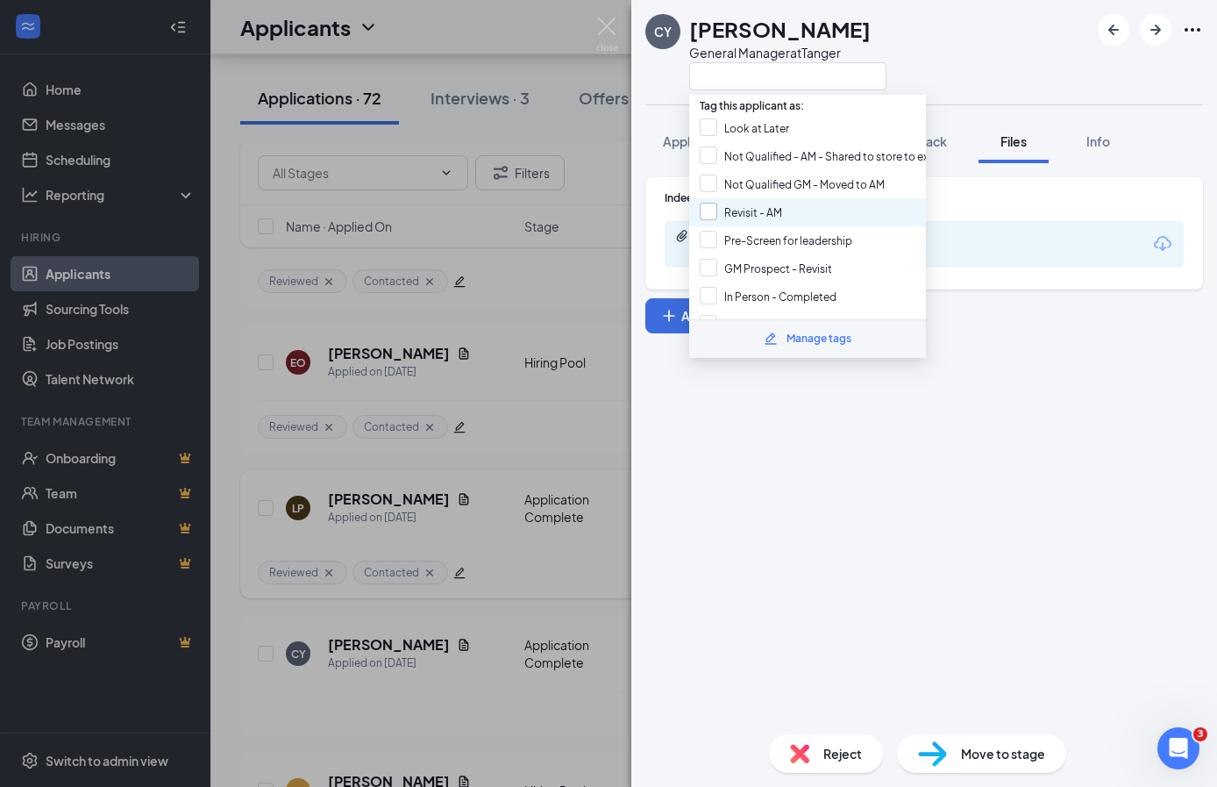
click at [718, 203] on input "Revisit - AM" at bounding box center [741, 212] width 82 height 19
checkbox input "true"
click at [751, 414] on div "Indeed Resume 196fc8c9b3e5c62e52a1320974fb8048.pdf Uploaded by applicant on [DA…" at bounding box center [924, 441] width 586 height 557
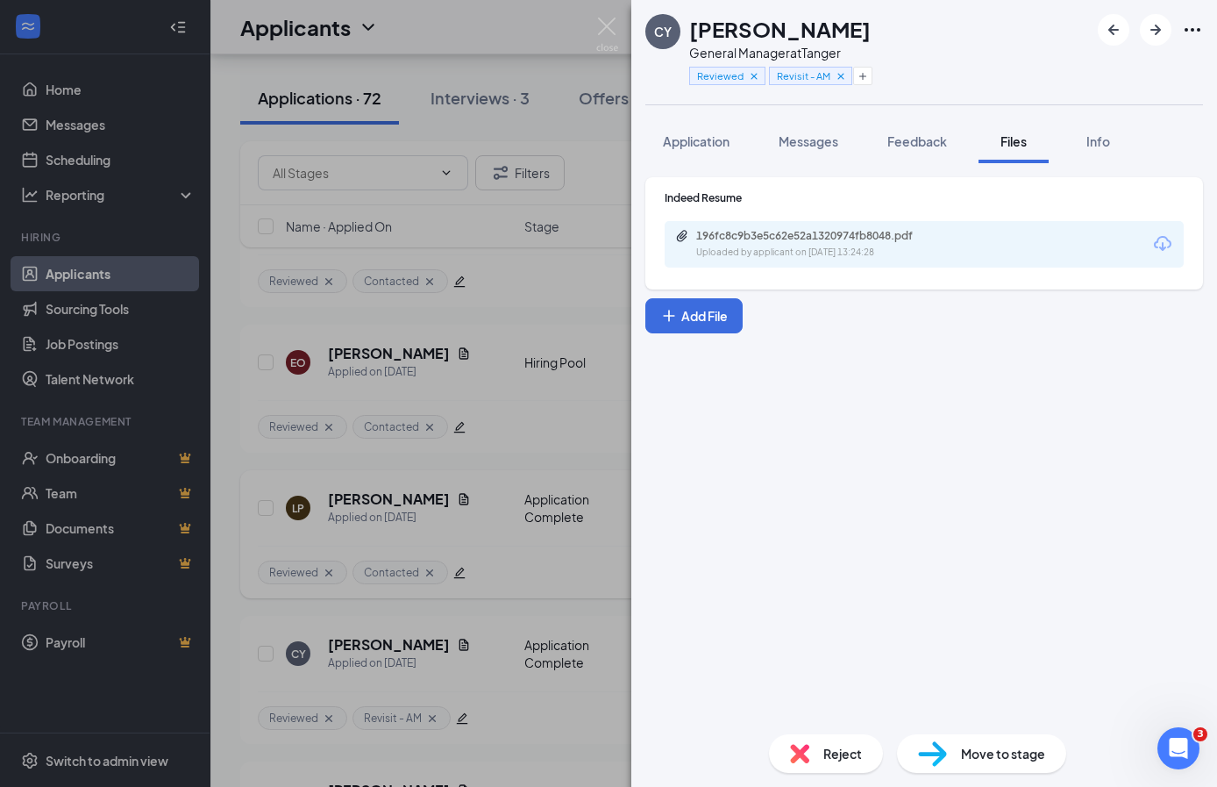
click at [495, 403] on div "[PERSON_NAME] General Manager at Tanger Reviewed Revisit - AM Application Messa…" at bounding box center [608, 393] width 1217 height 787
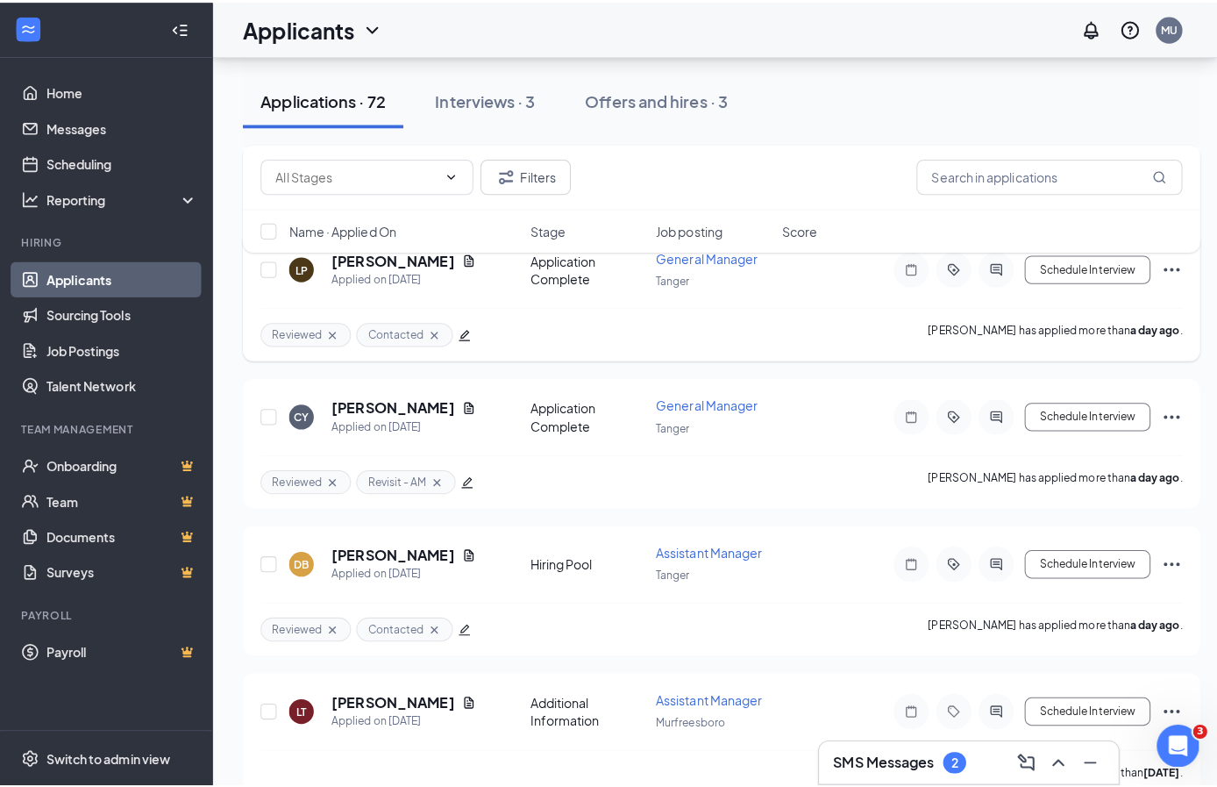
scroll to position [637, 0]
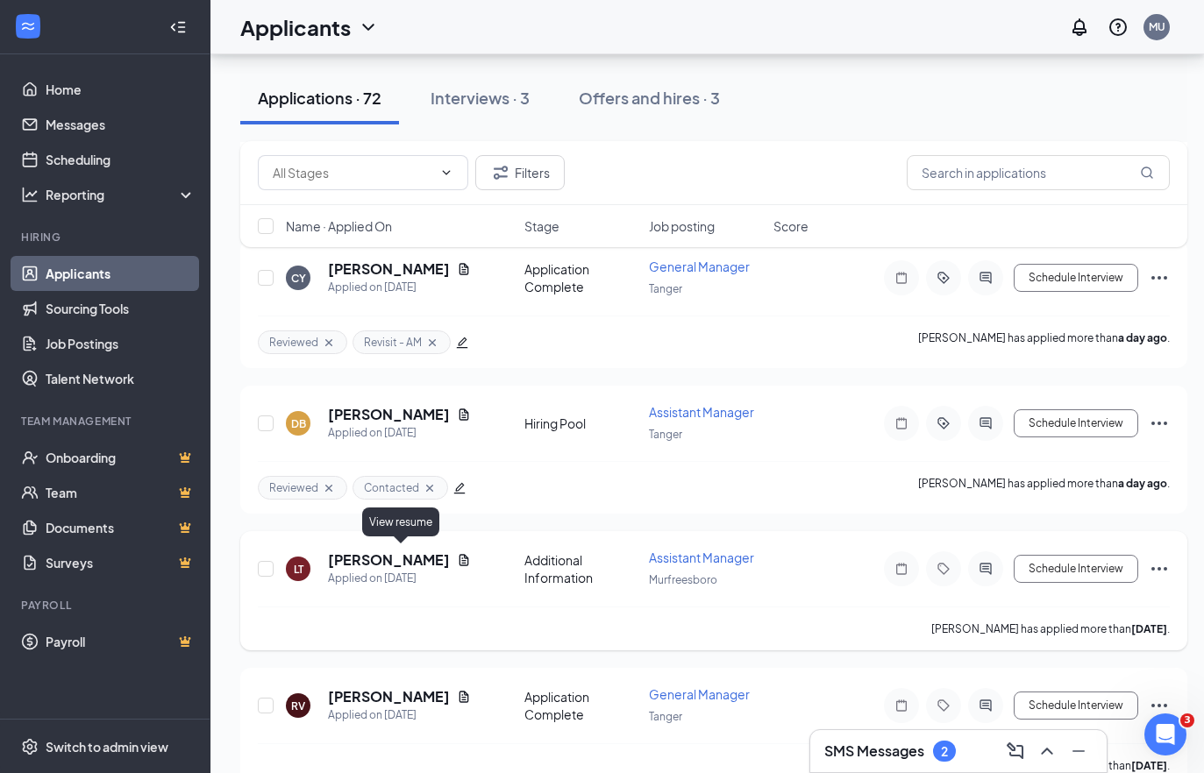
click at [457, 559] on icon "Document" at bounding box center [464, 560] width 14 height 14
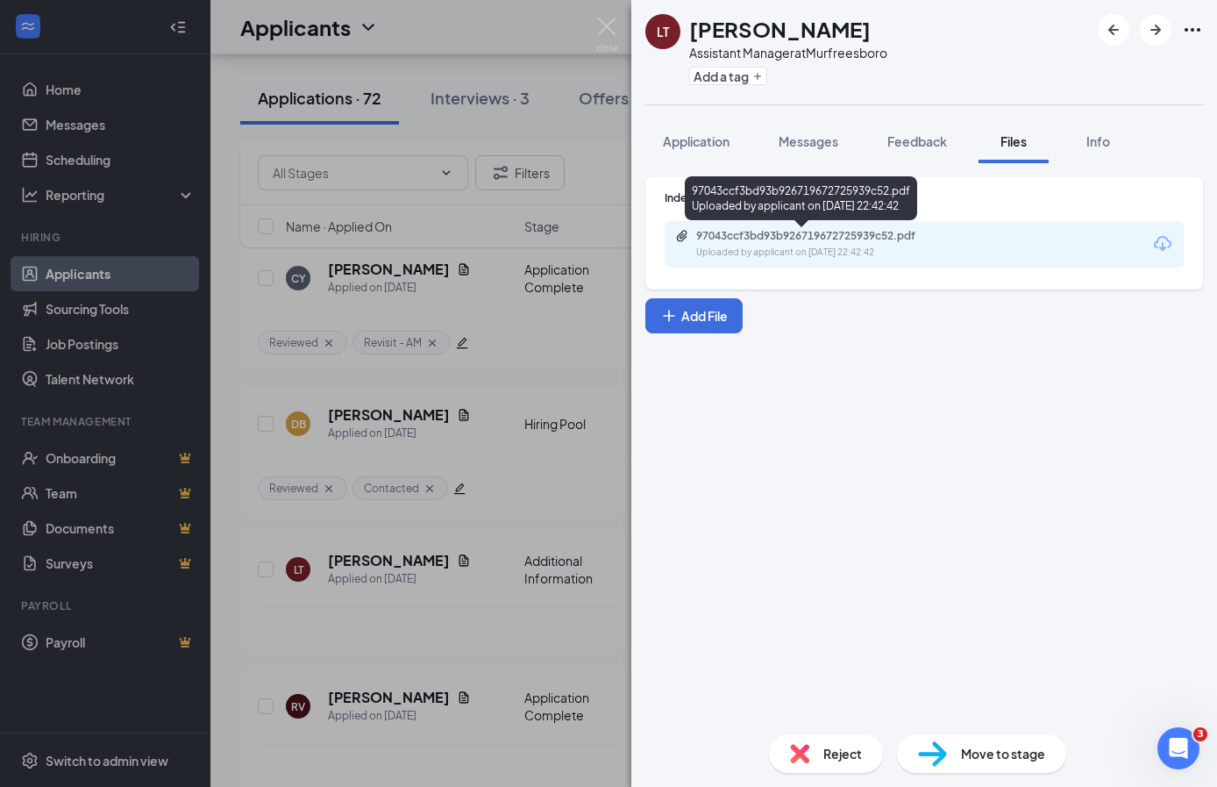
click at [895, 255] on div "Uploaded by applicant on [DATE] 22:42:42" at bounding box center [827, 253] width 263 height 14
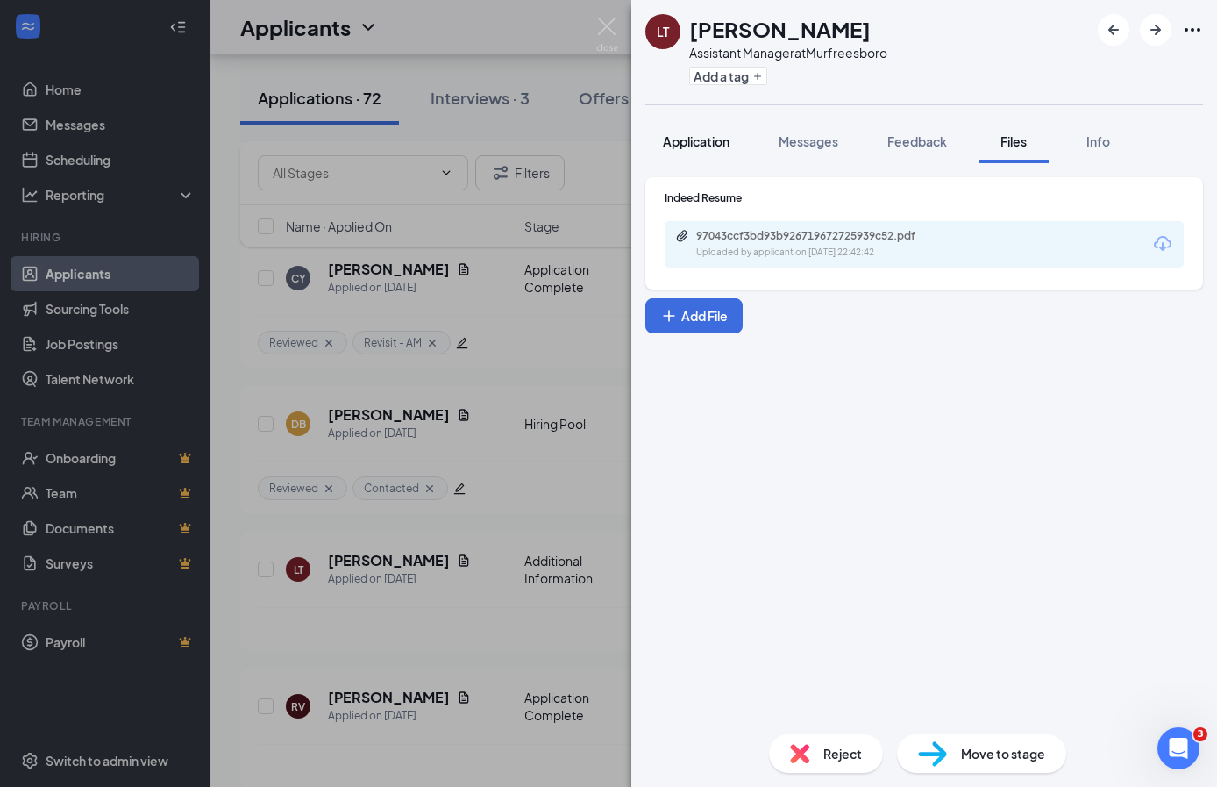
click at [669, 143] on span "Application" at bounding box center [696, 141] width 67 height 16
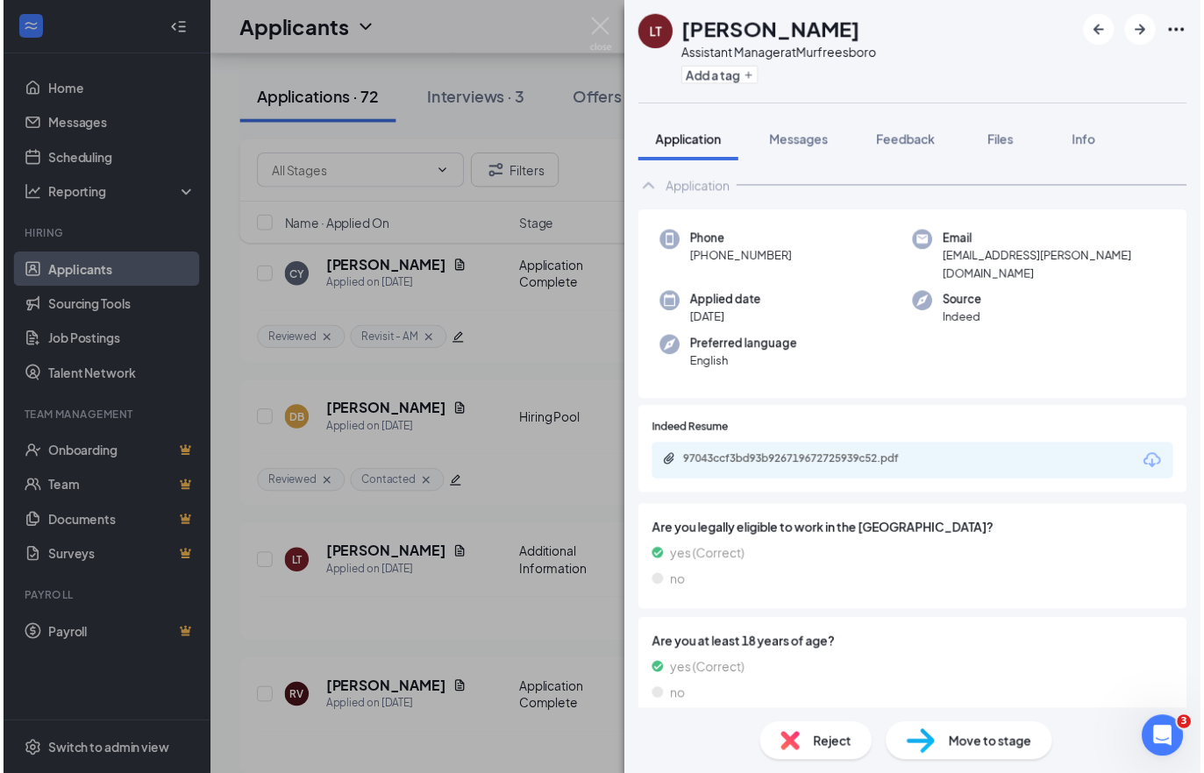
scroll to position [63, 0]
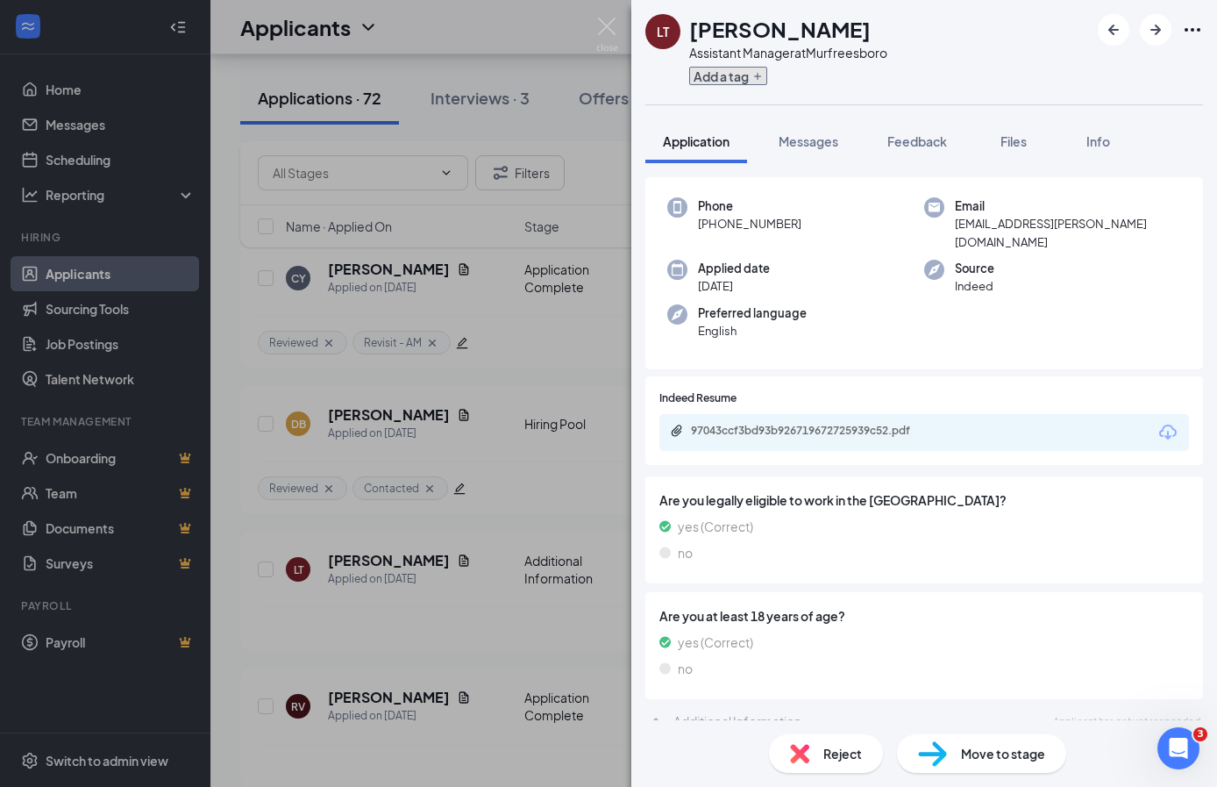
click at [704, 77] on button "Add a tag" at bounding box center [728, 76] width 78 height 18
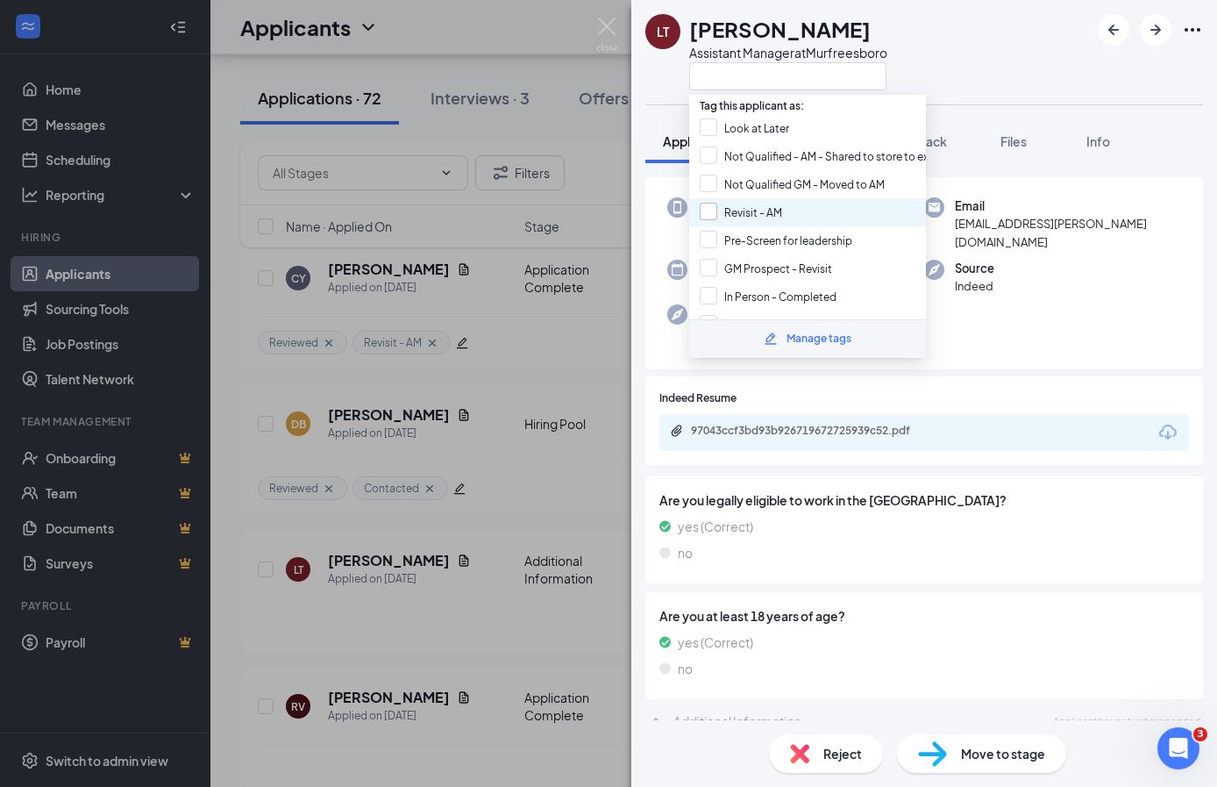
click at [754, 215] on input "Revisit - AM" at bounding box center [741, 212] width 82 height 19
checkbox input "true"
click at [833, 547] on div "Are you legally eligible to work in the [GEOGRAPHIC_DATA]? yes (Correct) no" at bounding box center [924, 529] width 530 height 79
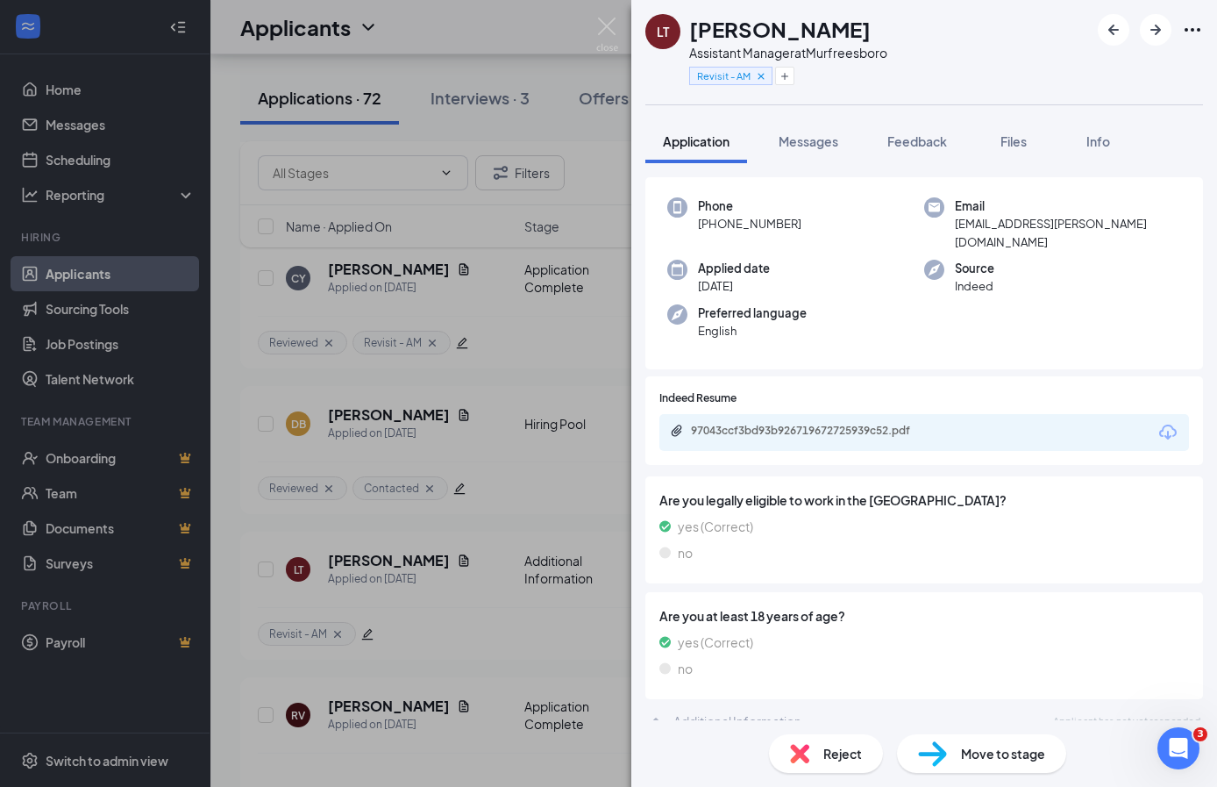
click at [410, 407] on div "[PERSON_NAME] Assistant Manager at [GEOGRAPHIC_DATA] Revisit - AM Application M…" at bounding box center [608, 393] width 1217 height 787
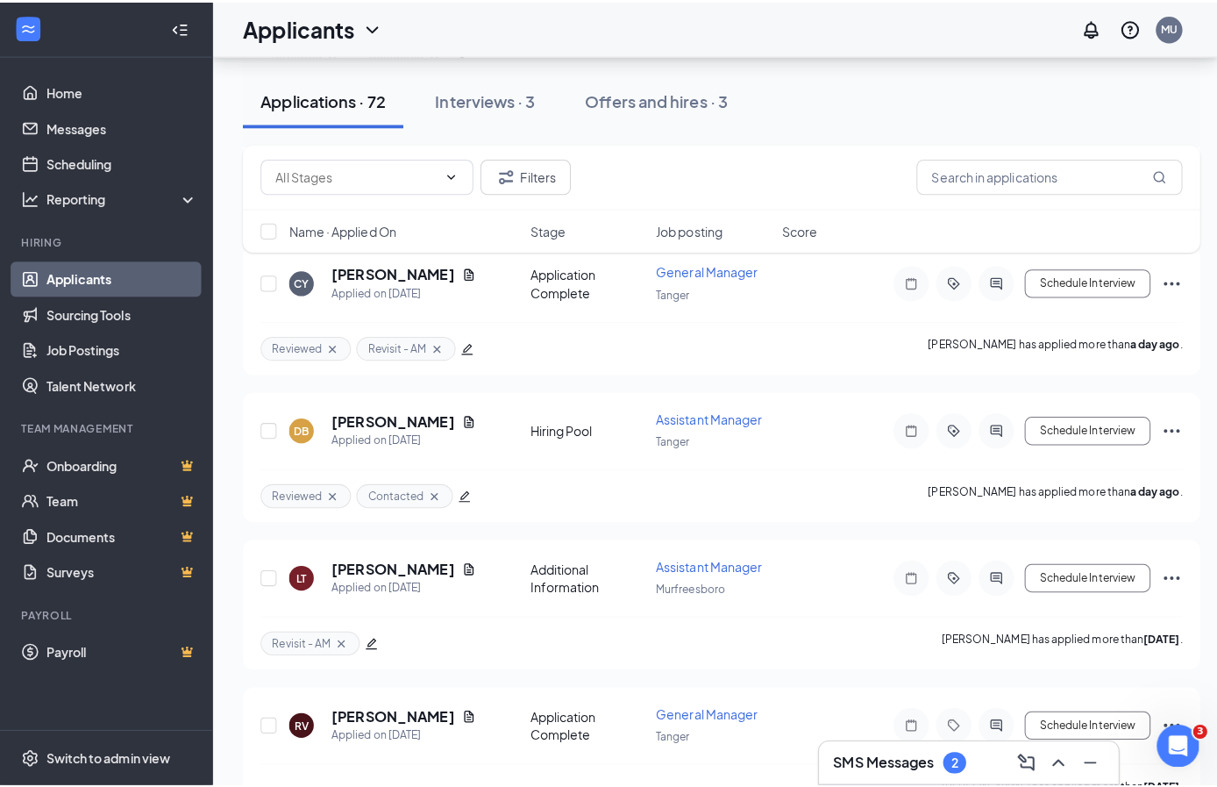
scroll to position [769, 0]
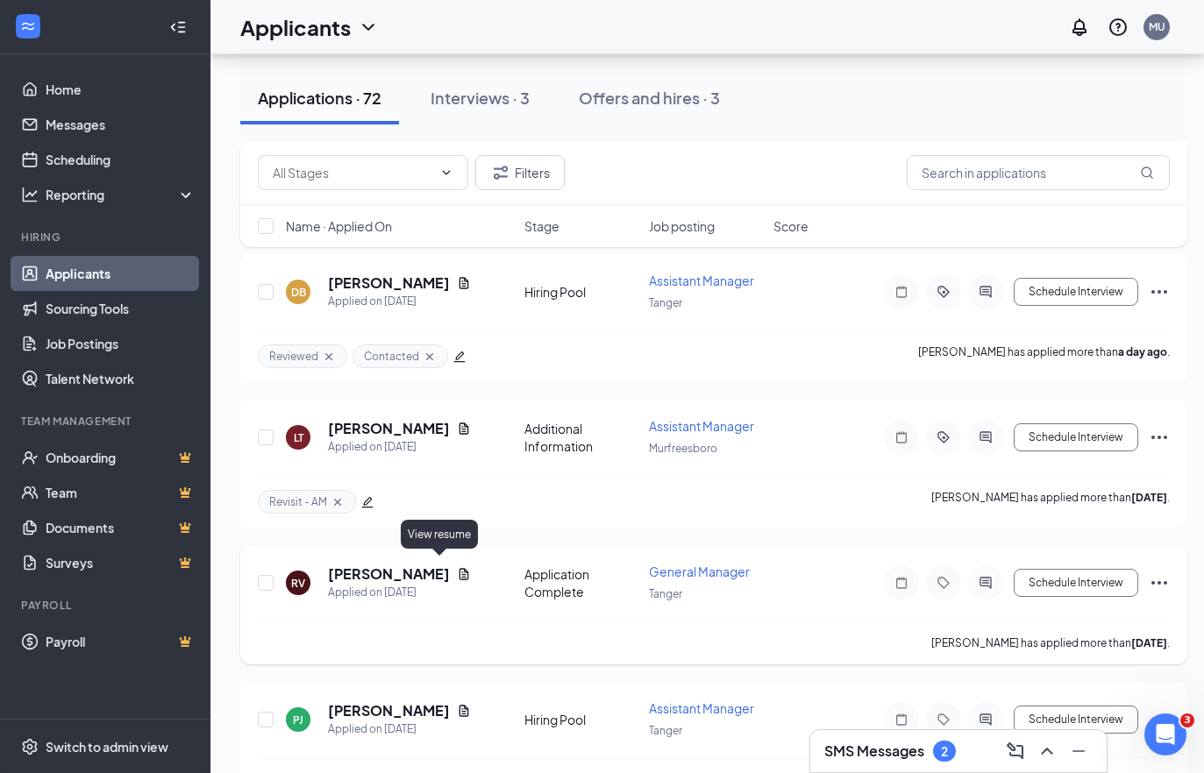
click at [457, 567] on icon "Document" at bounding box center [464, 574] width 14 height 14
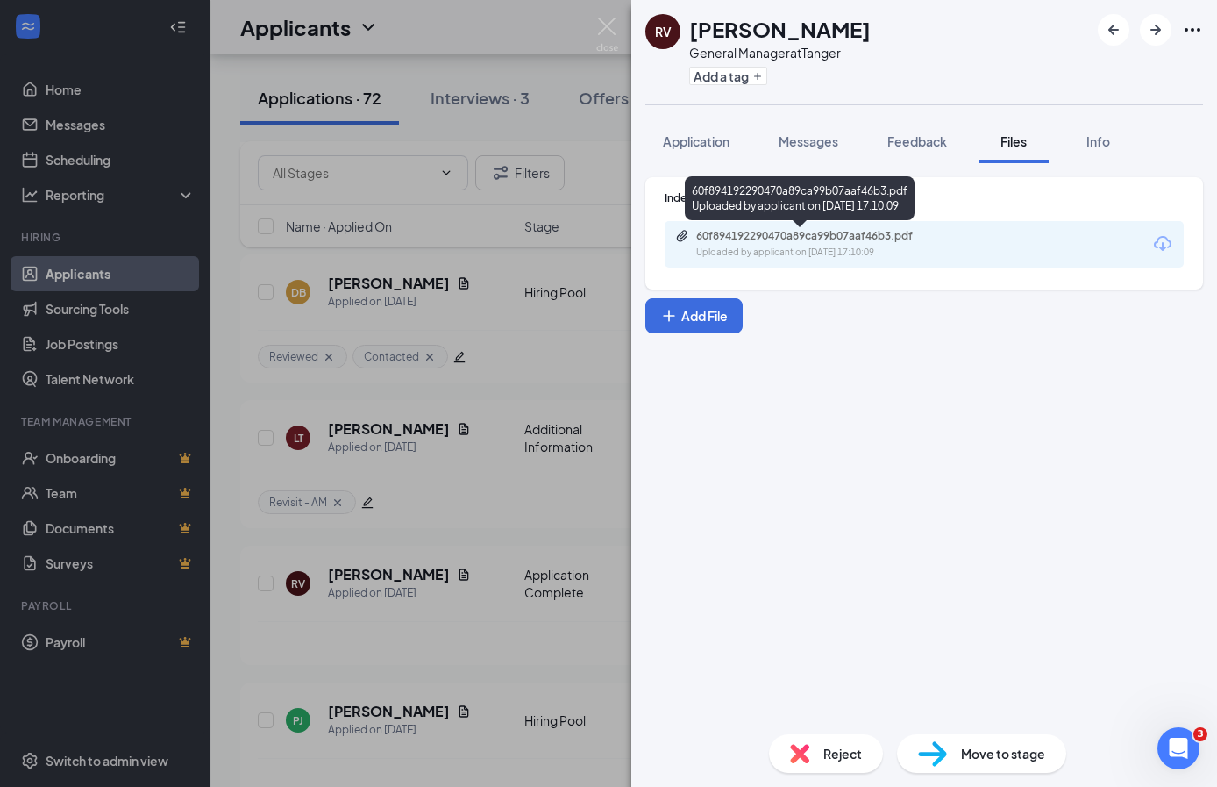
click at [817, 249] on div "Uploaded by applicant on [DATE] 17:10:09" at bounding box center [827, 253] width 263 height 14
click at [819, 154] on button "Messages" at bounding box center [808, 141] width 95 height 44
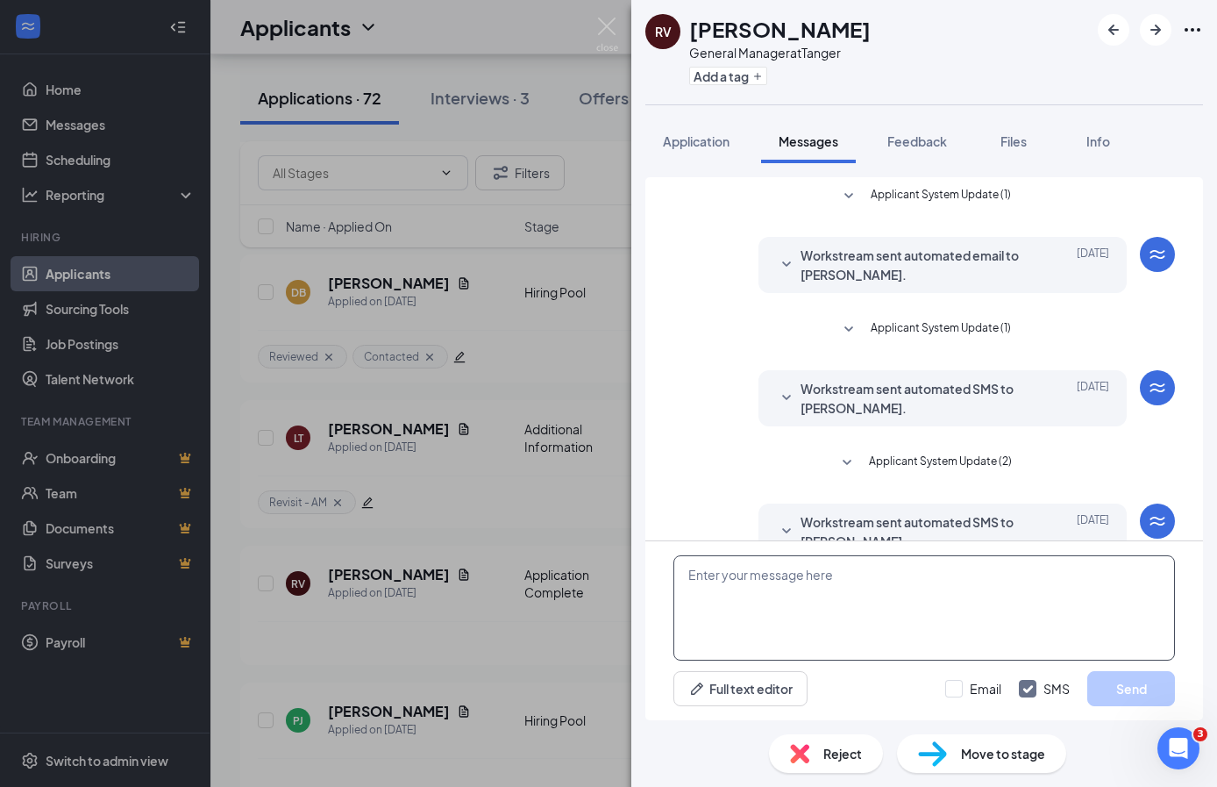
scroll to position [37, 0]
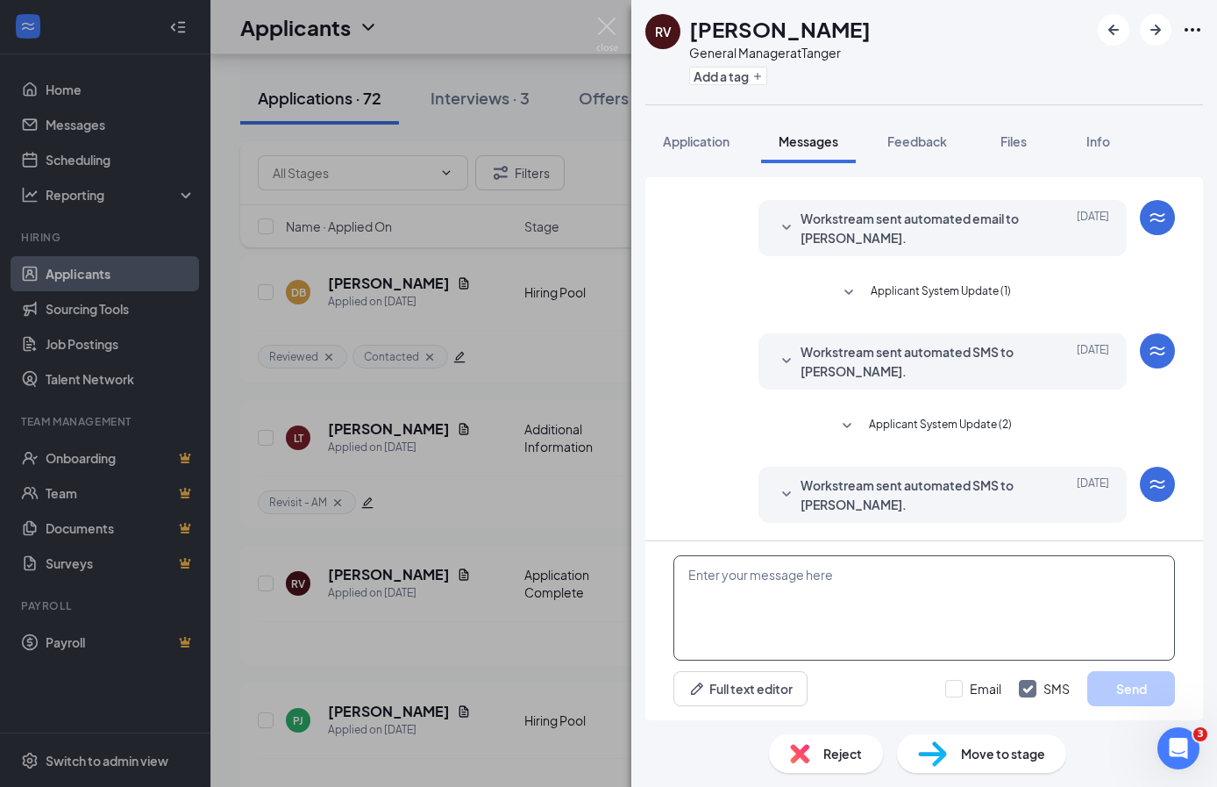
click at [889, 622] on textarea at bounding box center [924, 607] width 502 height 105
paste textarea "Hey [PERSON_NAME]! This is [PERSON_NAME] with [PERSON_NAME]. I just had the opp…"
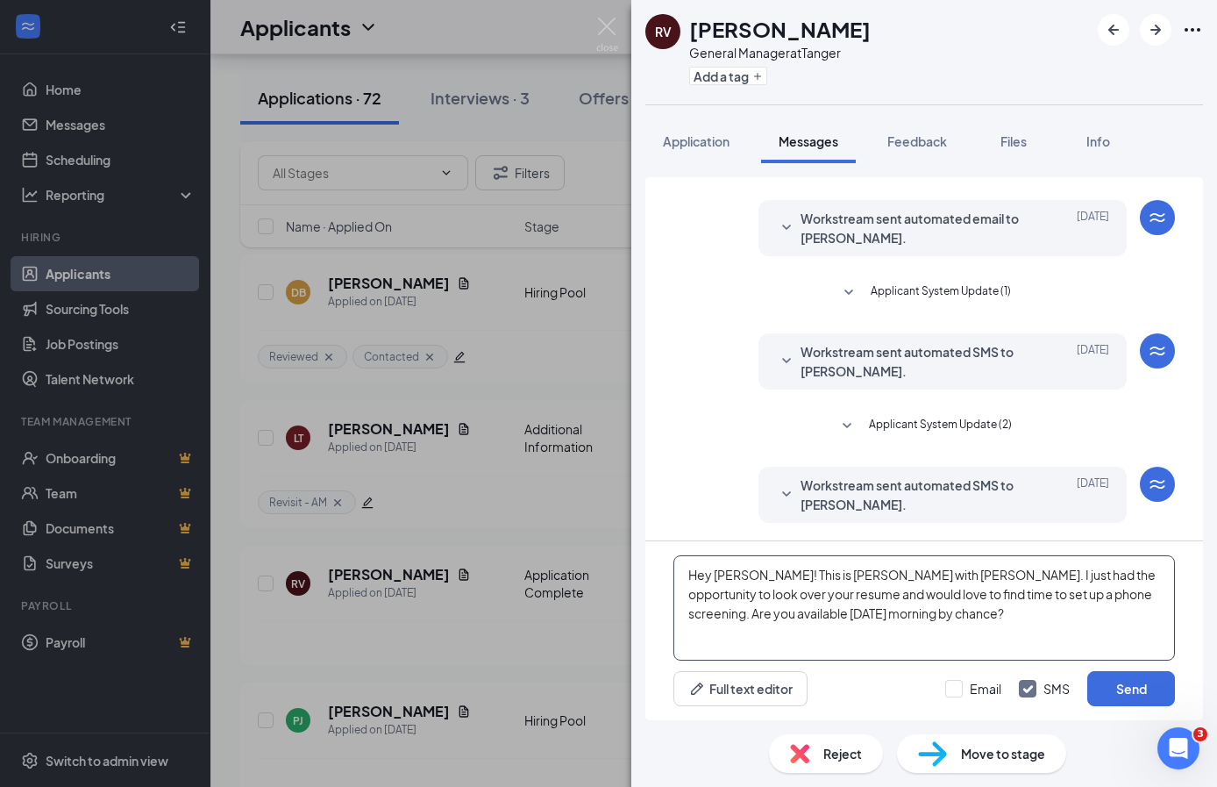
click at [744, 575] on textarea "Hey [PERSON_NAME]! This is [PERSON_NAME] with [PERSON_NAME]. I just had the opp…" at bounding box center [924, 607] width 502 height 105
type textarea "Hey [PERSON_NAME]! This is [PERSON_NAME] with [PERSON_NAME]. I just had the opp…"
click at [1150, 688] on button "Send" at bounding box center [1131, 688] width 88 height 35
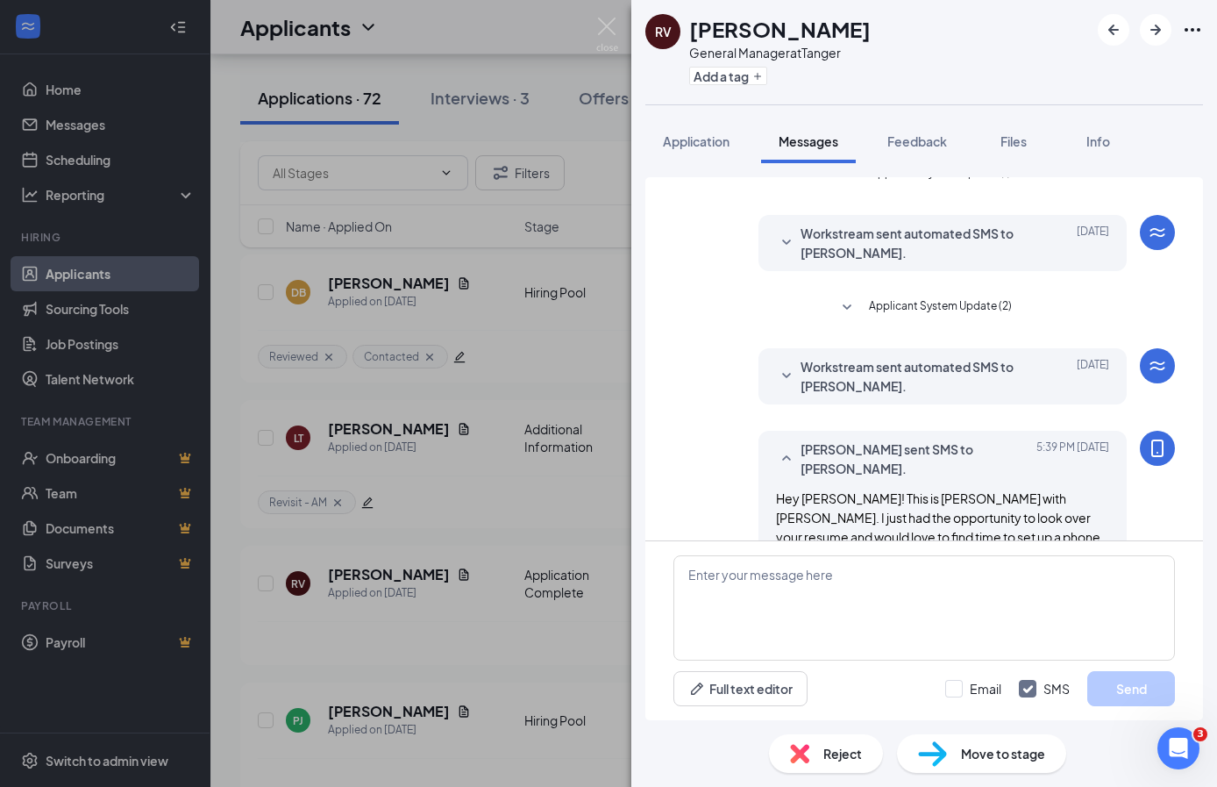
scroll to position [207, 0]
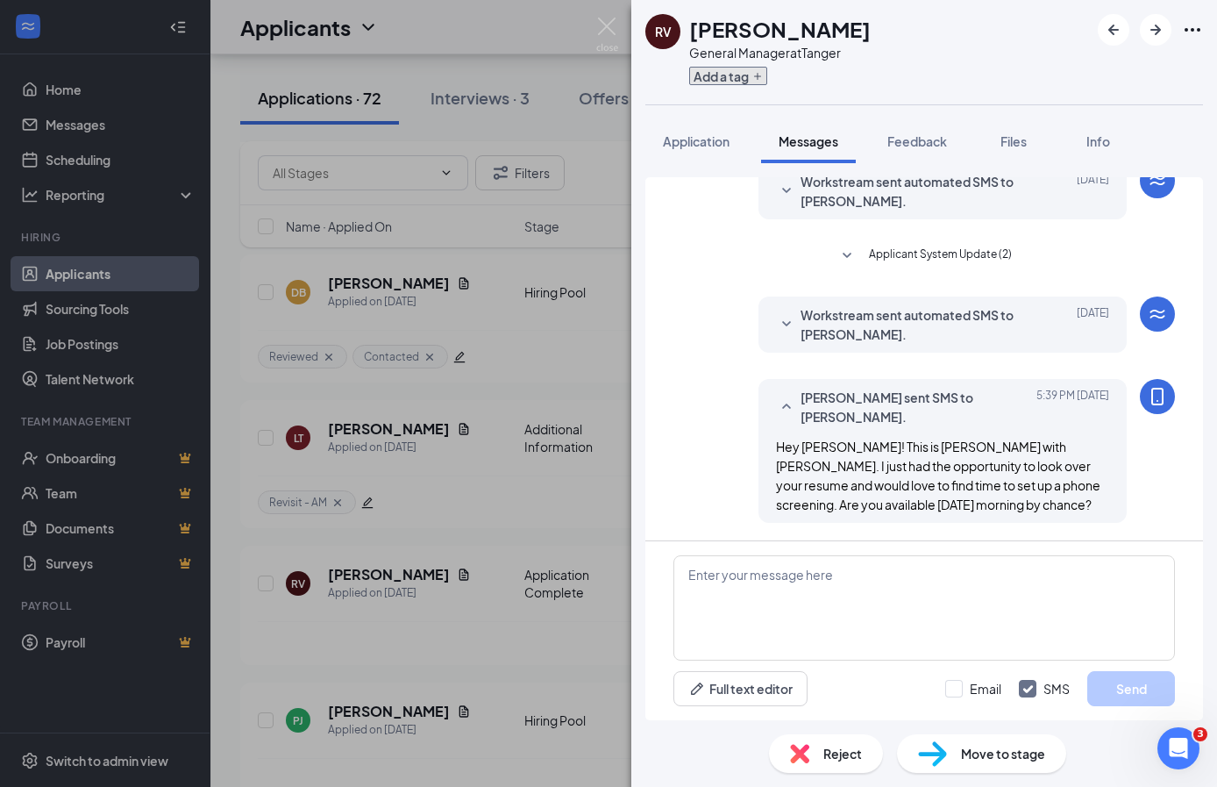
click at [702, 76] on button "Add a tag" at bounding box center [728, 76] width 78 height 18
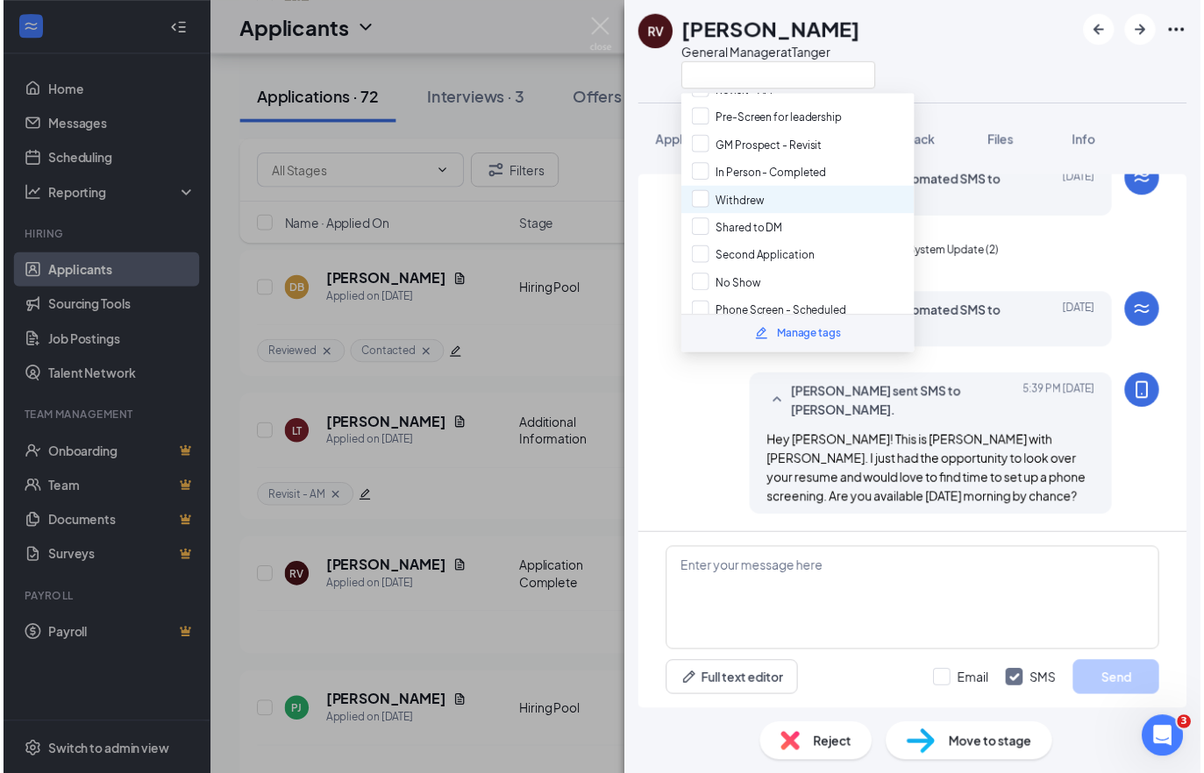
scroll to position [303, 0]
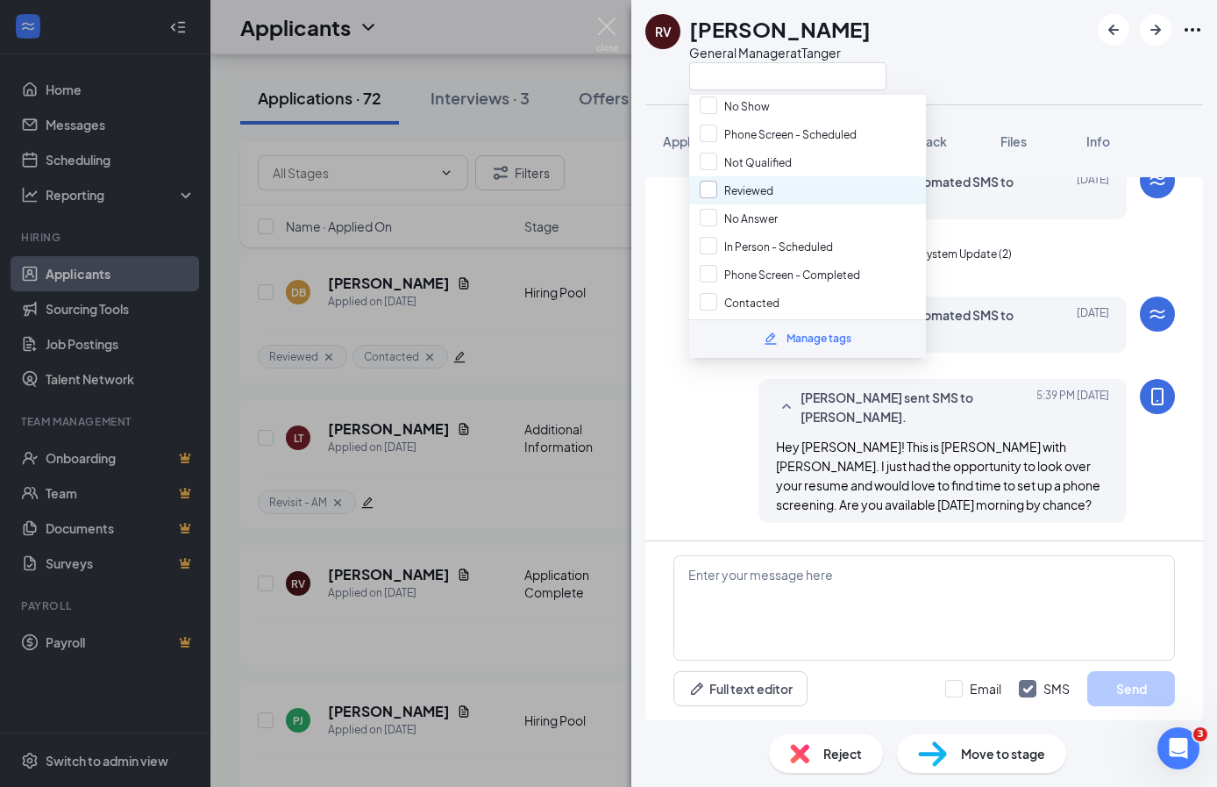
click at [706, 181] on input "Reviewed" at bounding box center [737, 190] width 74 height 19
checkbox input "true"
click at [708, 293] on input "Contacted" at bounding box center [740, 302] width 80 height 19
checkbox input "true"
click at [705, 427] on div "[PERSON_NAME] sent SMS to [PERSON_NAME]. [DATE] 5:39 PM Hey [PERSON_NAME]! This…" at bounding box center [924, 455] width 502 height 153
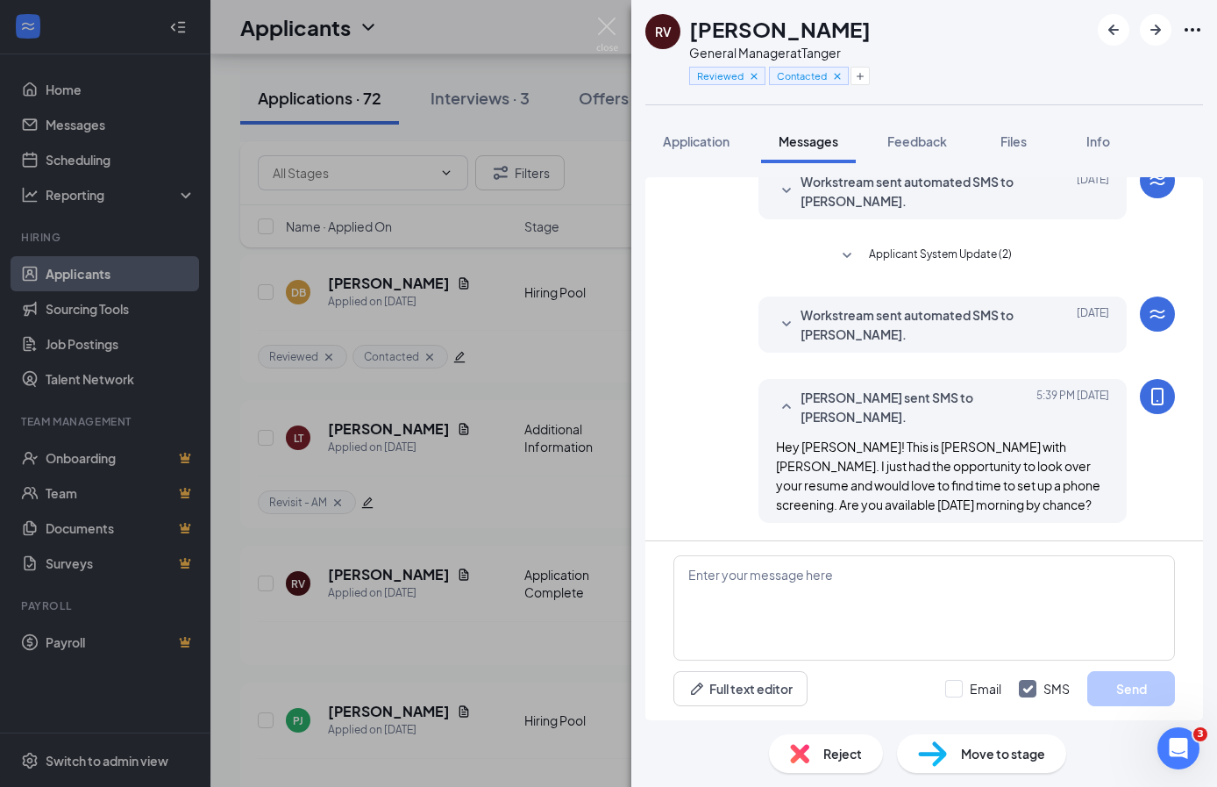
click at [478, 290] on div "RV [PERSON_NAME] General Manager at Tanger Reviewed Contacted Application Messa…" at bounding box center [608, 393] width 1217 height 787
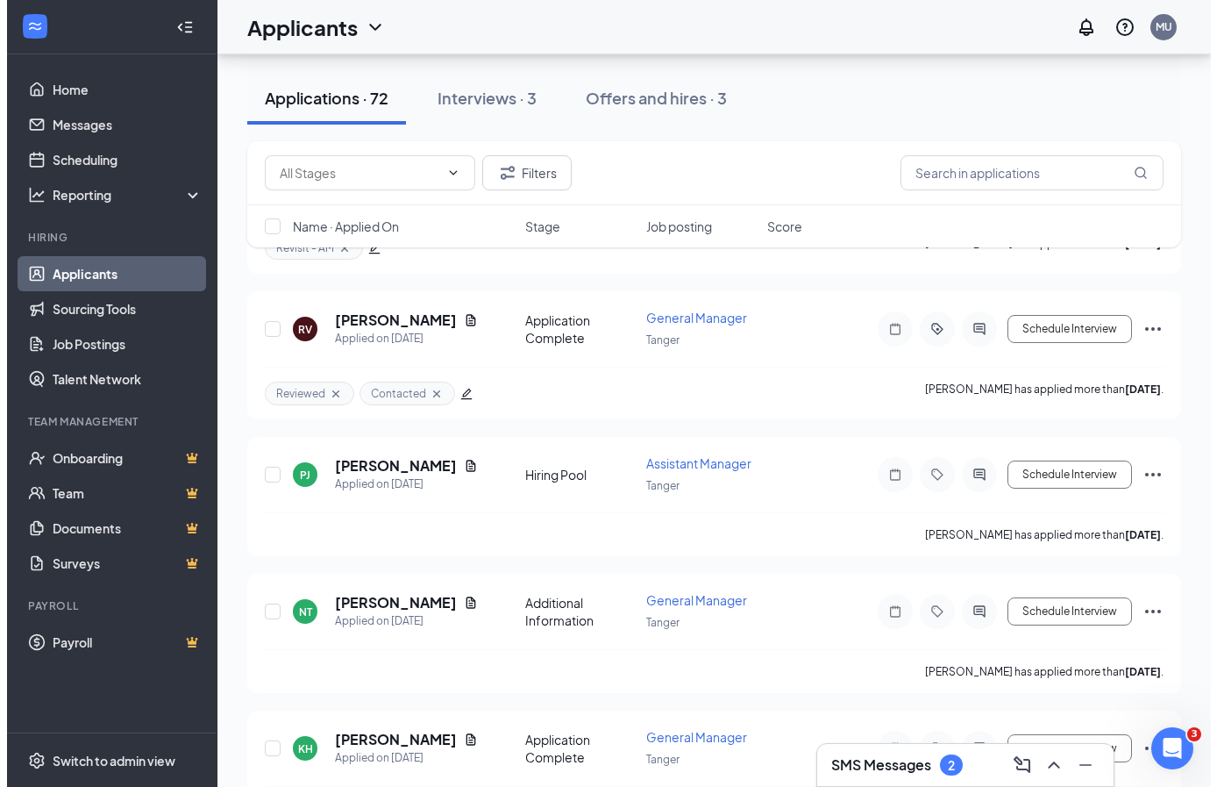
scroll to position [1125, 0]
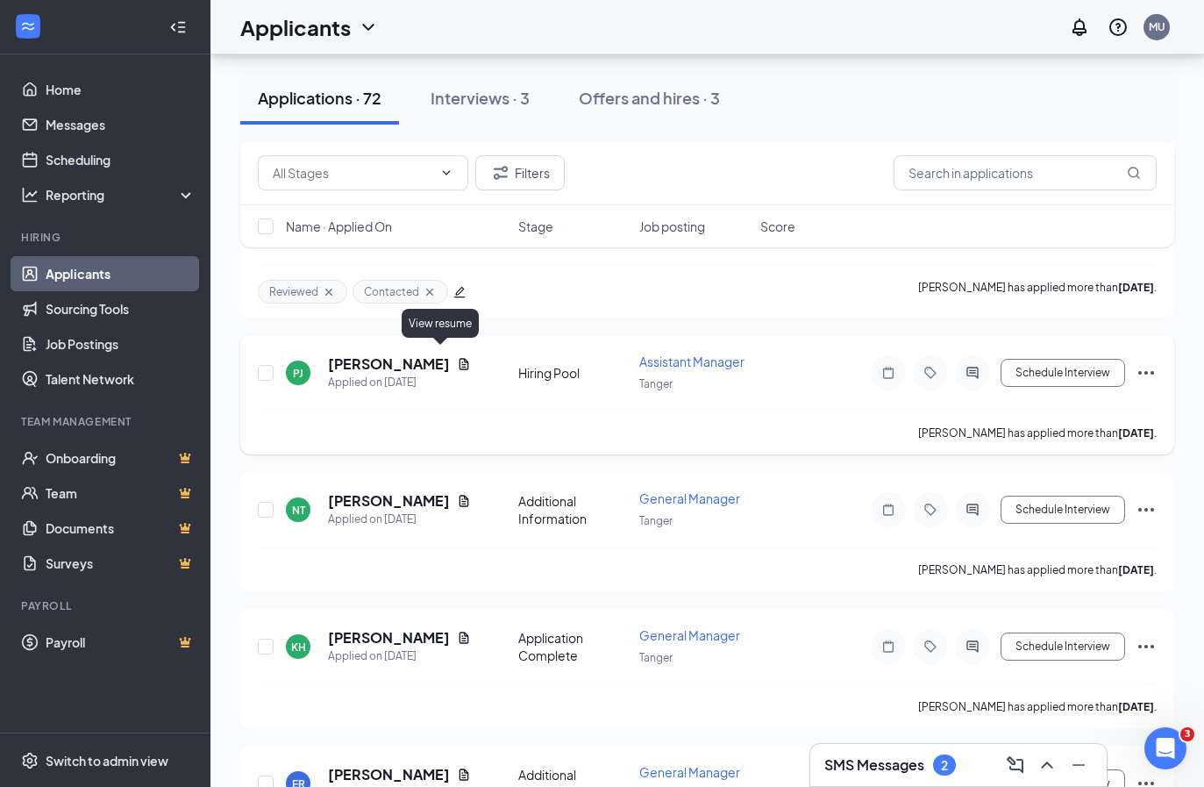
click at [459, 358] on icon "Document" at bounding box center [464, 363] width 10 height 11
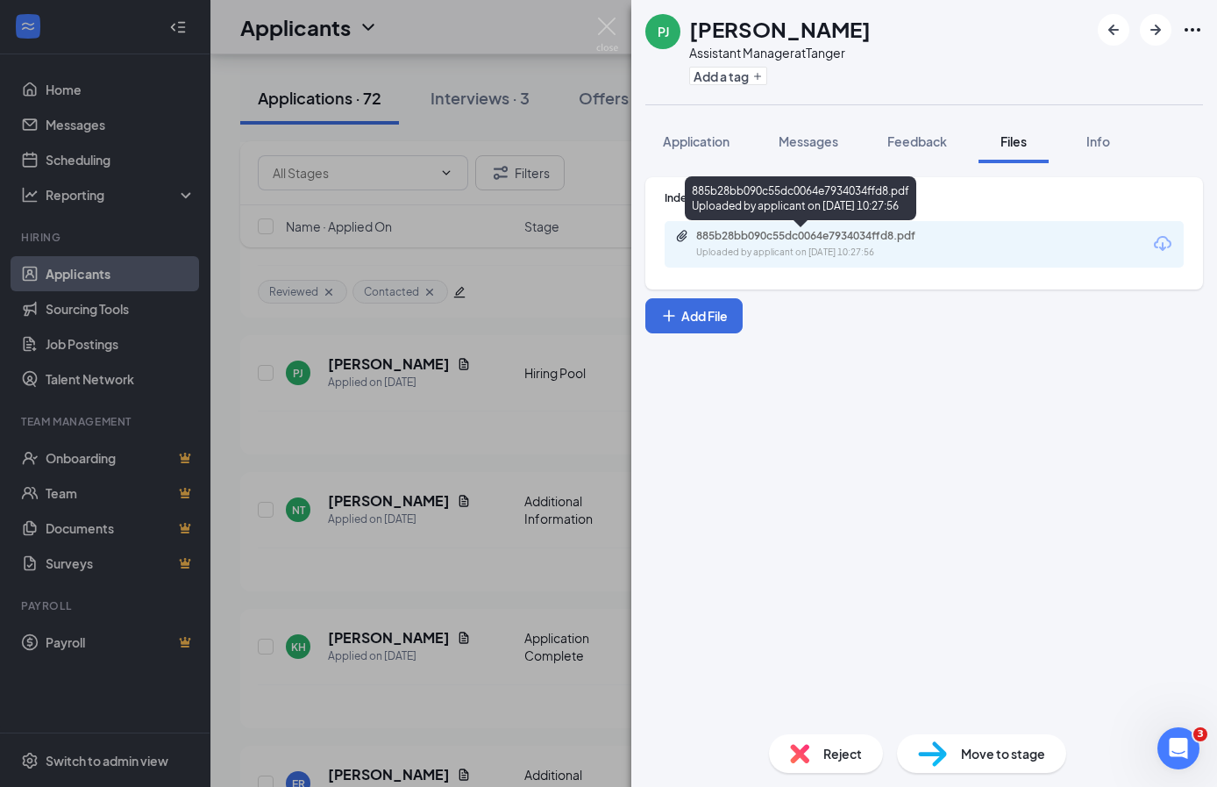
click at [842, 246] on div "Uploaded by applicant on [DATE] 10:27:56" at bounding box center [827, 253] width 263 height 14
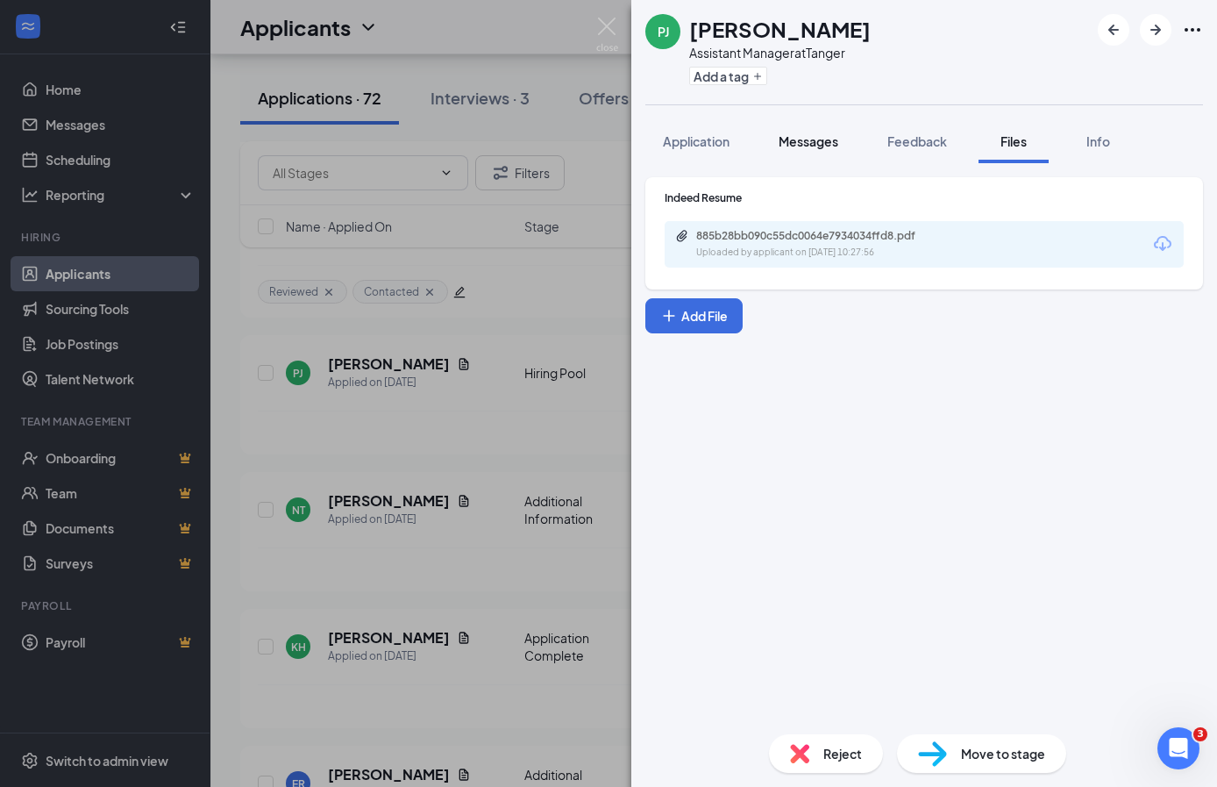
click at [816, 141] on span "Messages" at bounding box center [809, 141] width 60 height 16
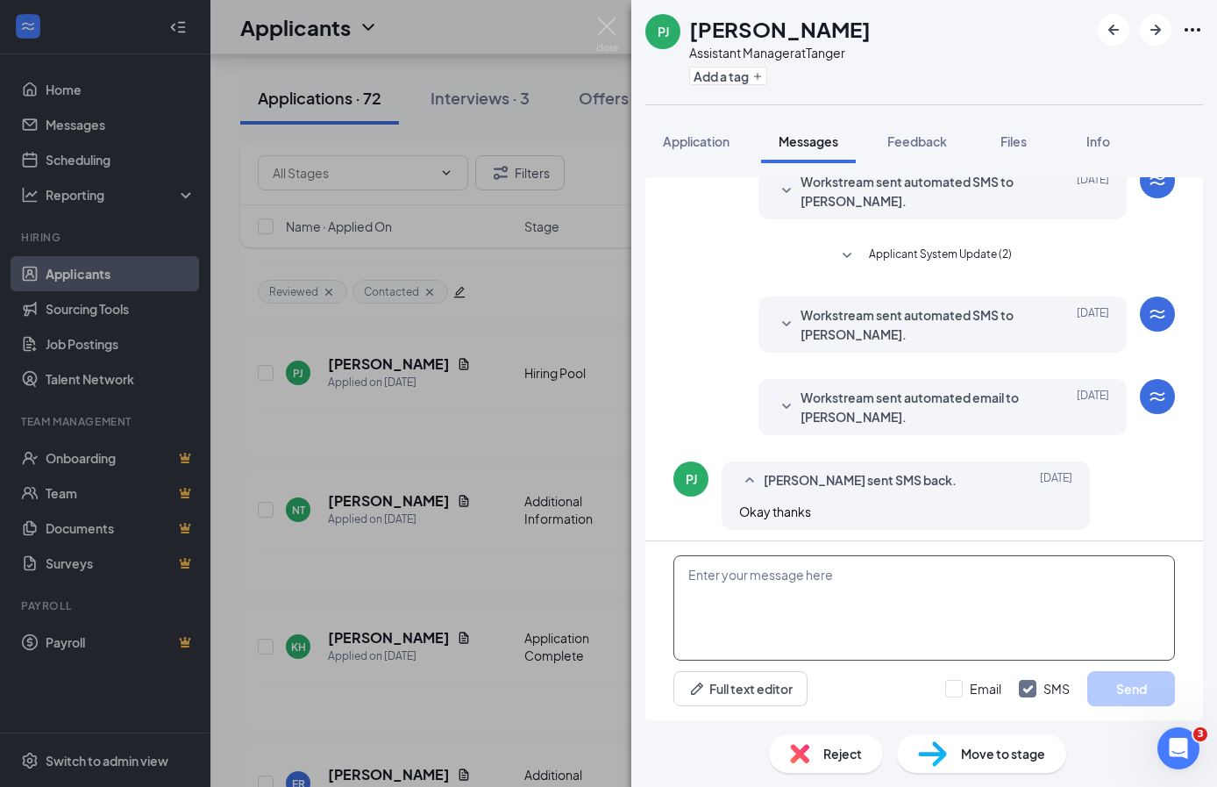
scroll to position [258, 0]
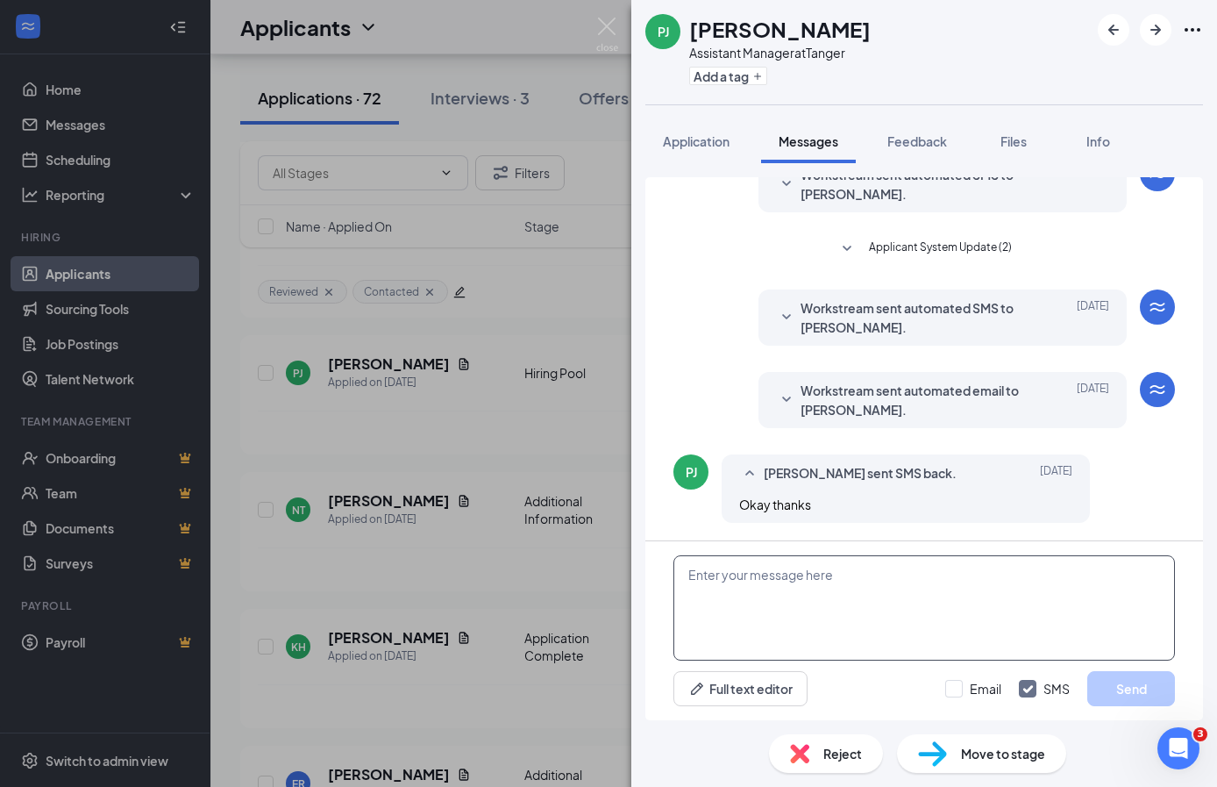
click at [786, 574] on textarea at bounding box center [924, 607] width 502 height 105
paste textarea "Hey [PERSON_NAME]! This is [PERSON_NAME] with [PERSON_NAME]. I just had the opp…"
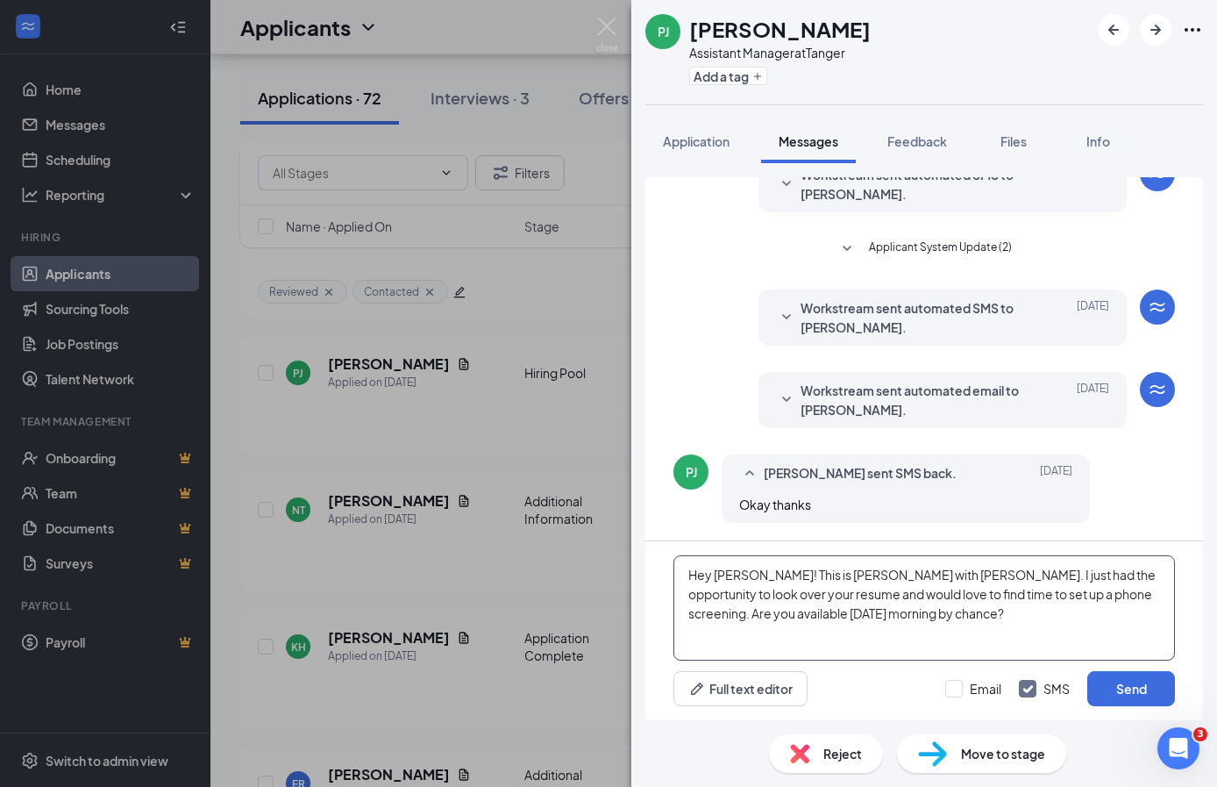
click at [750, 582] on textarea "Hey [PERSON_NAME]! This is [PERSON_NAME] with [PERSON_NAME]. I just had the opp…" at bounding box center [924, 607] width 502 height 105
click at [710, 578] on textarea "Hey [PERSON_NAME]! This is [PERSON_NAME] with [PERSON_NAME]. I just had the opp…" at bounding box center [924, 607] width 502 height 105
type textarea "Hi [PERSON_NAME]! This is [PERSON_NAME] with [PERSON_NAME]. I just had the oppo…"
click at [1164, 684] on button "Send" at bounding box center [1131, 688] width 88 height 35
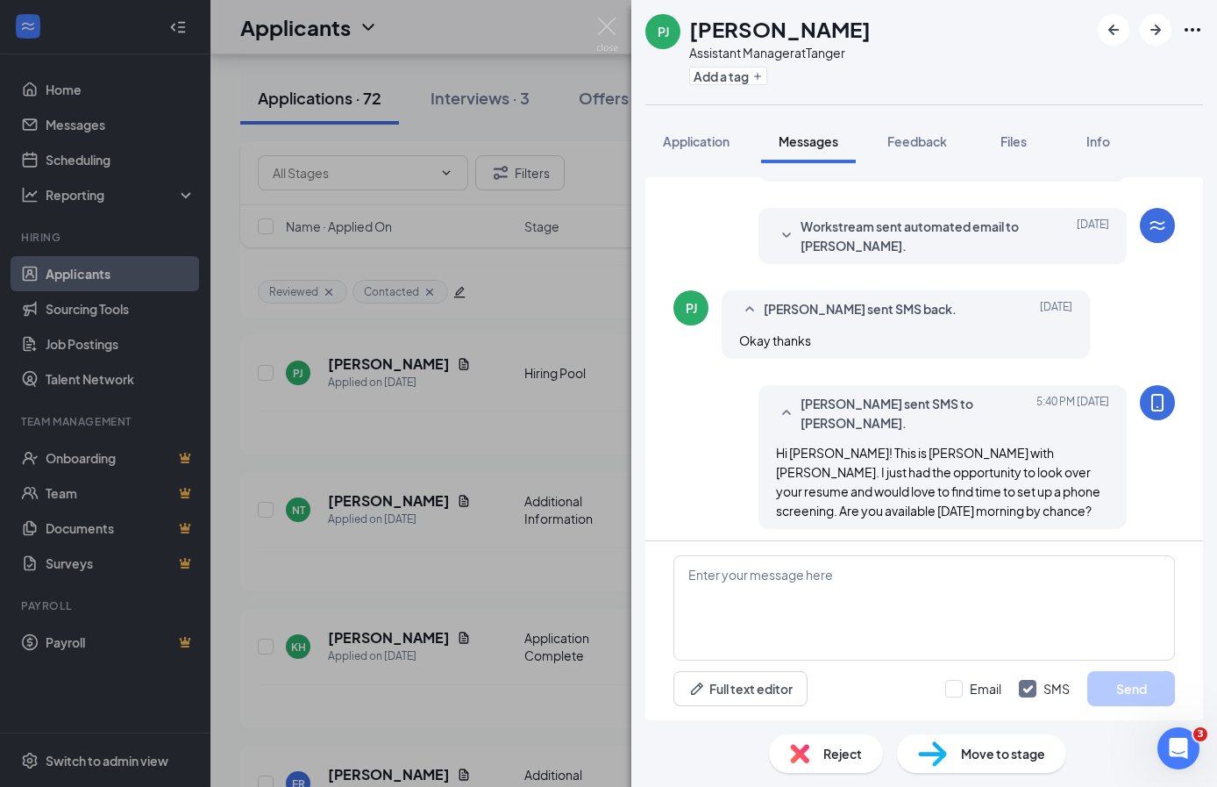
scroll to position [428, 0]
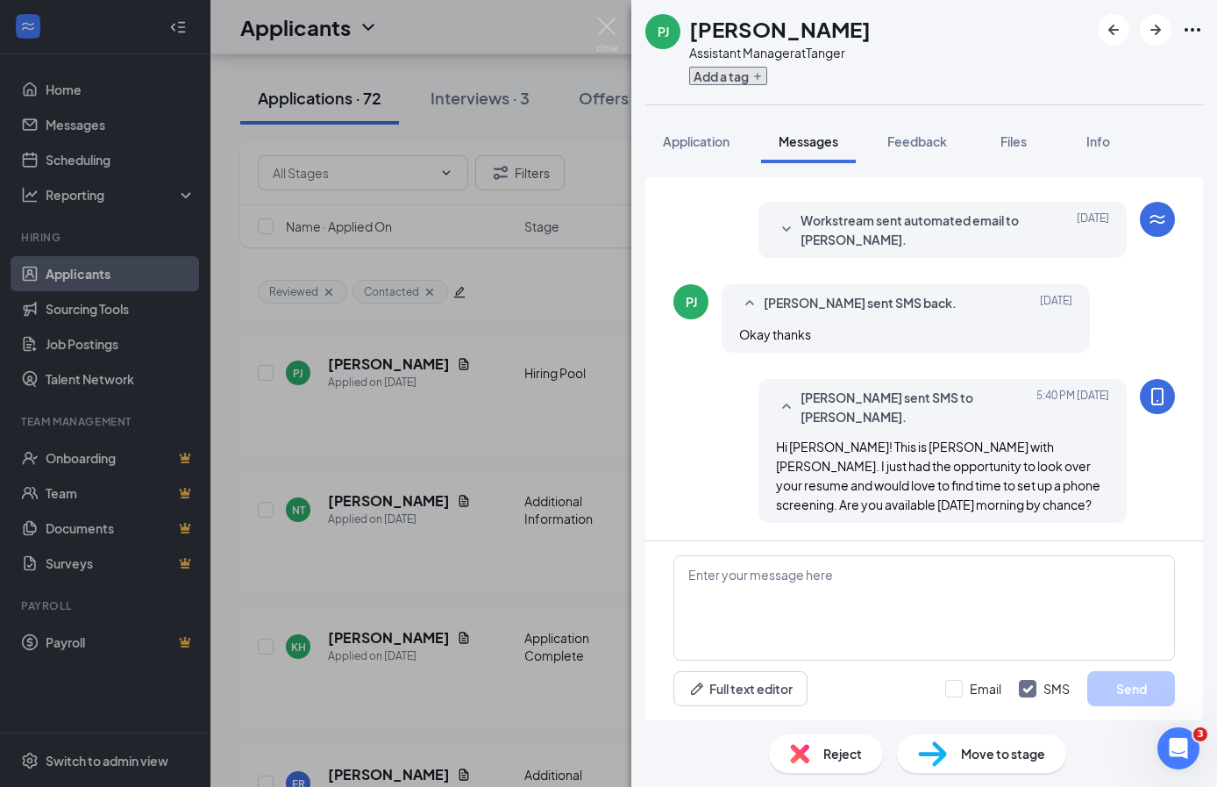
click at [712, 68] on button "Add a tag" at bounding box center [728, 76] width 78 height 18
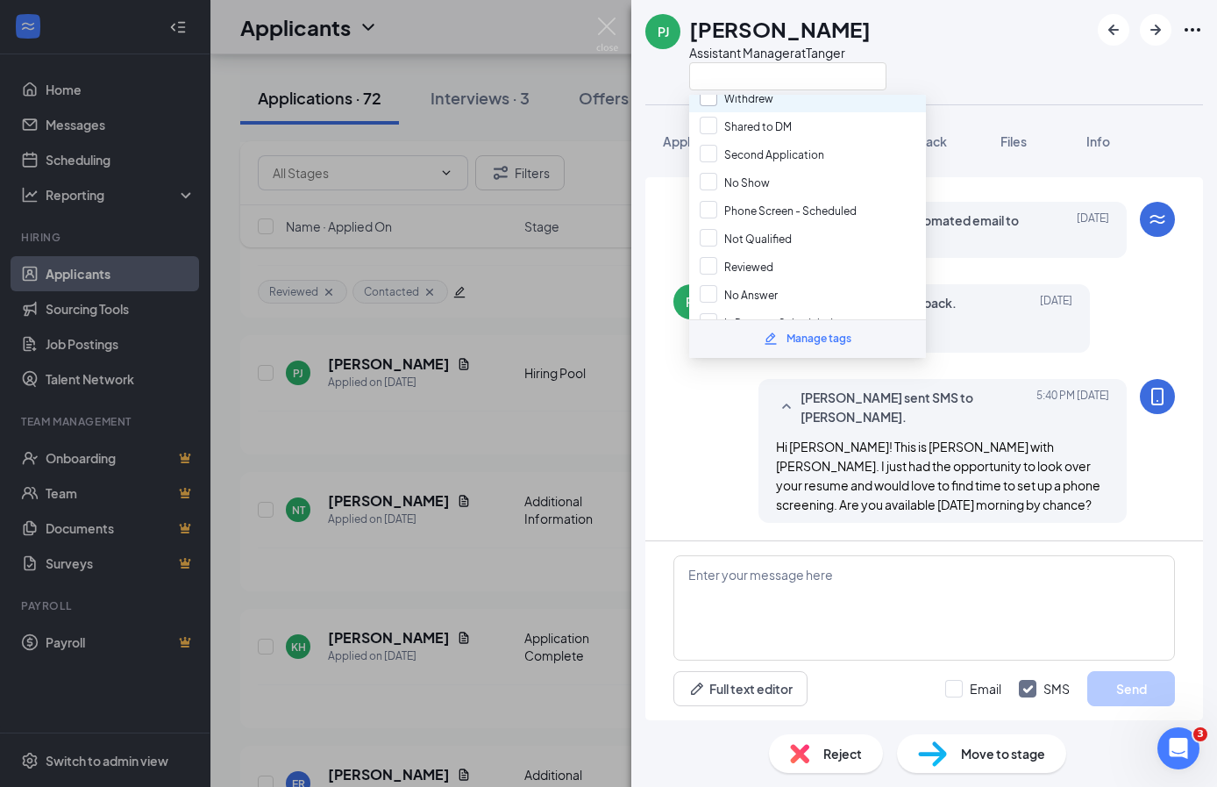
scroll to position [303, 0]
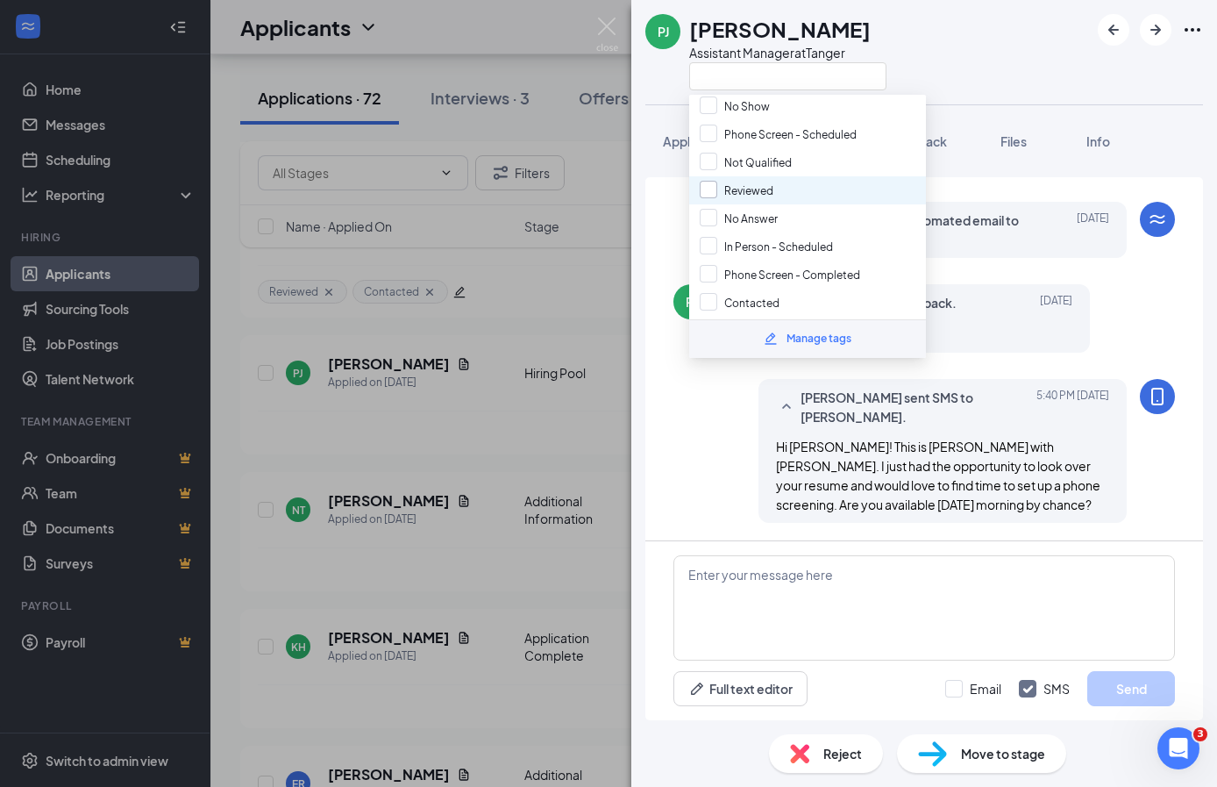
click at [713, 181] on input "Reviewed" at bounding box center [737, 190] width 74 height 19
checkbox input "true"
click at [701, 293] on input "Contacted" at bounding box center [740, 302] width 80 height 19
checkbox input "true"
click at [684, 460] on div "[PERSON_NAME] sent SMS to [PERSON_NAME]. [DATE] 5:40 PM Hi [PERSON_NAME]! This …" at bounding box center [924, 455] width 502 height 153
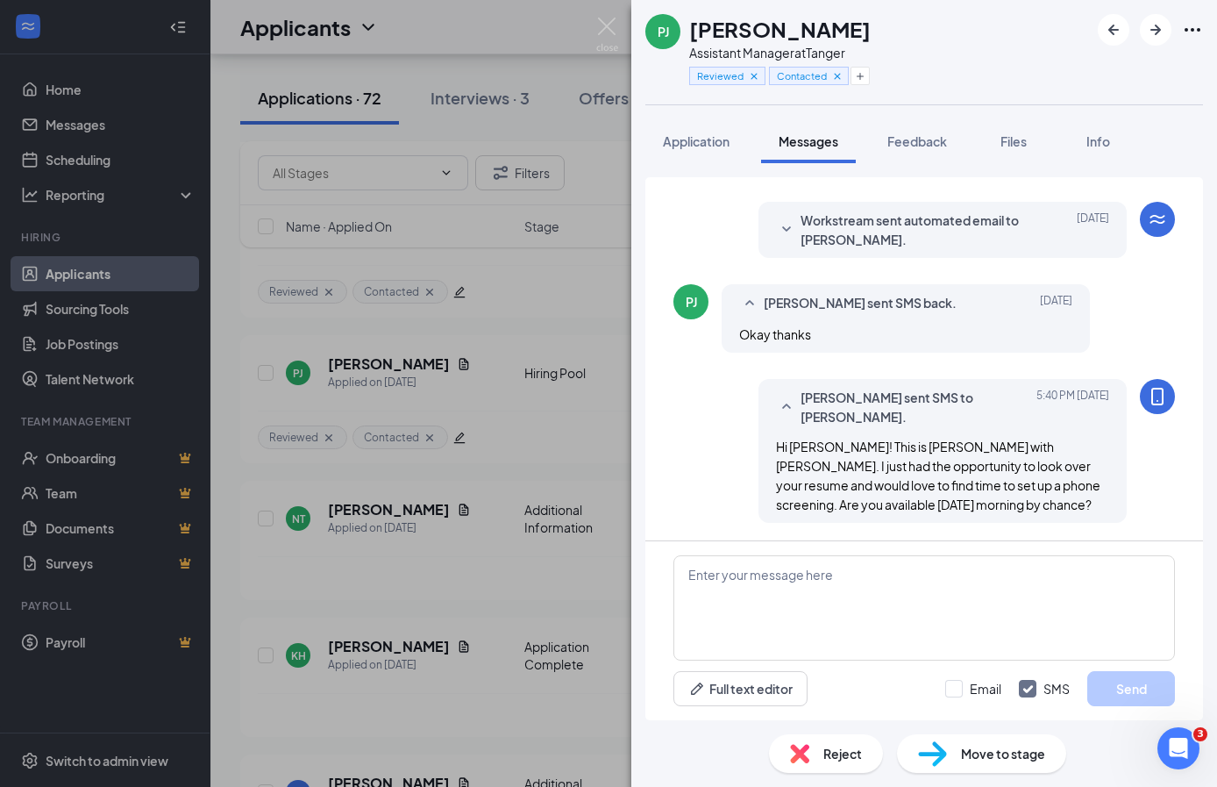
click at [545, 281] on div "[PERSON_NAME] [PERSON_NAME] Assistant Manager at Tanger Reviewed Contacted Appl…" at bounding box center [608, 393] width 1217 height 787
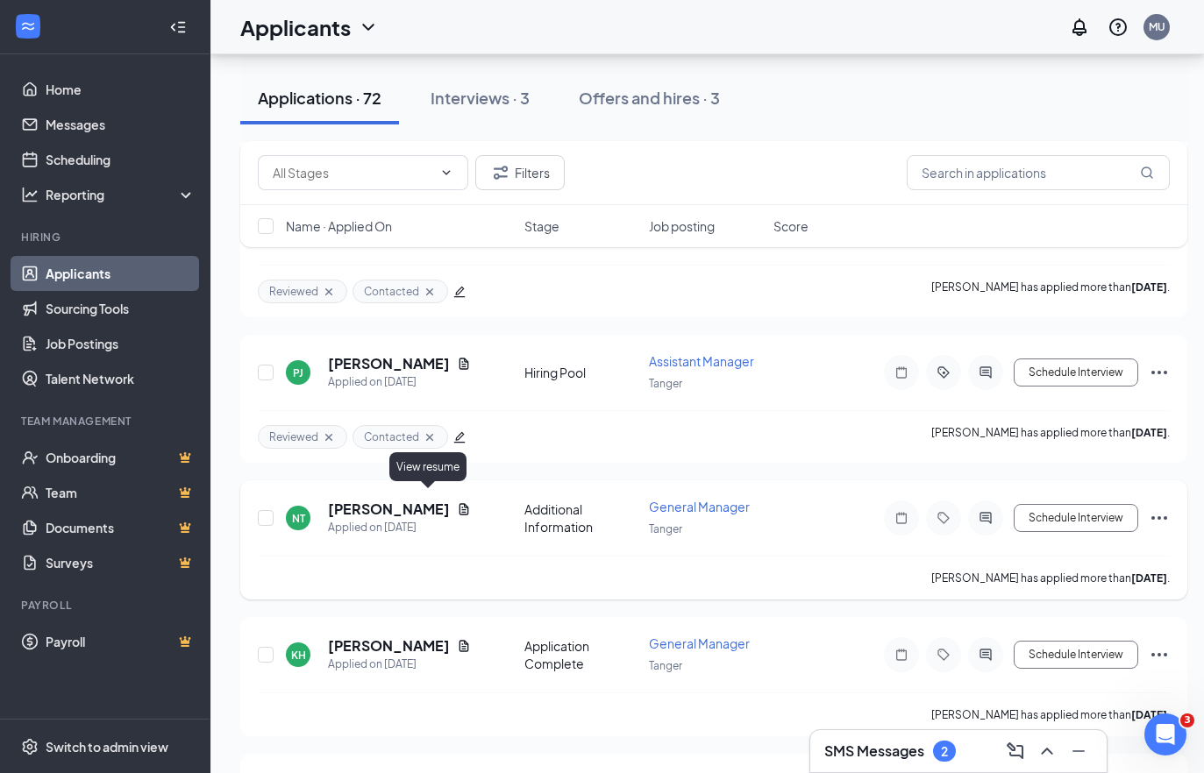
click at [459, 503] on icon "Document" at bounding box center [464, 508] width 10 height 11
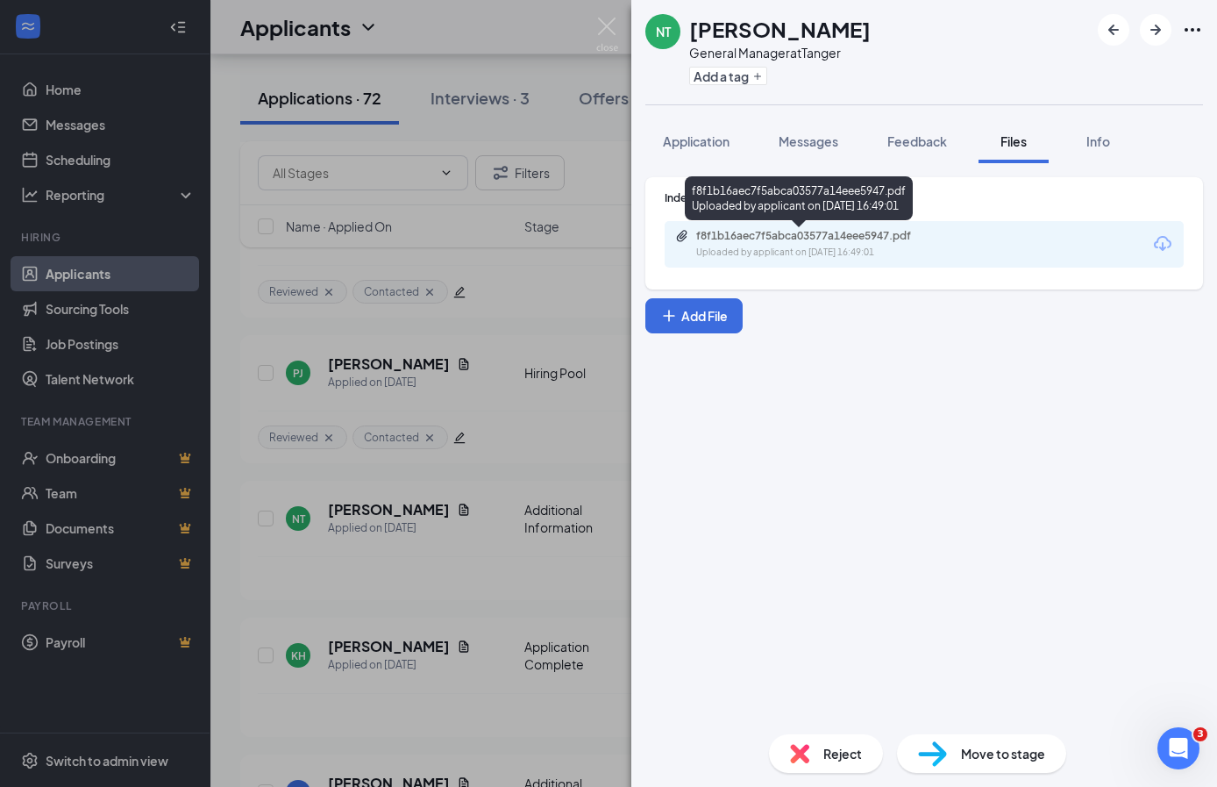
click at [771, 238] on div "f8f1b16aec7f5abca03577a14eee5947.pdf" at bounding box center [819, 236] width 246 height 14
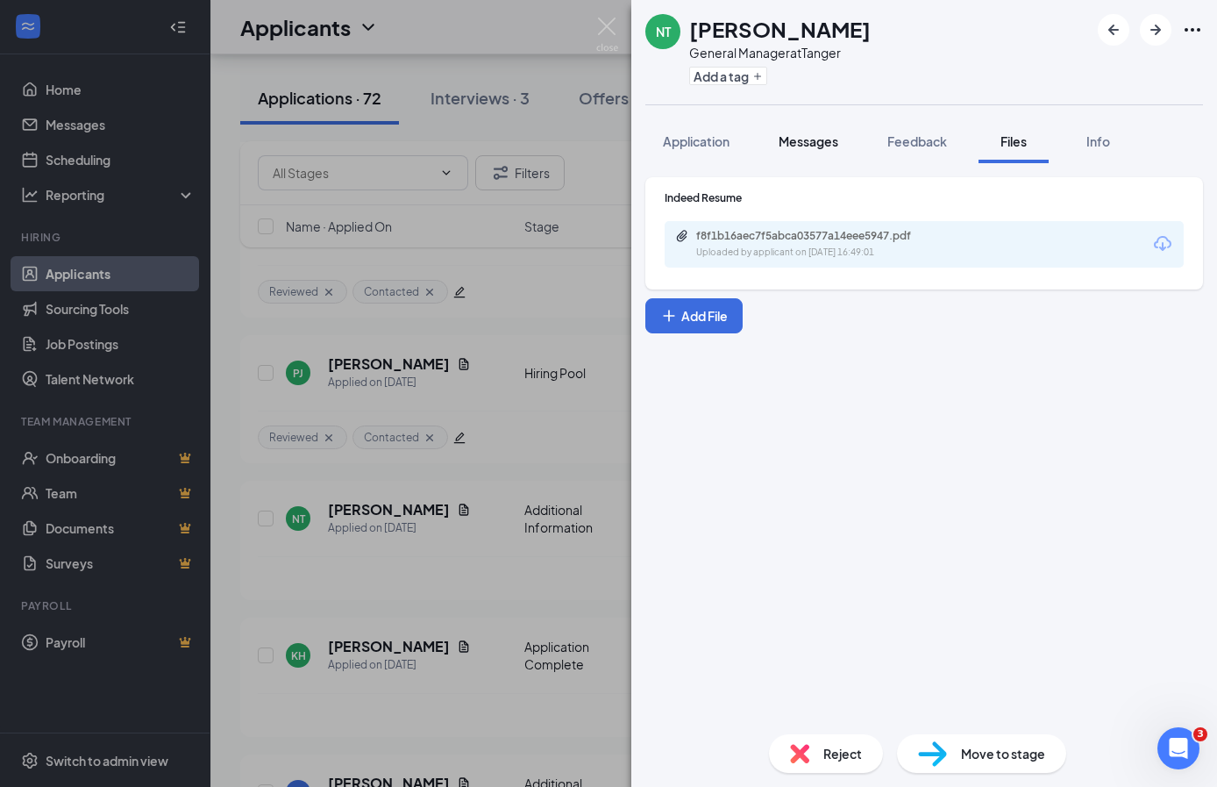
click at [832, 129] on button "Messages" at bounding box center [808, 141] width 95 height 44
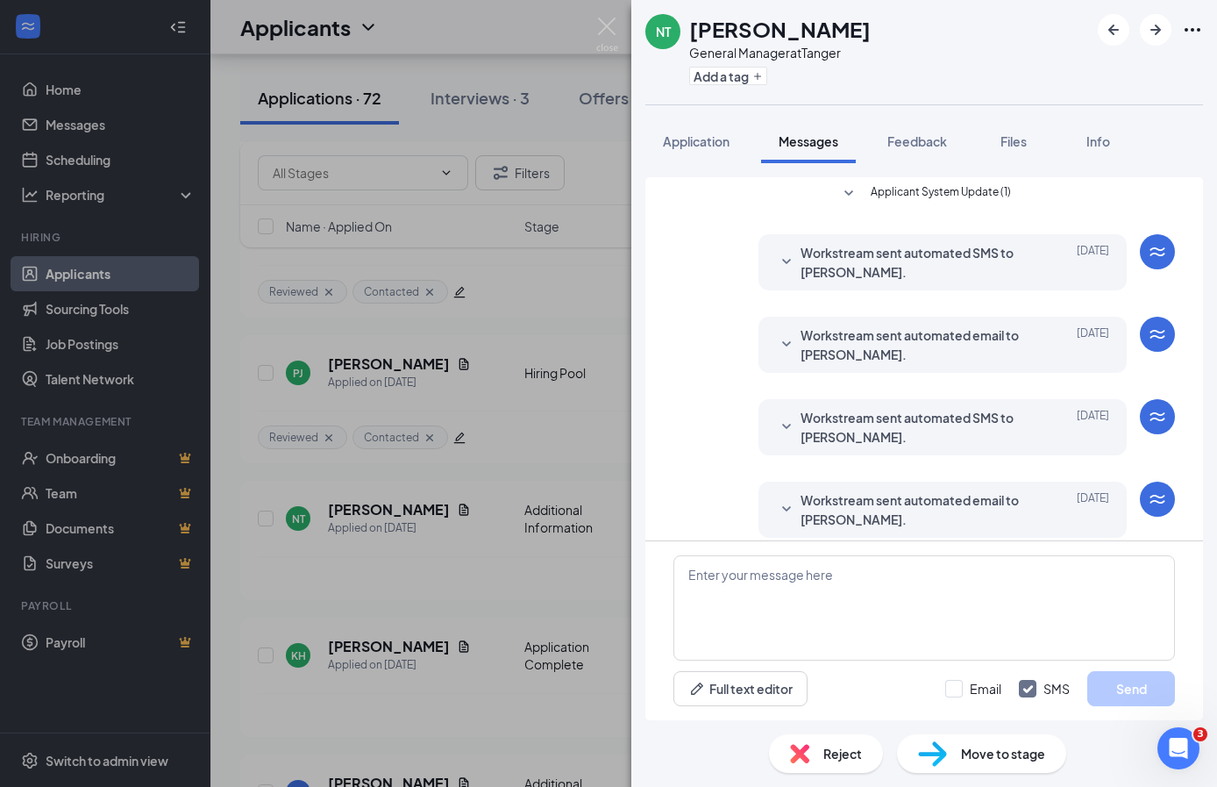
scroll to position [233, 0]
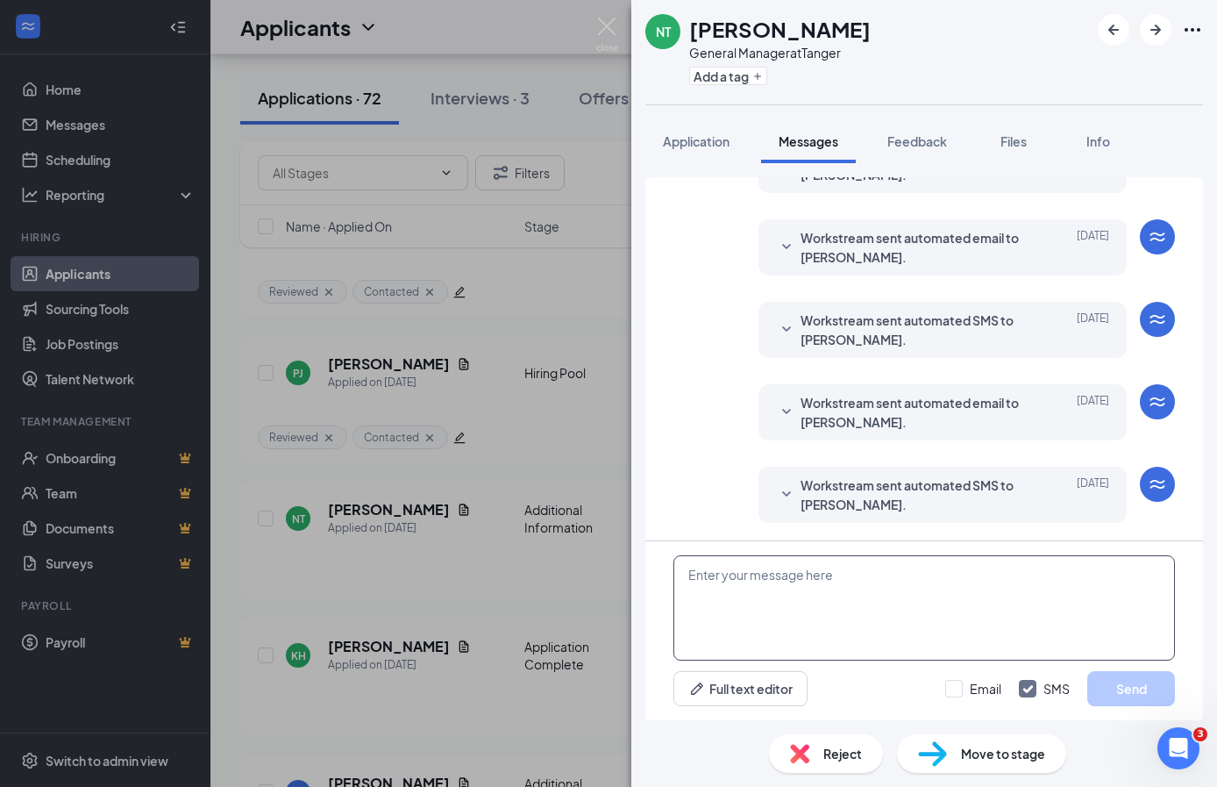
click at [851, 567] on textarea at bounding box center [924, 607] width 502 height 105
paste textarea "Hey [PERSON_NAME]! This is [PERSON_NAME] with [PERSON_NAME]. I just had the opp…"
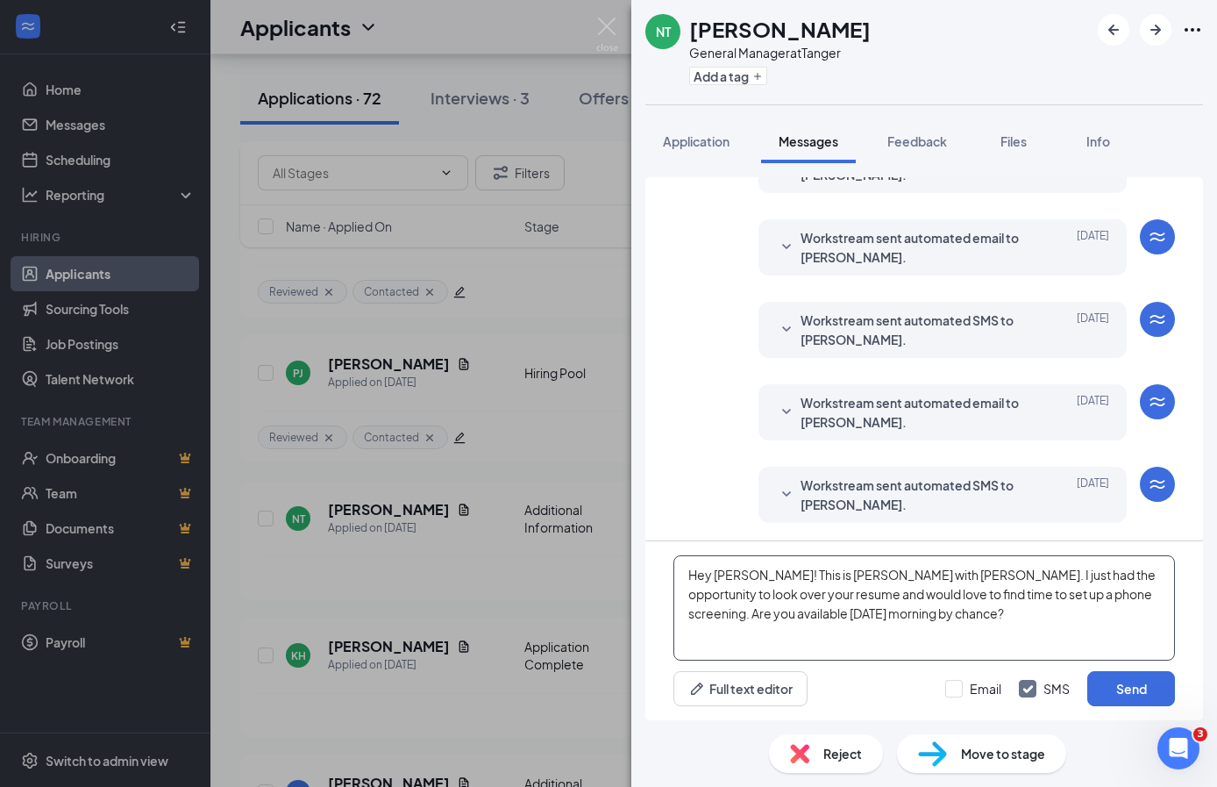
click at [747, 575] on textarea "Hey [PERSON_NAME]! This is [PERSON_NAME] with [PERSON_NAME]. I just had the opp…" at bounding box center [924, 607] width 502 height 105
type textarea "Hey [PERSON_NAME]! This is [PERSON_NAME] with [PERSON_NAME]. I just had the opp…"
click at [1140, 683] on button "Send" at bounding box center [1131, 688] width 88 height 35
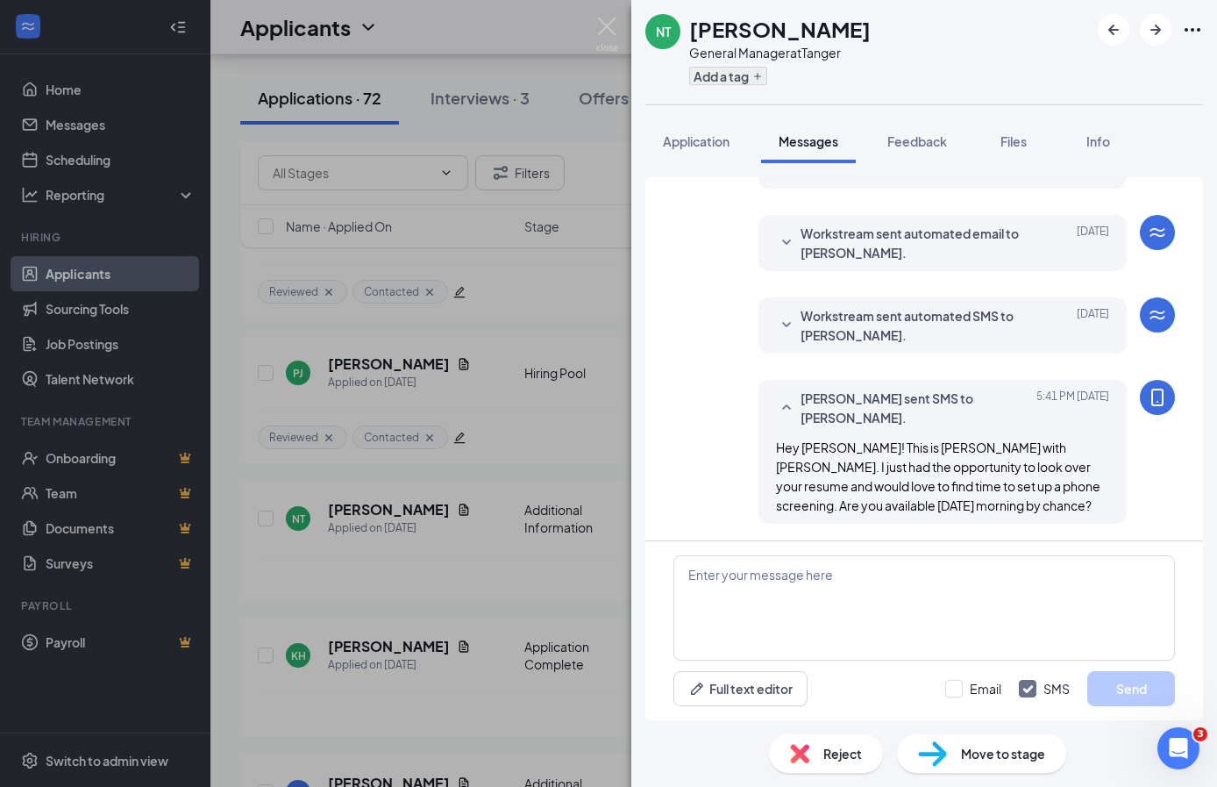
scroll to position [403, 0]
click at [695, 81] on button "Add a tag" at bounding box center [728, 76] width 78 height 18
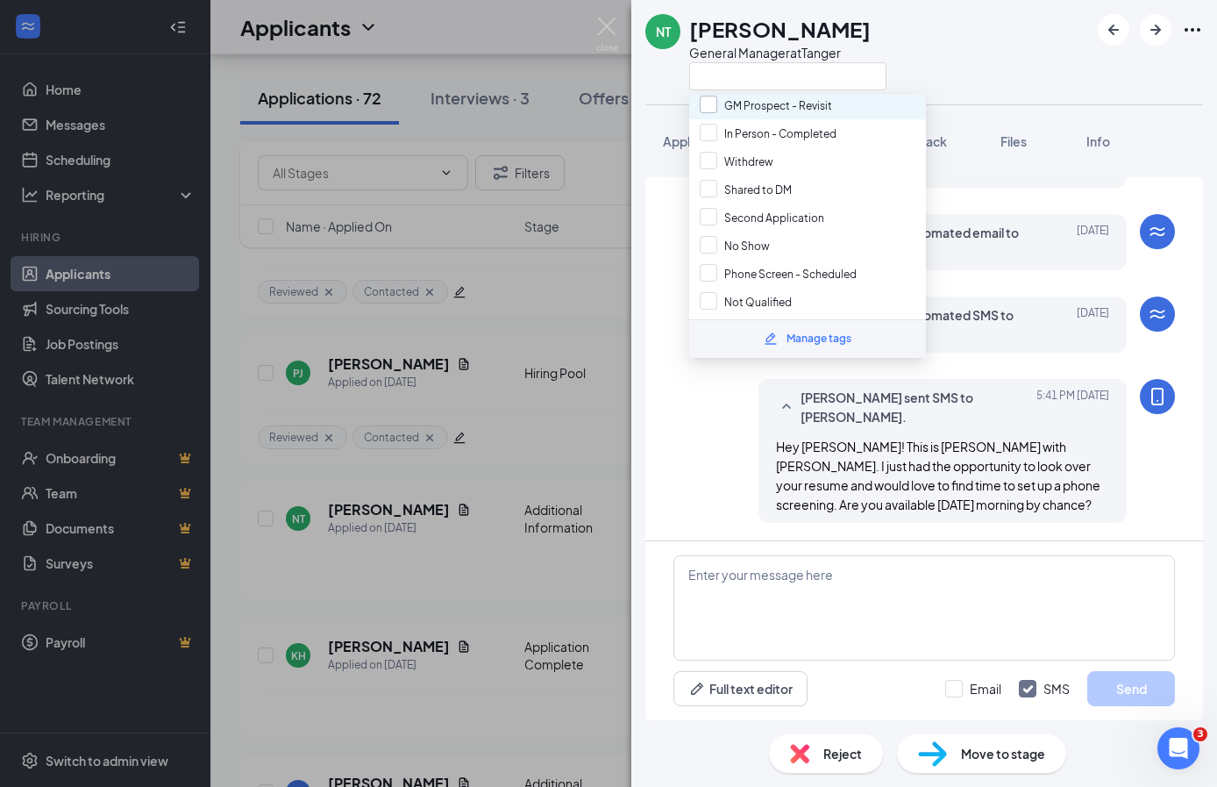
scroll to position [182, 0]
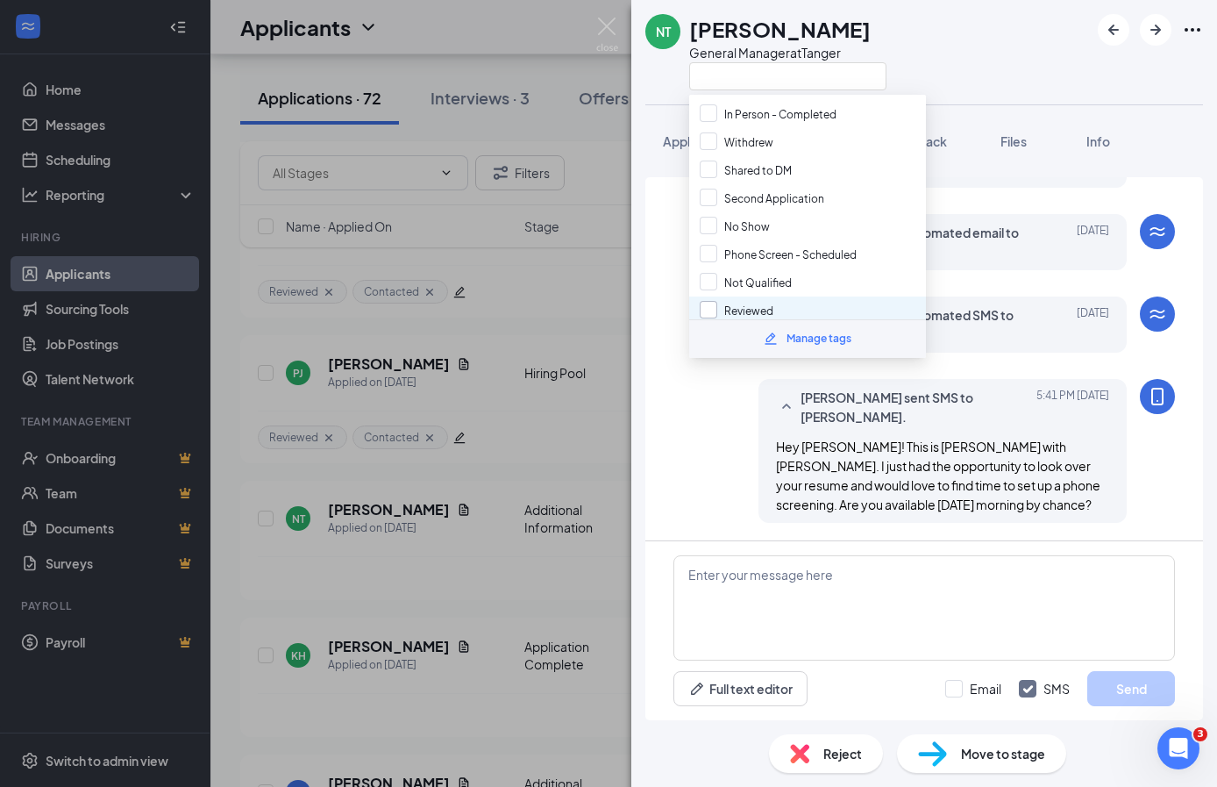
click at [710, 301] on input "Reviewed" at bounding box center [737, 310] width 74 height 19
checkbox input "true"
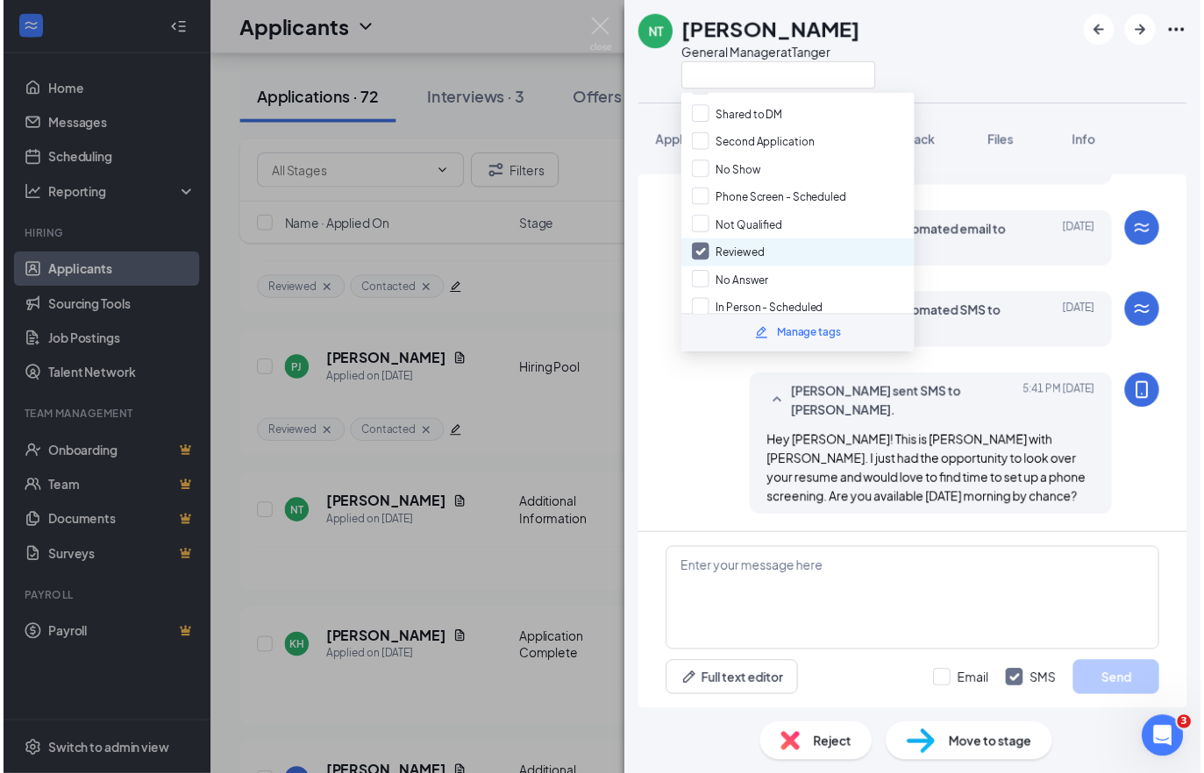
scroll to position [303, 0]
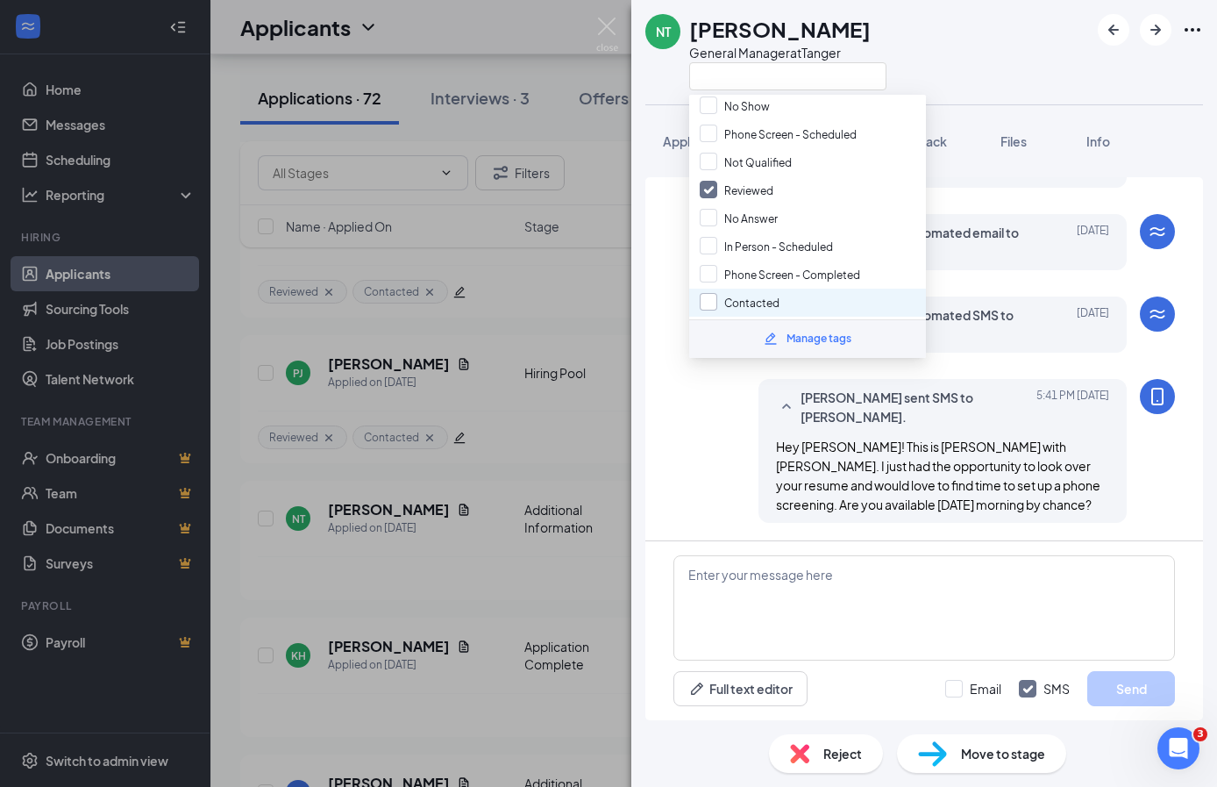
click at [708, 293] on input "Contacted" at bounding box center [740, 302] width 80 height 19
checkbox input "true"
click at [666, 456] on div "Applicant System Update (1) Workstream sent automated email to [PERSON_NAME]. […" at bounding box center [924, 358] width 558 height 363
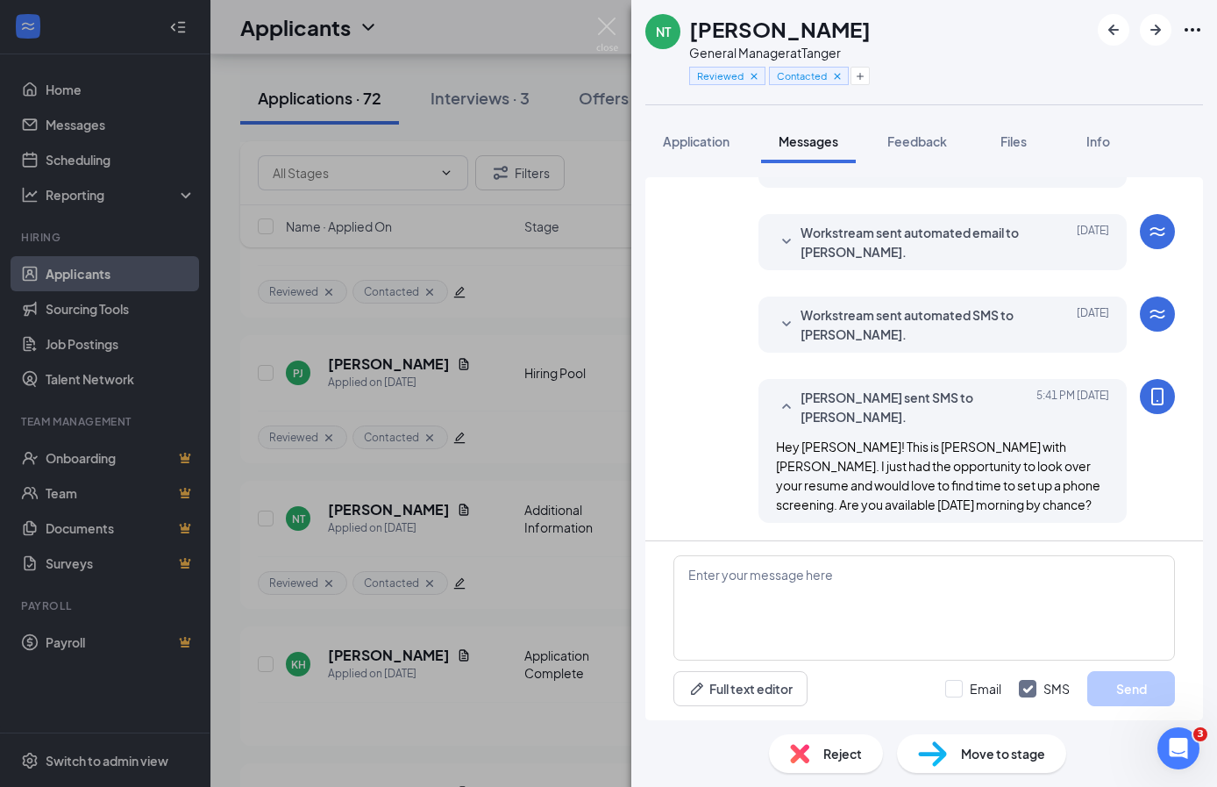
click at [428, 420] on div "NT [PERSON_NAME] General Manager at Tanger Reviewed Contacted Application Messa…" at bounding box center [608, 393] width 1217 height 787
